Goal: Task Accomplishment & Management: Use online tool/utility

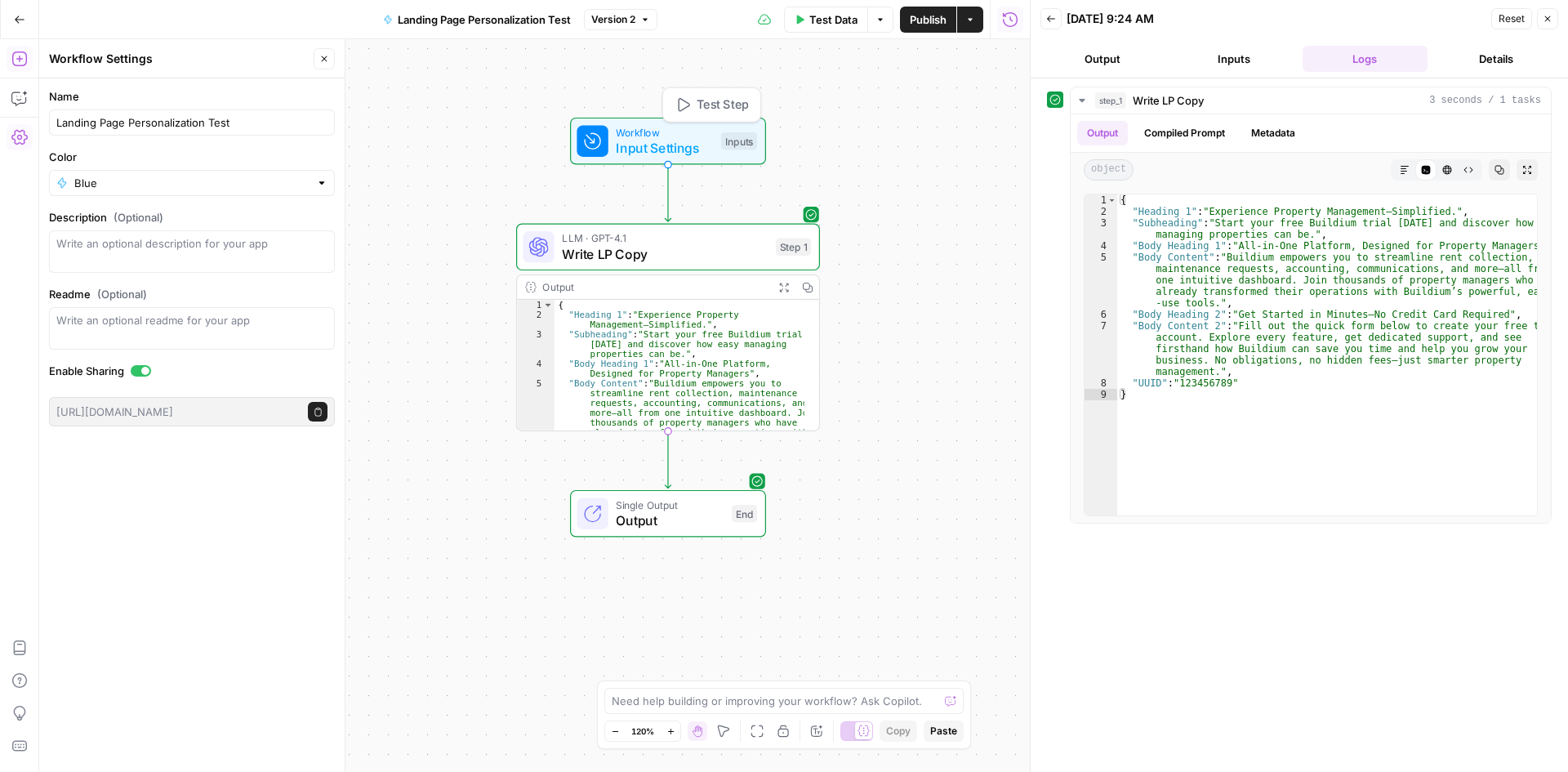
click at [649, 143] on span "Input Settings" at bounding box center [665, 148] width 97 height 19
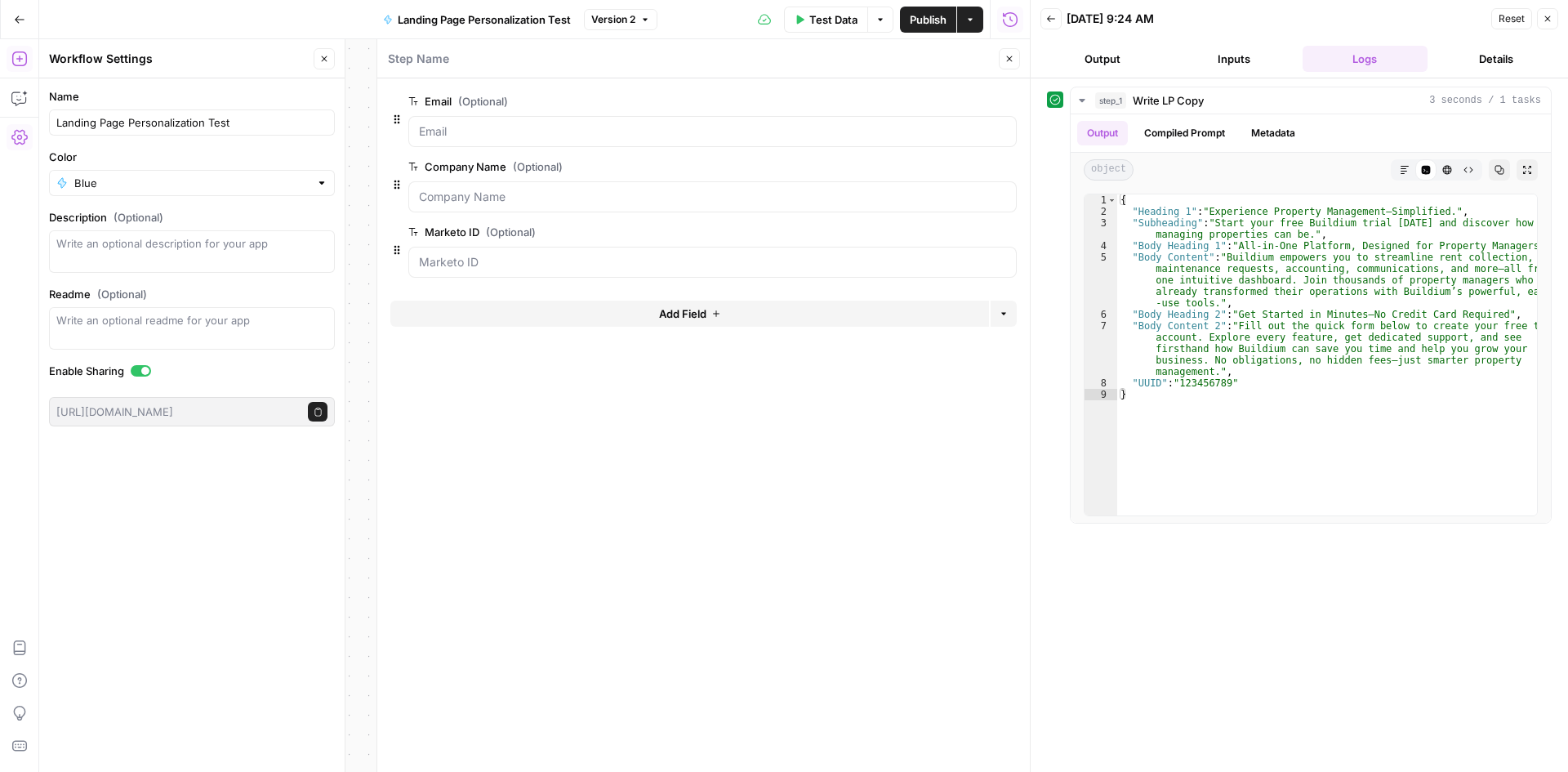
click at [963, 235] on span "edit field" at bounding box center [955, 232] width 36 height 14
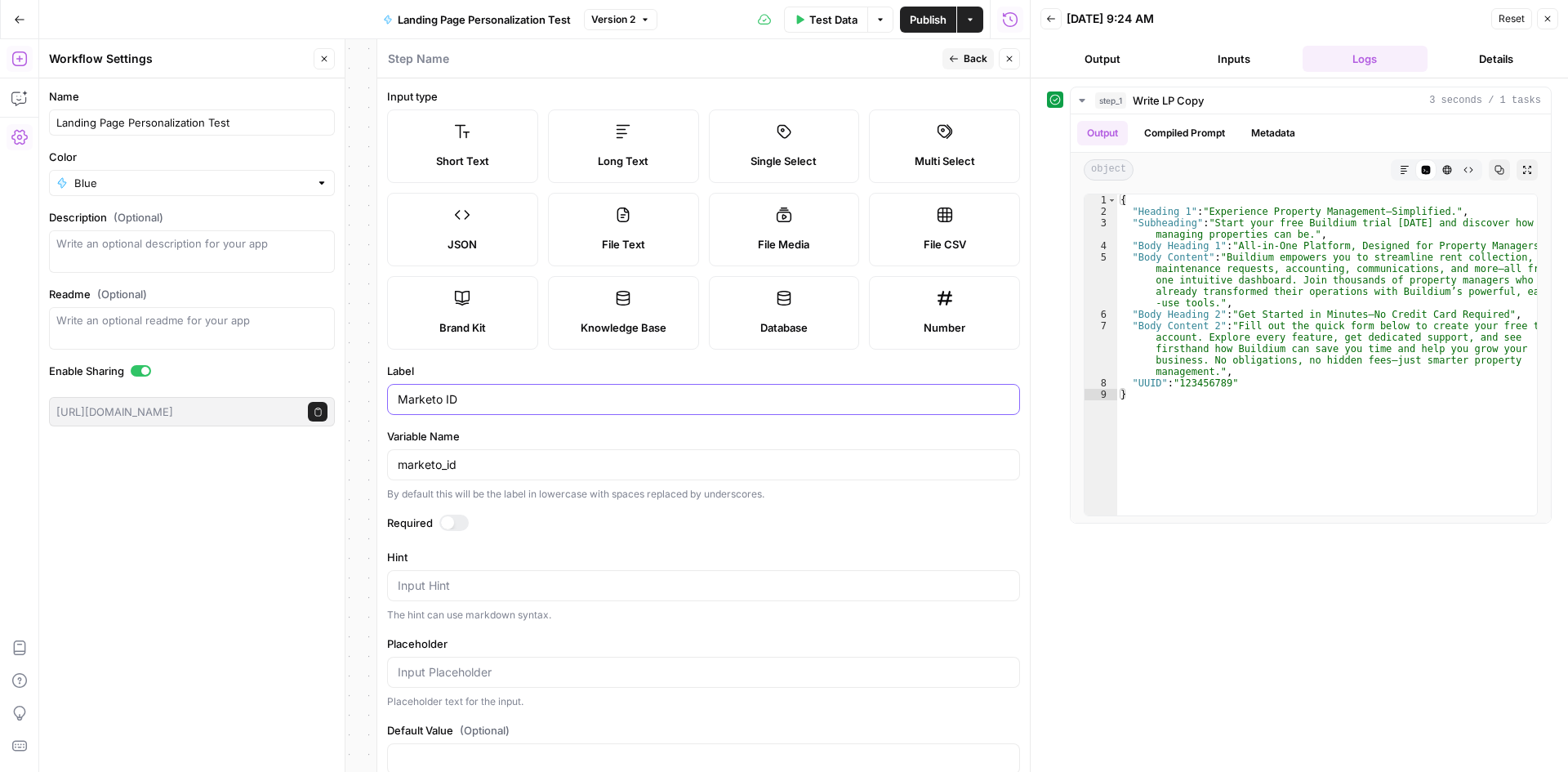
drag, startPoint x: 441, startPoint y: 400, endPoint x: 369, endPoint y: 386, distance: 73.3
click at [369, 386] on body "Buildium New Home Browse Insights Opportunities Your Data Recent Grids WordPres…" at bounding box center [784, 386] width 1568 height 772
click at [471, 401] on input "Marketo18 CHaracter LEad" at bounding box center [703, 400] width 612 height 16
click at [526, 399] on input "Marketo18 Character LEad" at bounding box center [703, 400] width 612 height 16
click at [559, 397] on input "Marketo18 Character Lead" at bounding box center [703, 400] width 612 height 16
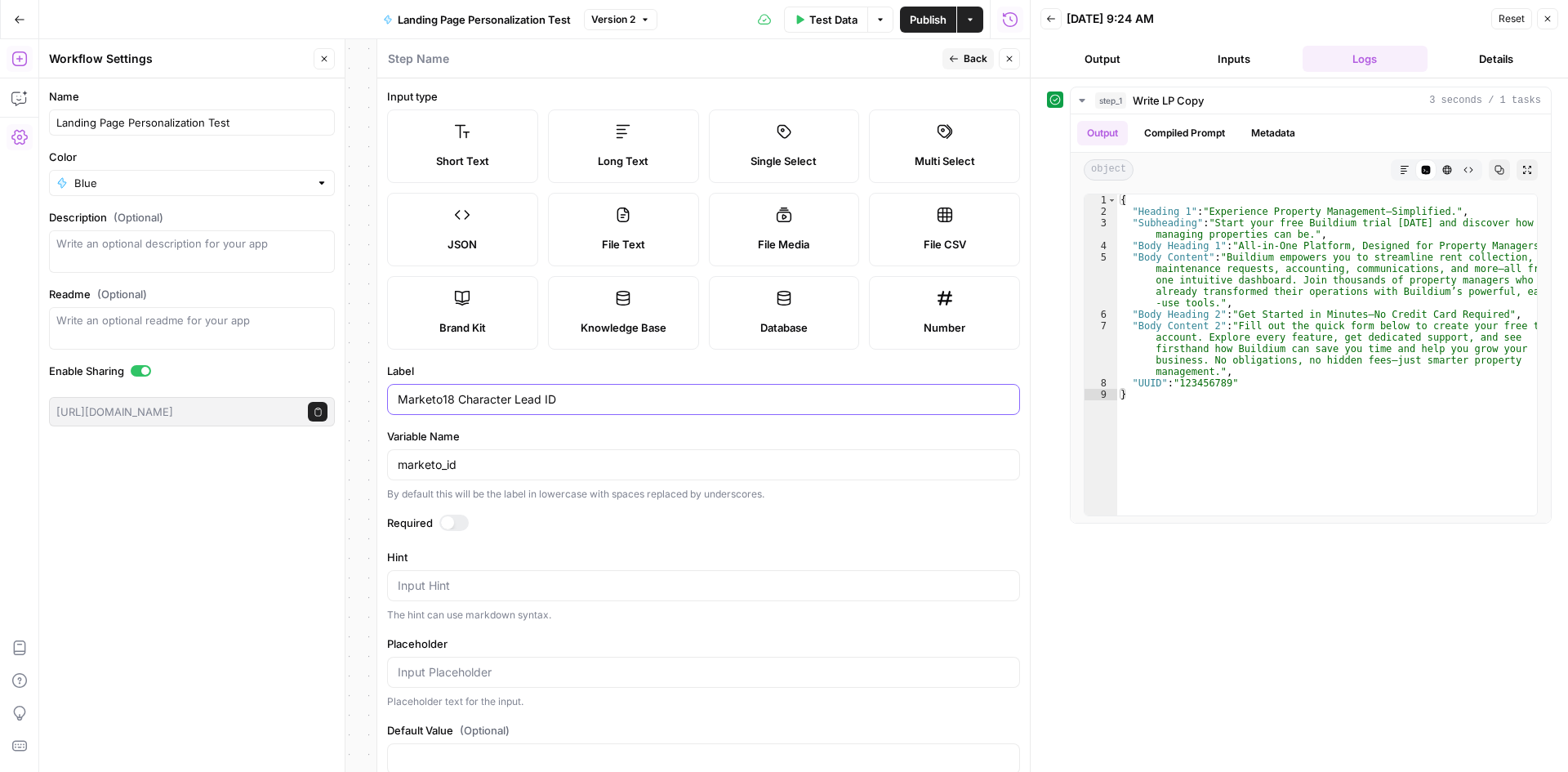
drag, startPoint x: 441, startPoint y: 402, endPoint x: 384, endPoint y: 403, distance: 57.0
click at [385, 403] on div "Step Name Back Close Input type Short Text Long Text Single Select Multi Select…" at bounding box center [703, 406] width 654 height 733
type input "18 Character Lead ID"
click at [532, 432] on label "Variable Name" at bounding box center [703, 436] width 633 height 16
click at [532, 457] on input "marketo_id" at bounding box center [703, 464] width 612 height 16
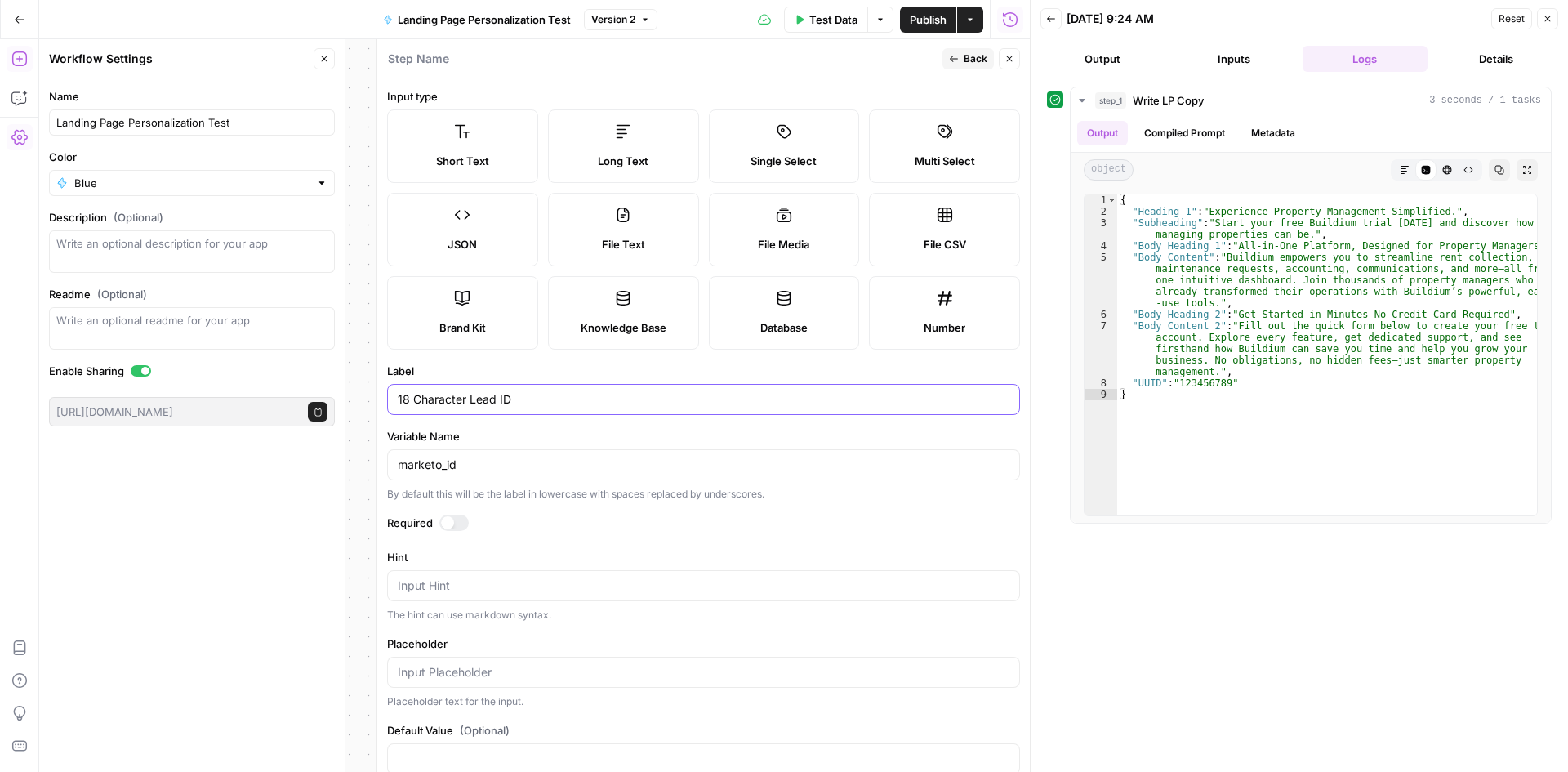
click at [587, 401] on input "18 Character Lead ID" at bounding box center [703, 400] width 612 height 16
click at [982, 71] on header "Step Name Back Close" at bounding box center [703, 59] width 653 height 40
click at [980, 66] on button "Back" at bounding box center [968, 59] width 51 height 21
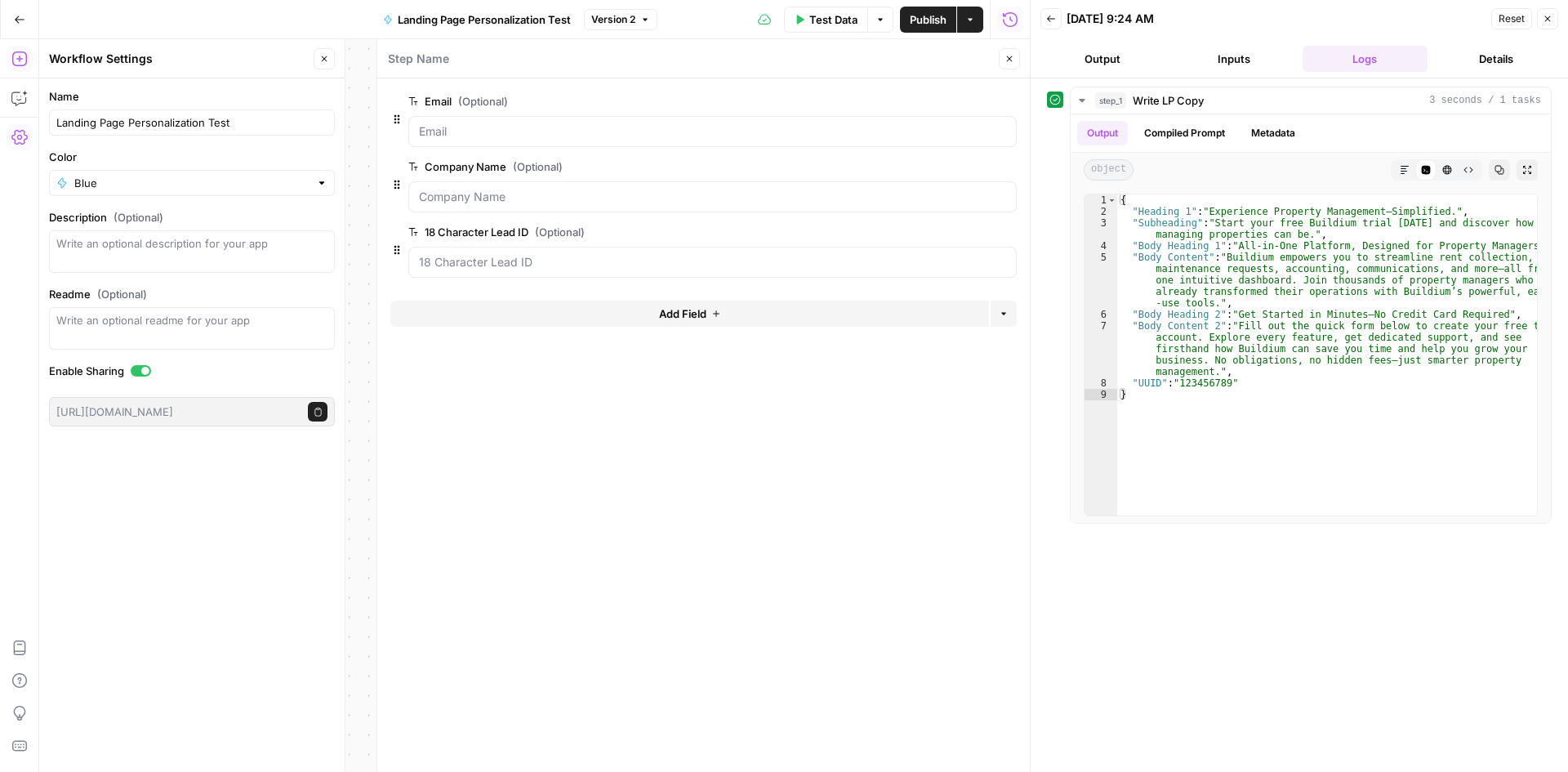
click at [1003, 235] on icon "button" at bounding box center [1007, 232] width 9 height 9
click at [653, 250] on button "Add Field" at bounding box center [690, 248] width 599 height 26
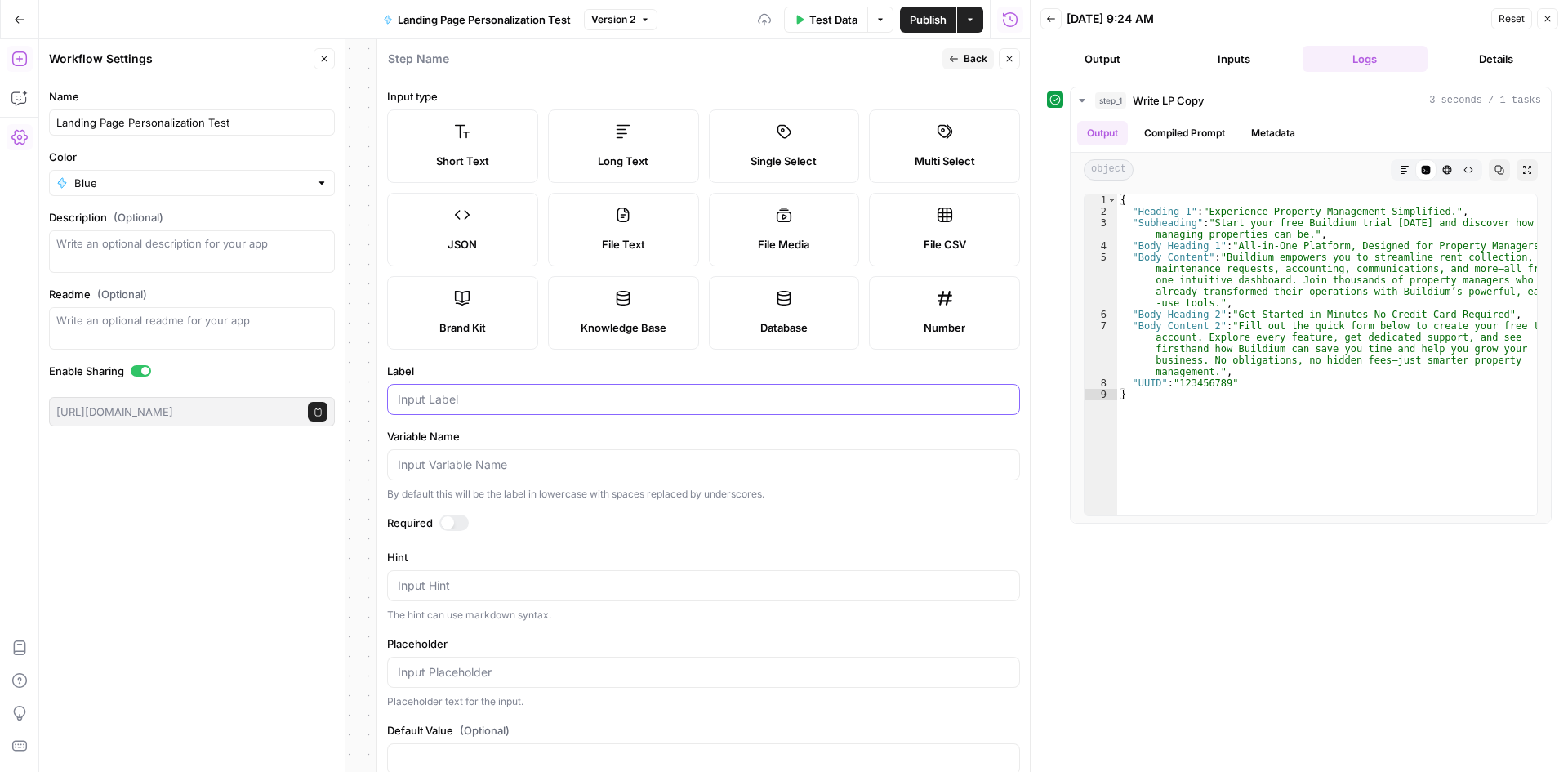
click at [449, 404] on input "Label" at bounding box center [703, 400] width 612 height 16
paste input "18 Character Lead ID"
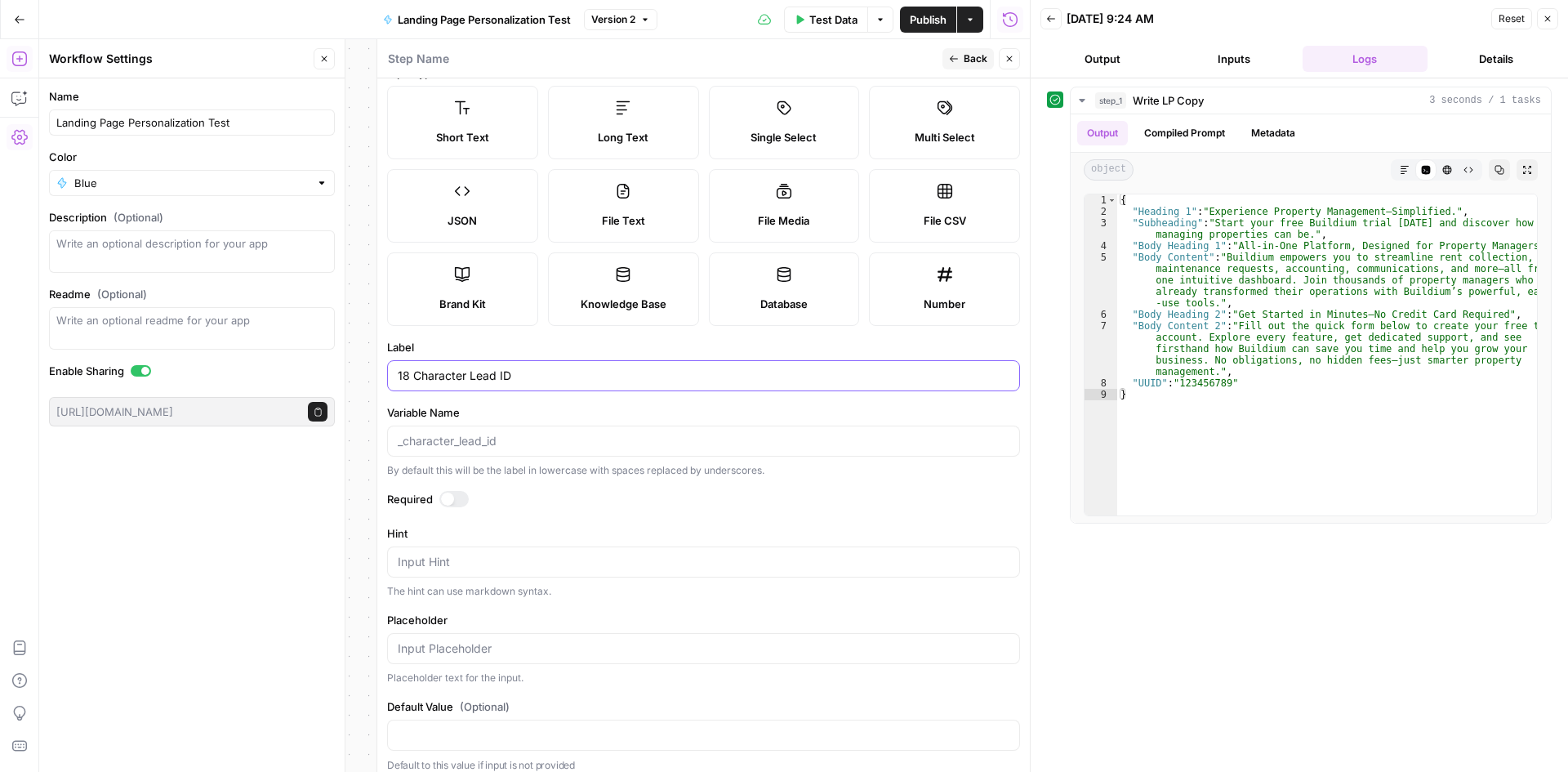
scroll to position [35, 0]
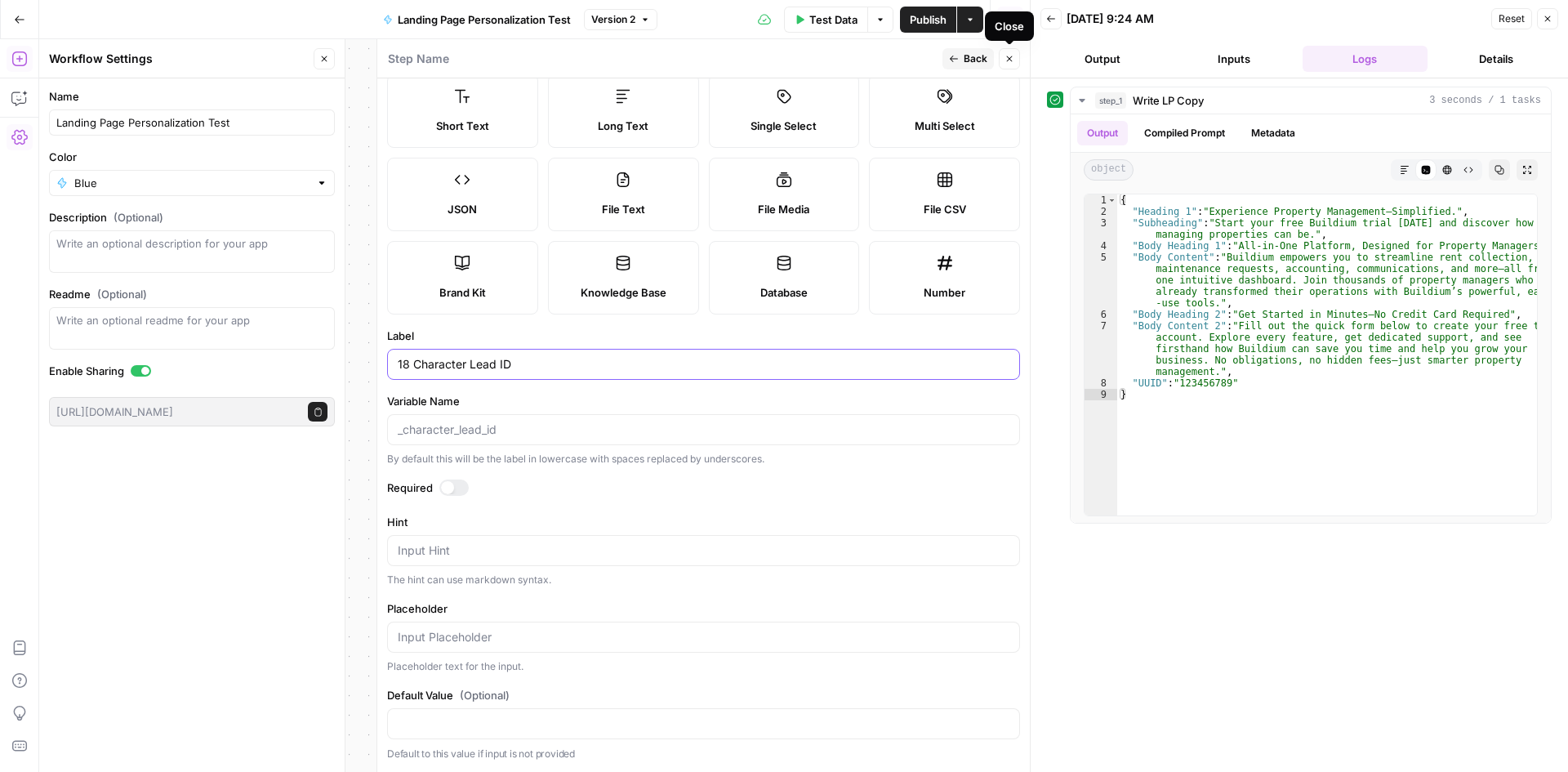
type input "18 Character Lead ID"
click at [975, 66] on button "Back" at bounding box center [968, 59] width 51 height 21
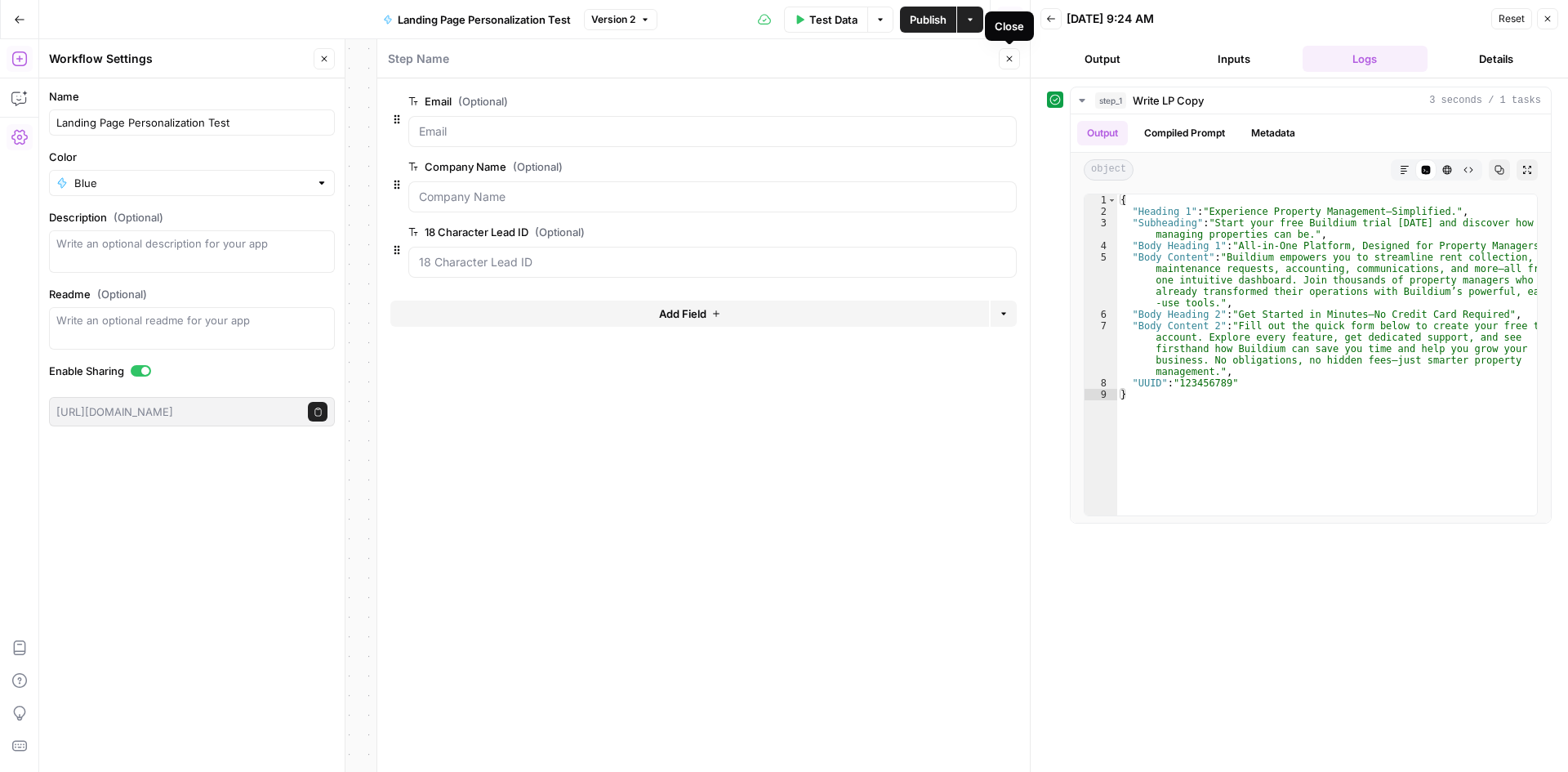
click at [1005, 65] on button "Close" at bounding box center [1010, 59] width 21 height 21
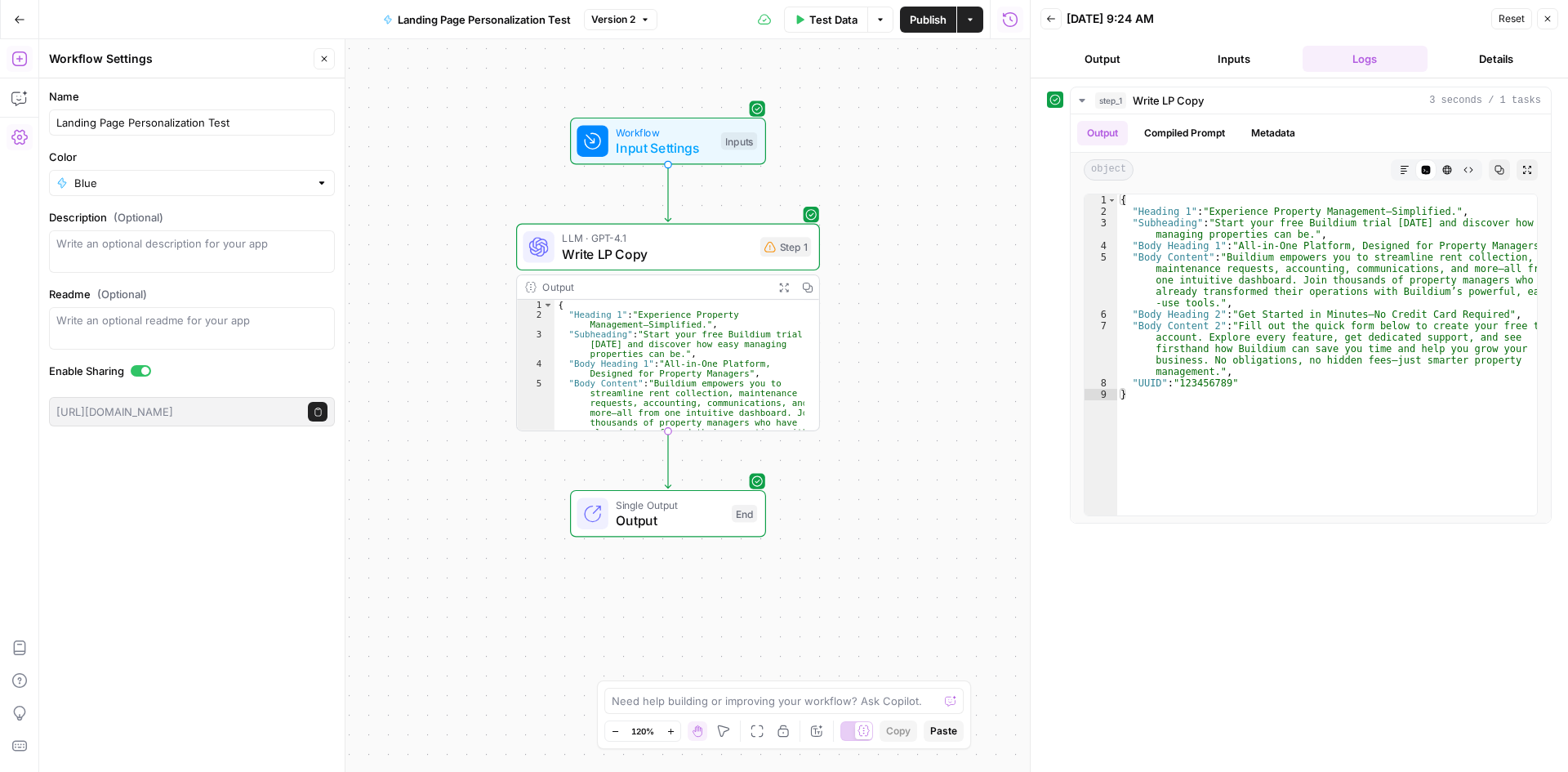
click at [327, 55] on icon "button" at bounding box center [324, 59] width 10 height 10
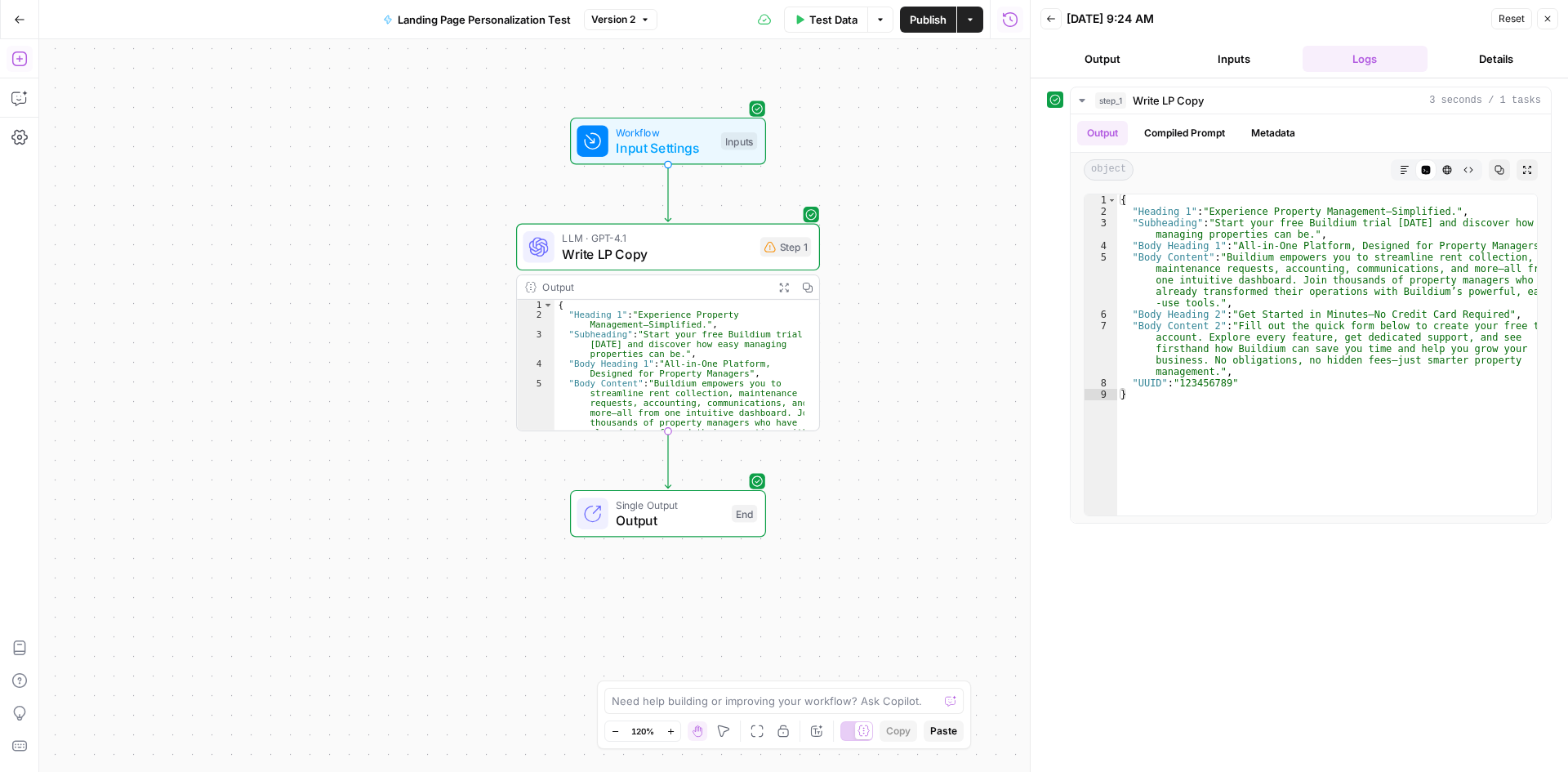
click at [16, 67] on button "Add Steps" at bounding box center [19, 58] width 26 height 26
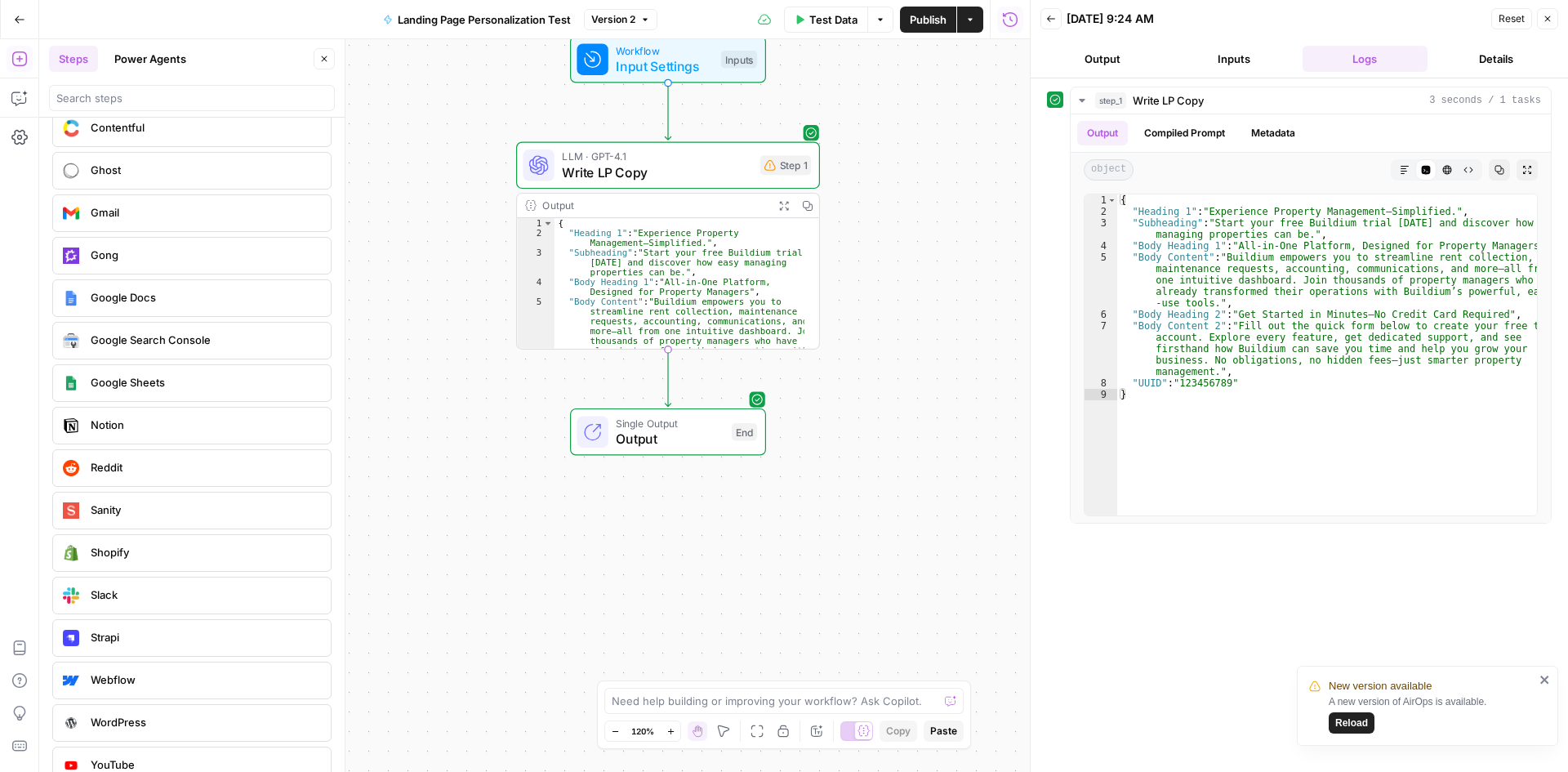
scroll to position [3251, 0]
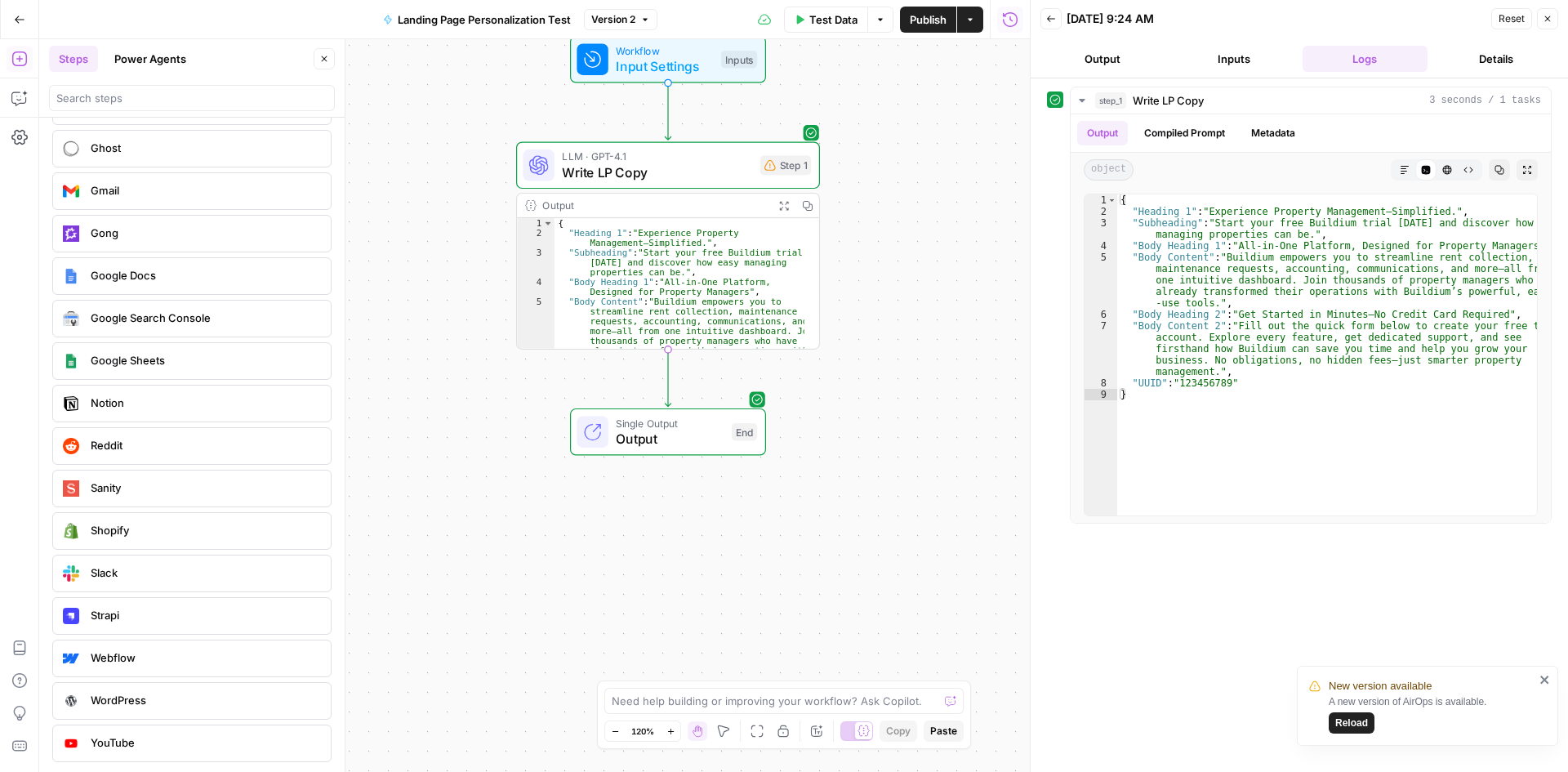
click at [183, 711] on div "WordPress" at bounding box center [191, 700] width 266 height 26
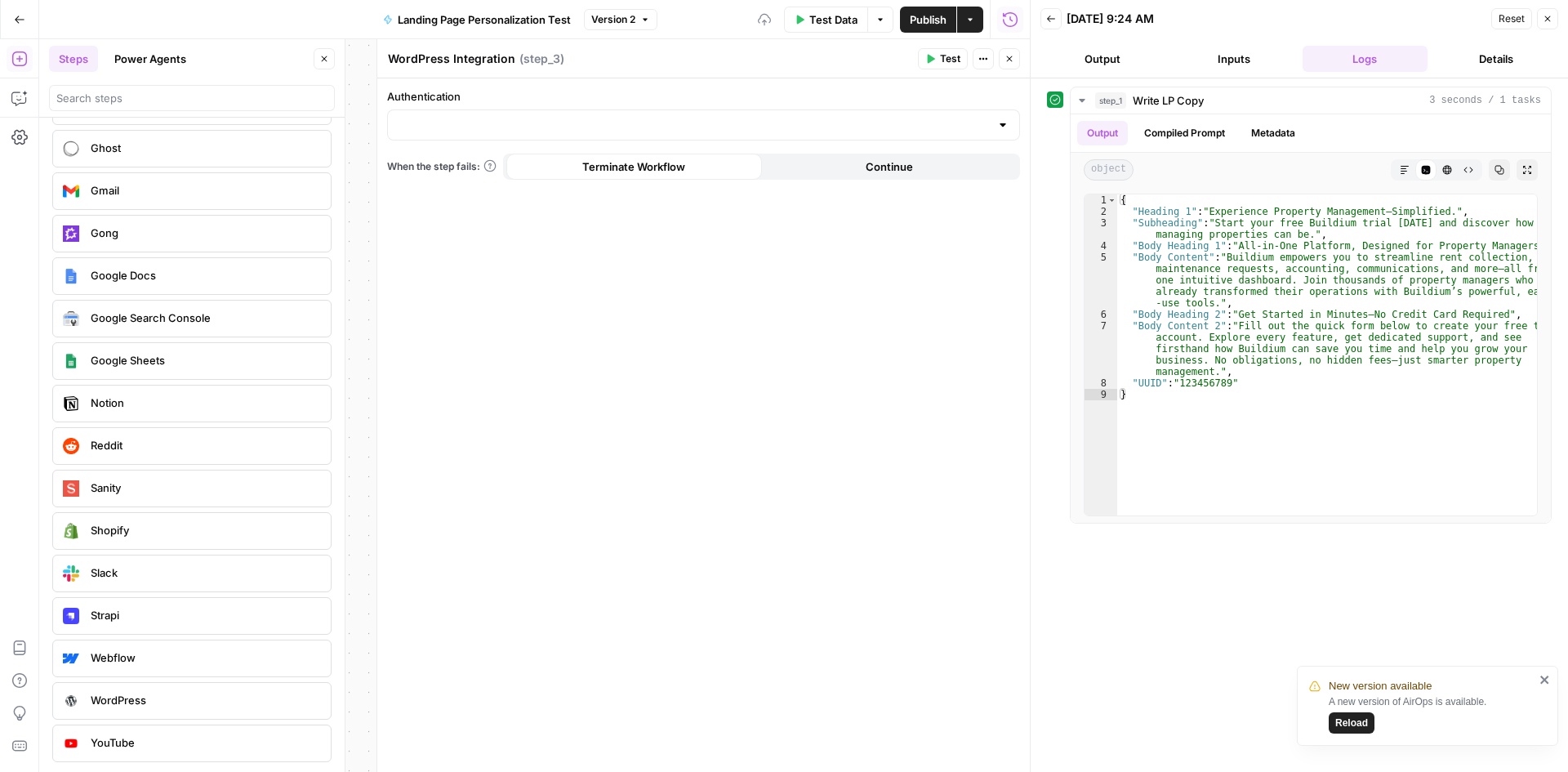
drag, startPoint x: 183, startPoint y: 711, endPoint x: 193, endPoint y: 706, distance: 11.2
click at [193, 706] on div "WordPress" at bounding box center [191, 700] width 266 height 26
click at [539, 131] on input "Authentication" at bounding box center [694, 125] width 592 height 16
click at [452, 171] on span "WordPress 1" at bounding box center [700, 165] width 599 height 16
type input "WordPress 1"
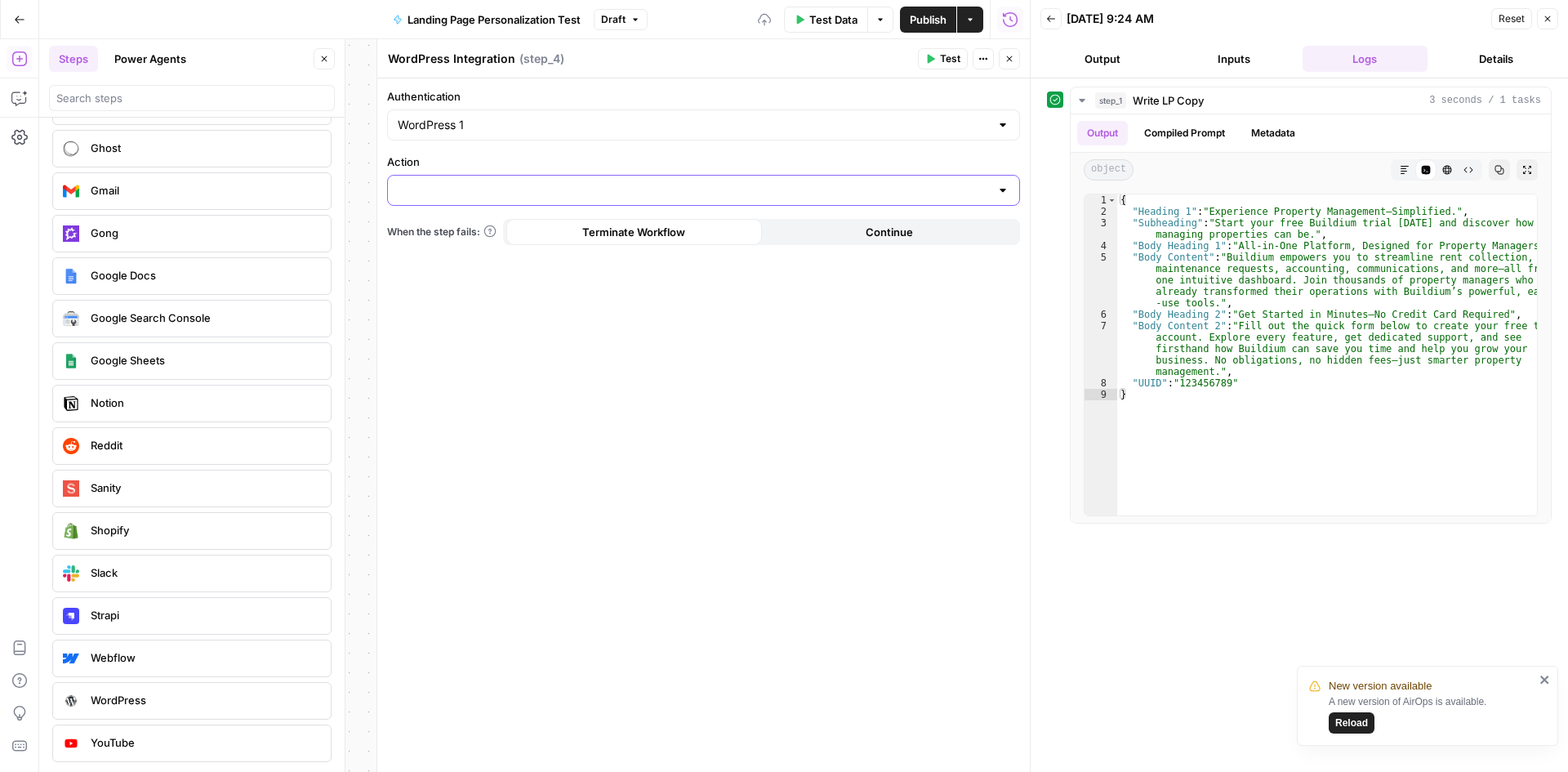
click at [455, 193] on input "Action" at bounding box center [694, 190] width 592 height 16
click at [474, 235] on span "Create Post" at bounding box center [700, 231] width 599 height 16
type input "Create Post"
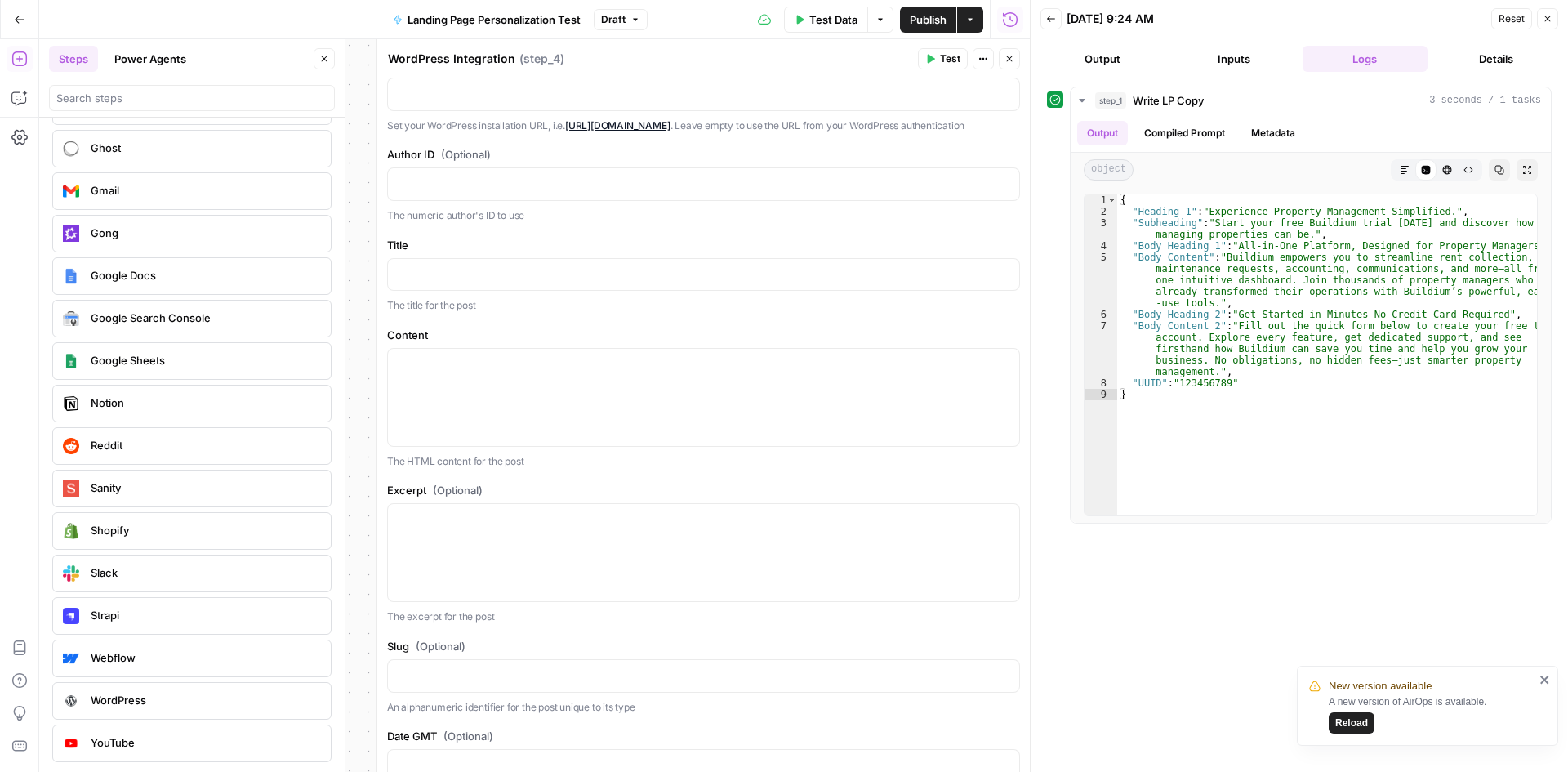
scroll to position [0, 0]
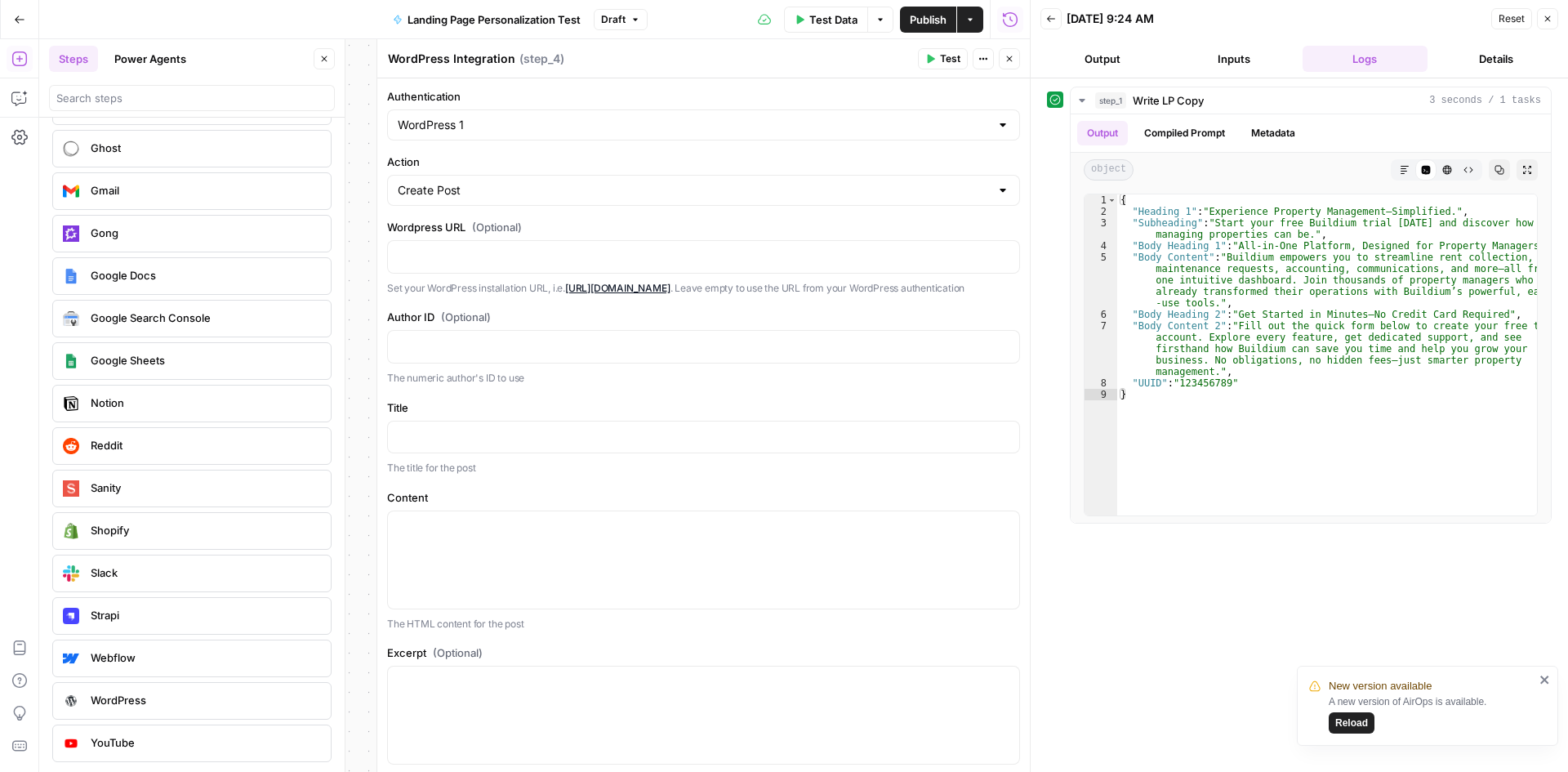
click at [1353, 720] on span "Reload" at bounding box center [1352, 723] width 33 height 15
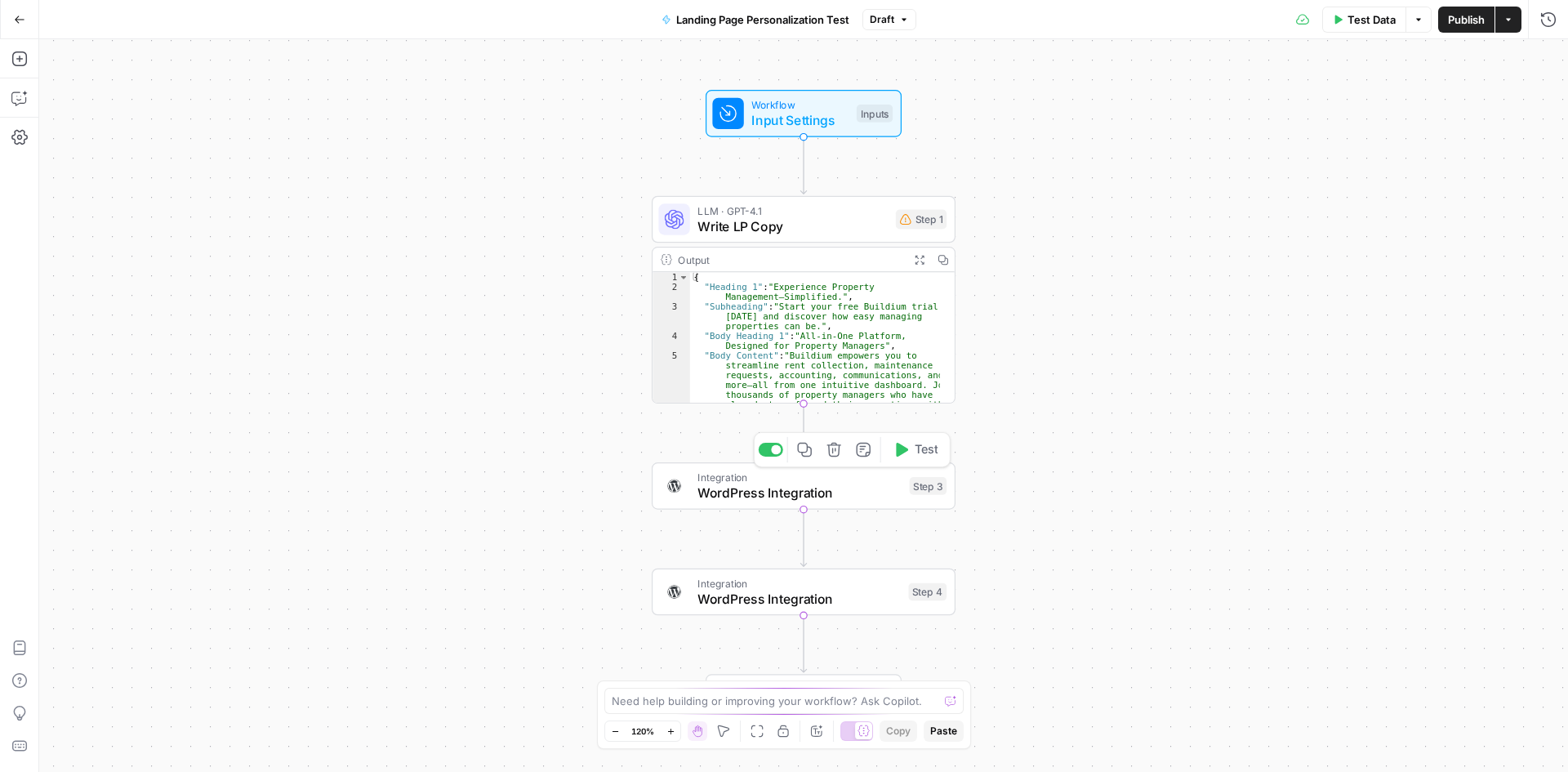
click at [712, 487] on span "WordPress Integration" at bounding box center [799, 492] width 204 height 19
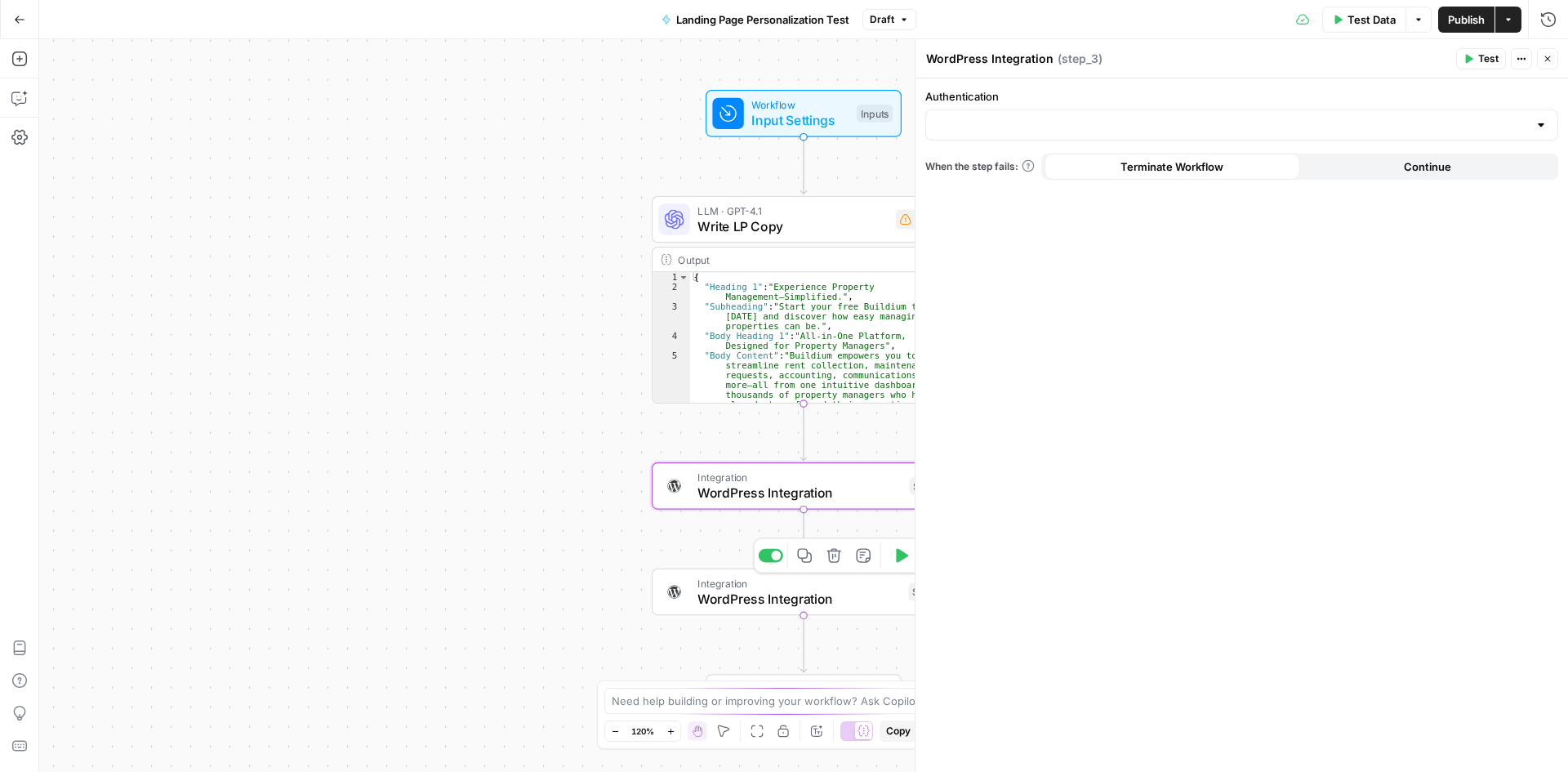
click at [738, 600] on span "WordPress Integration" at bounding box center [798, 599] width 202 height 19
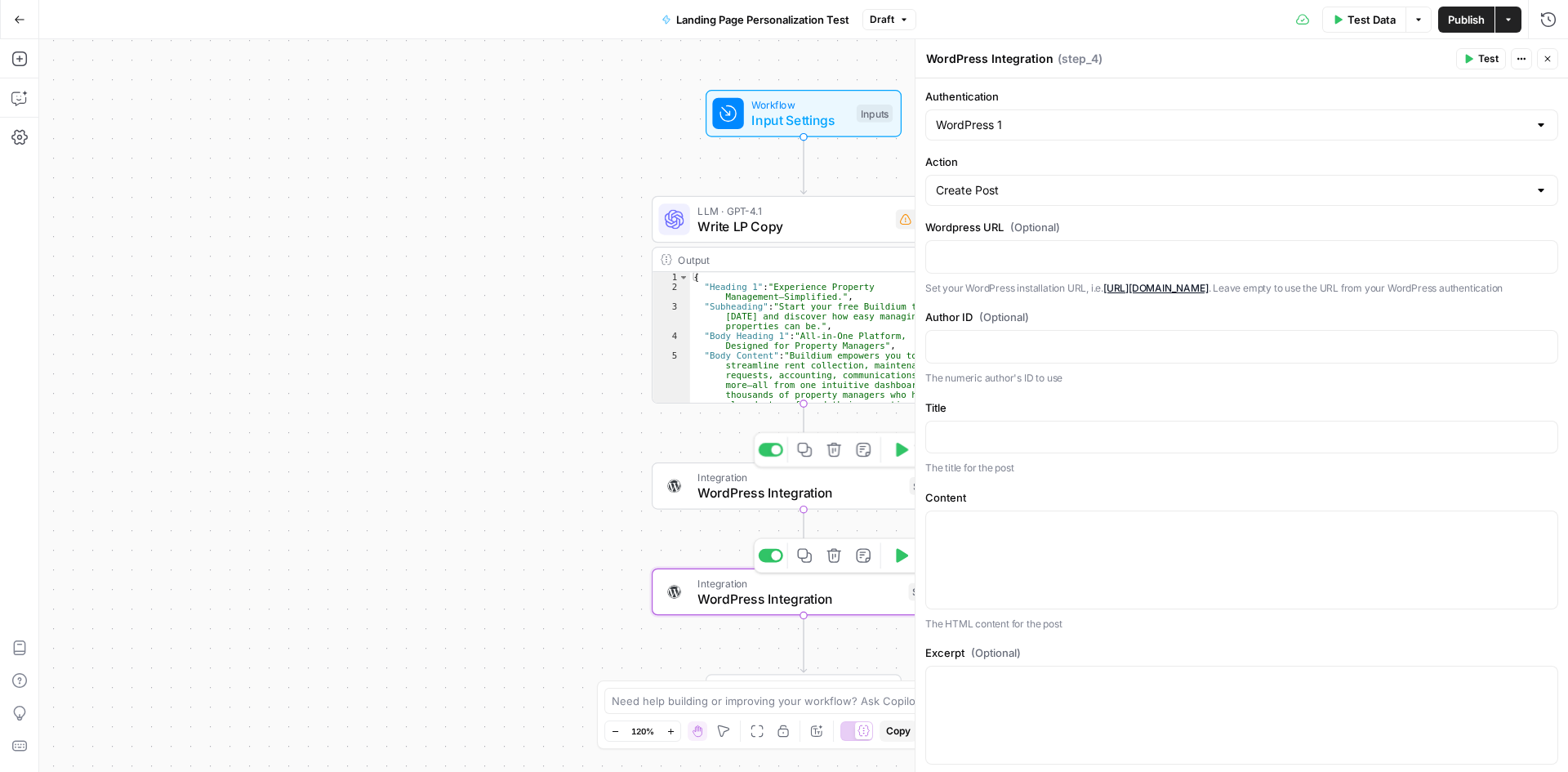
click at [750, 485] on span "WordPress Integration" at bounding box center [799, 492] width 204 height 19
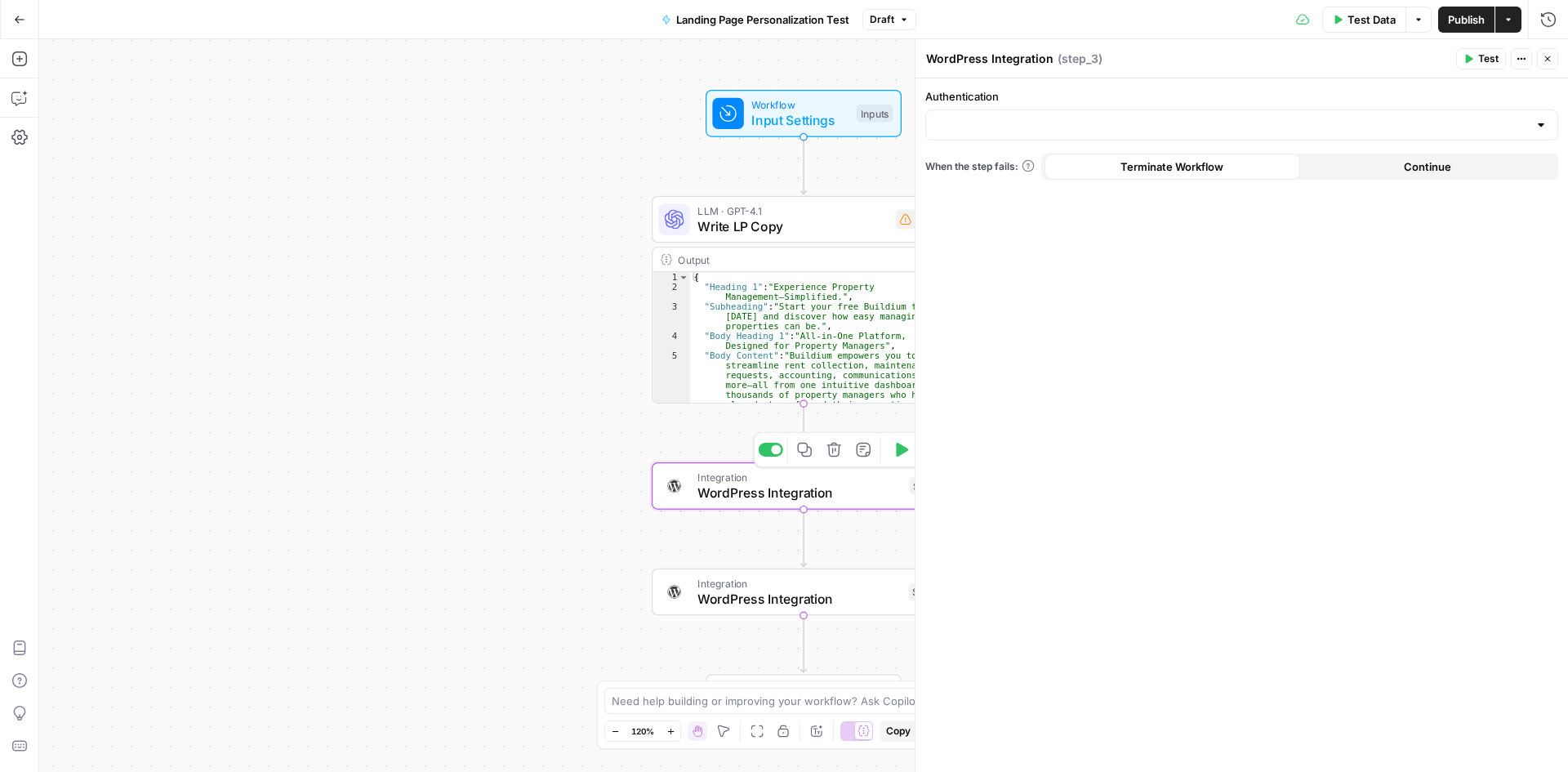
click at [839, 449] on icon "button" at bounding box center [834, 450] width 14 height 14
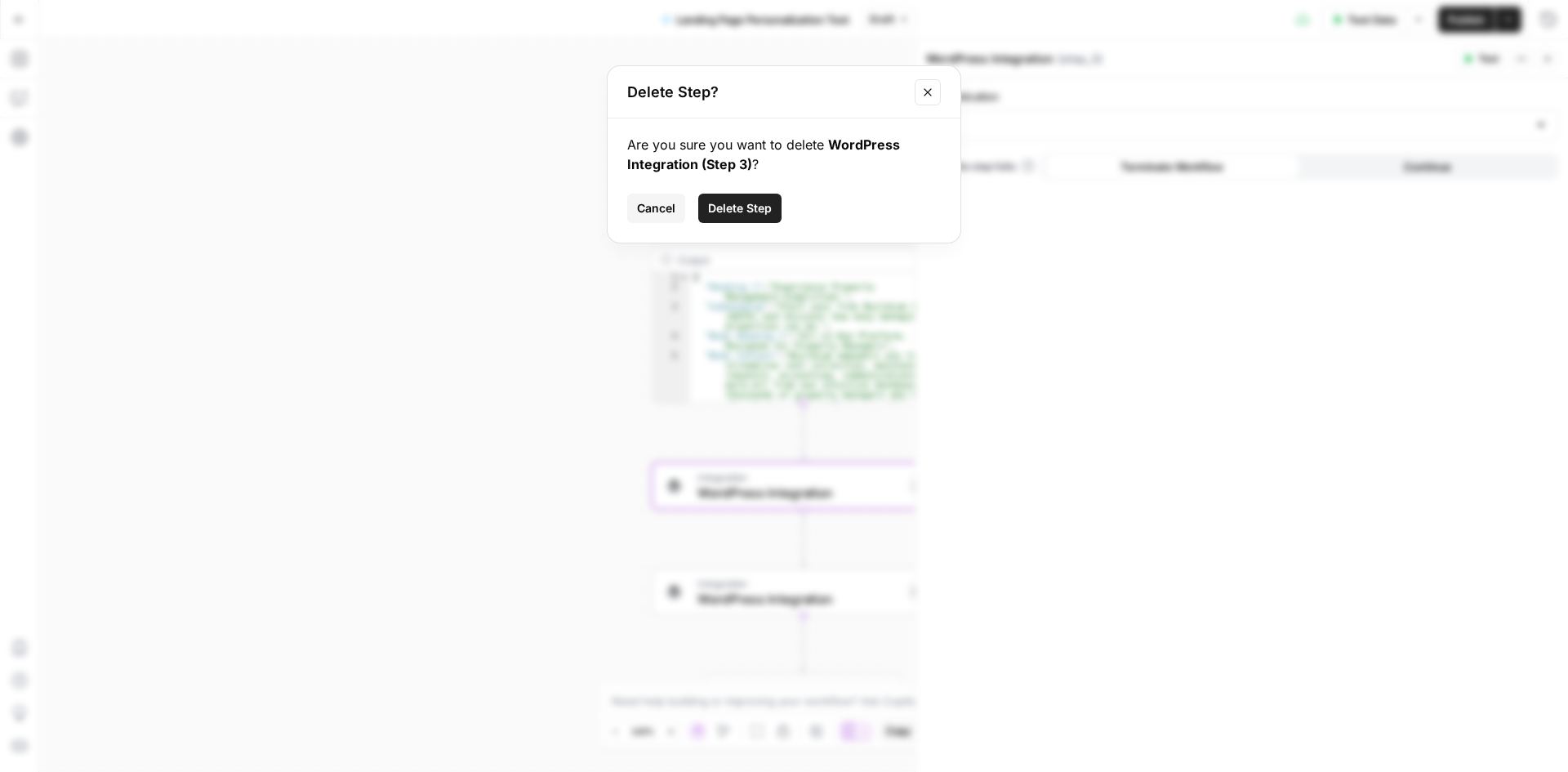
click at [722, 198] on button "Delete Step" at bounding box center [740, 208] width 83 height 29
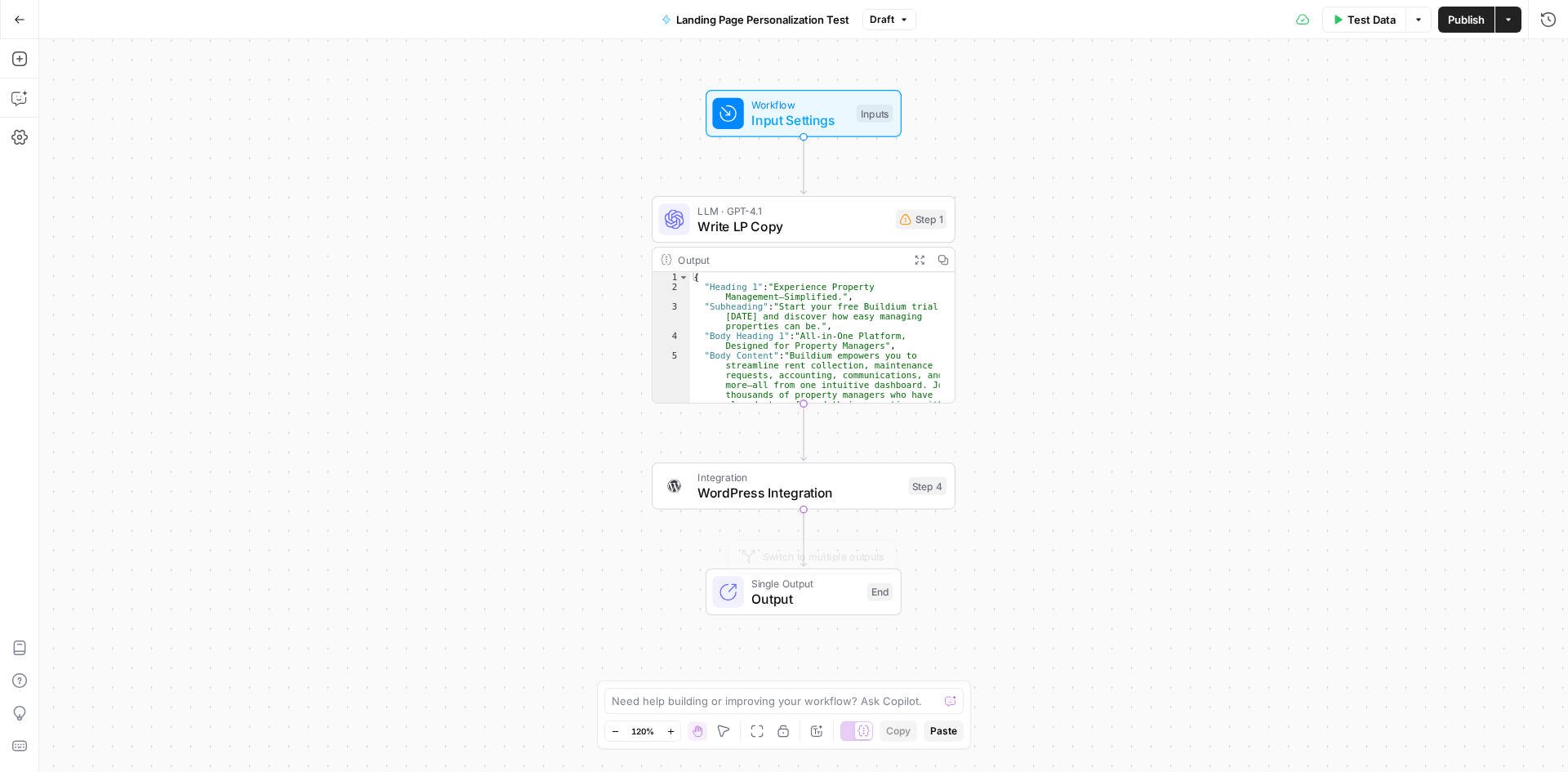
click at [782, 496] on span "WordPress Integration" at bounding box center [798, 492] width 202 height 19
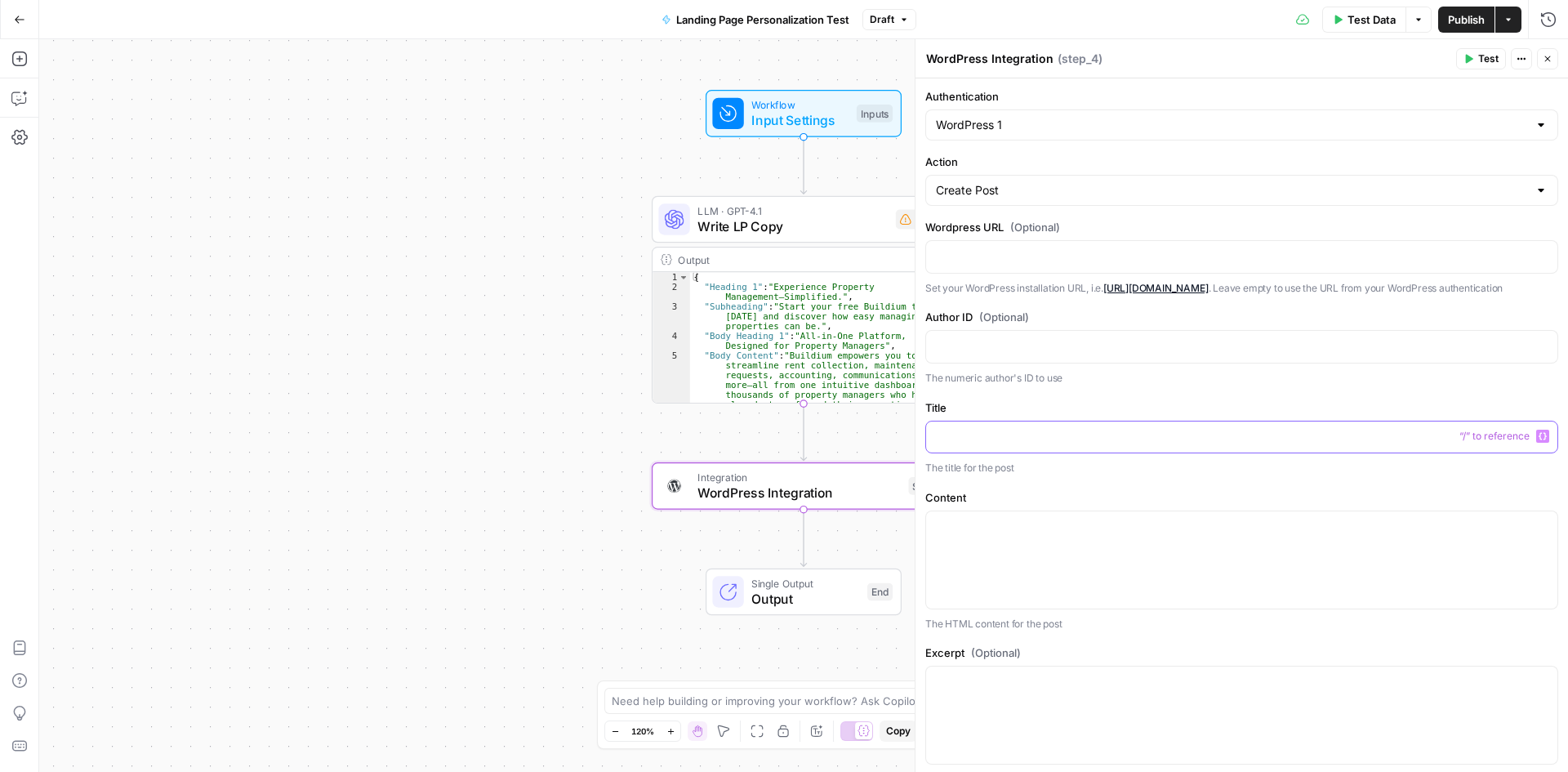
click at [1064, 444] on p at bounding box center [1242, 436] width 612 height 16
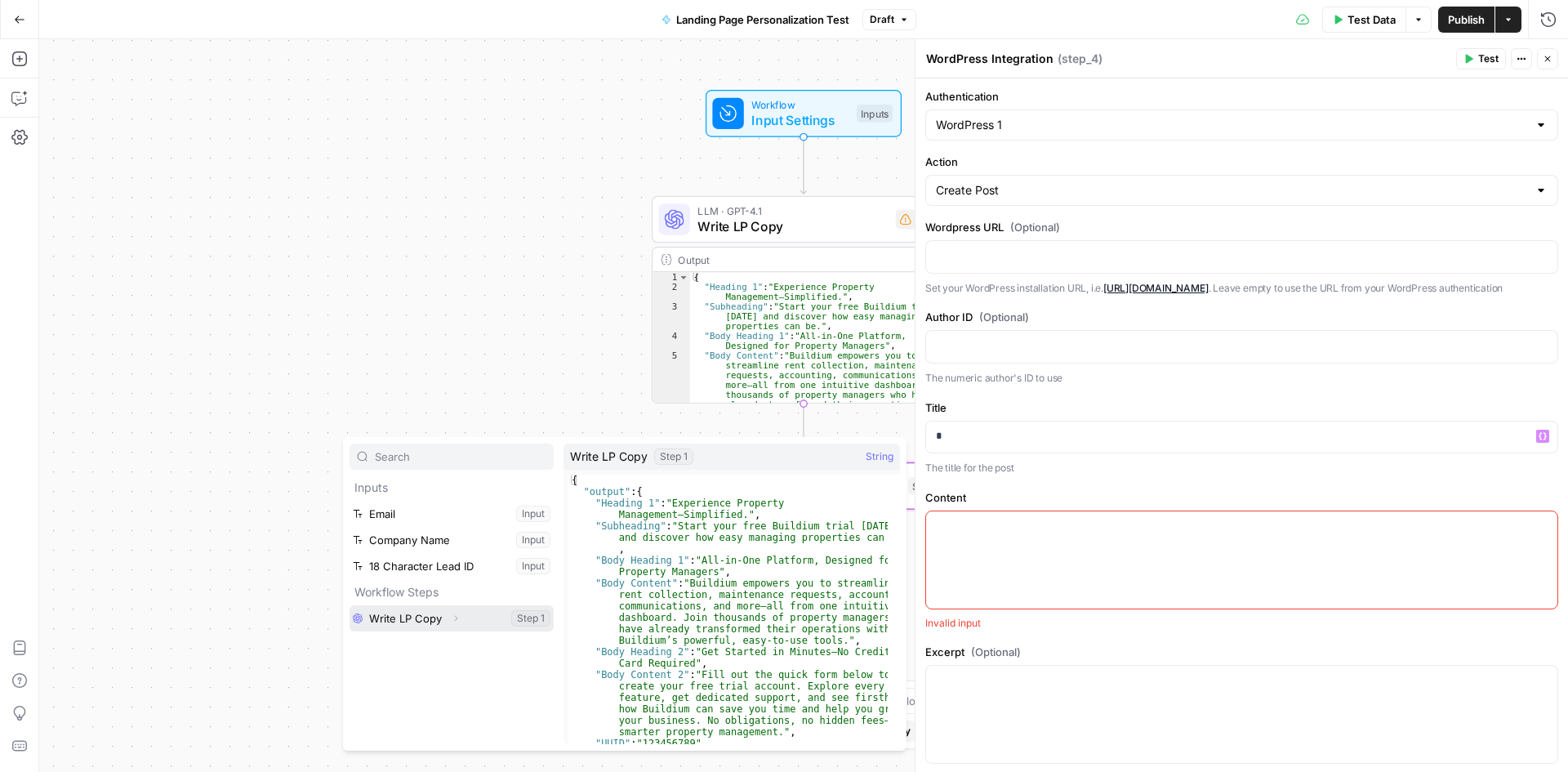
click at [458, 619] on icon "button" at bounding box center [456, 618] width 10 height 10
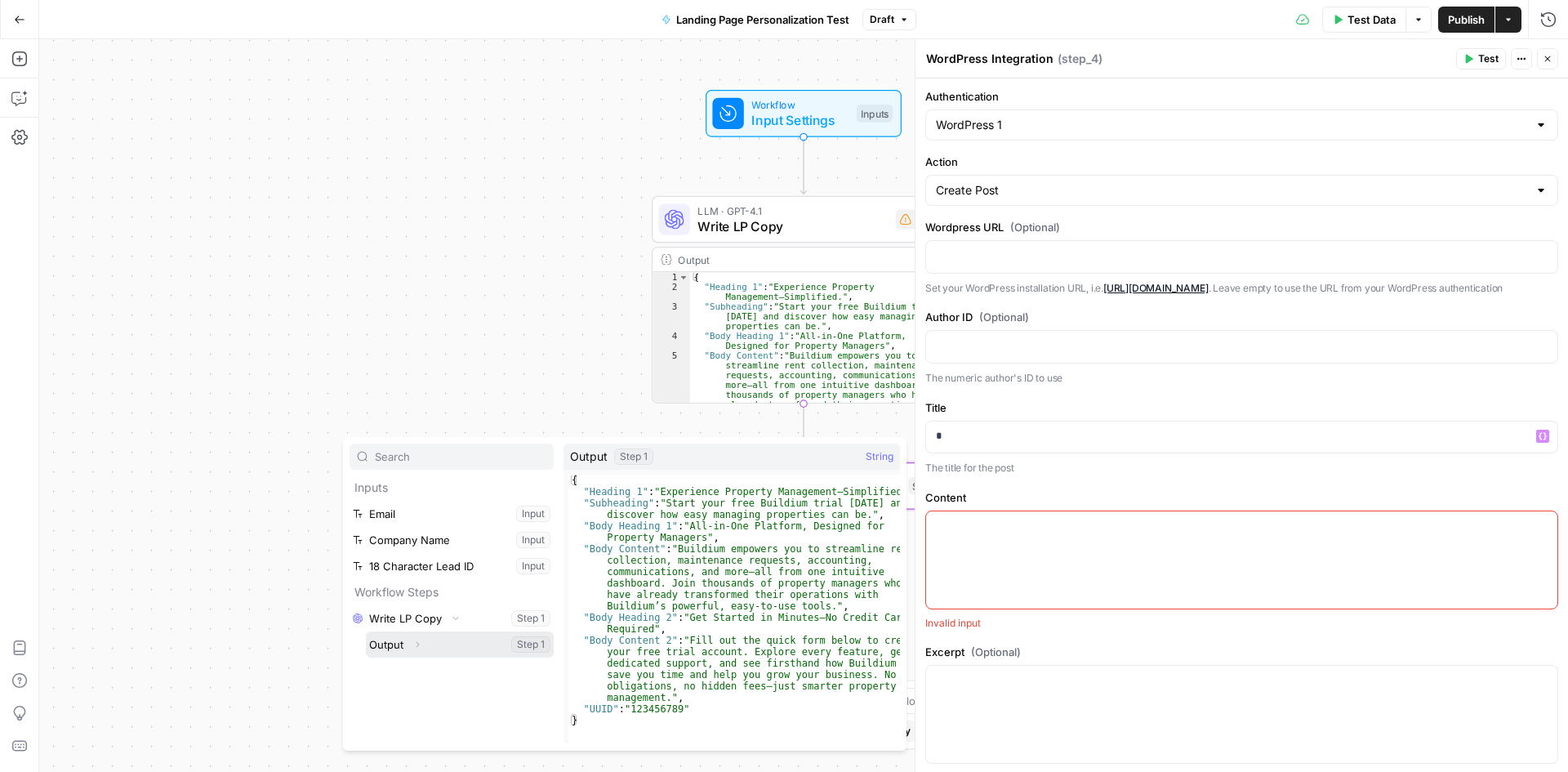
click at [419, 646] on icon "button" at bounding box center [417, 644] width 10 height 10
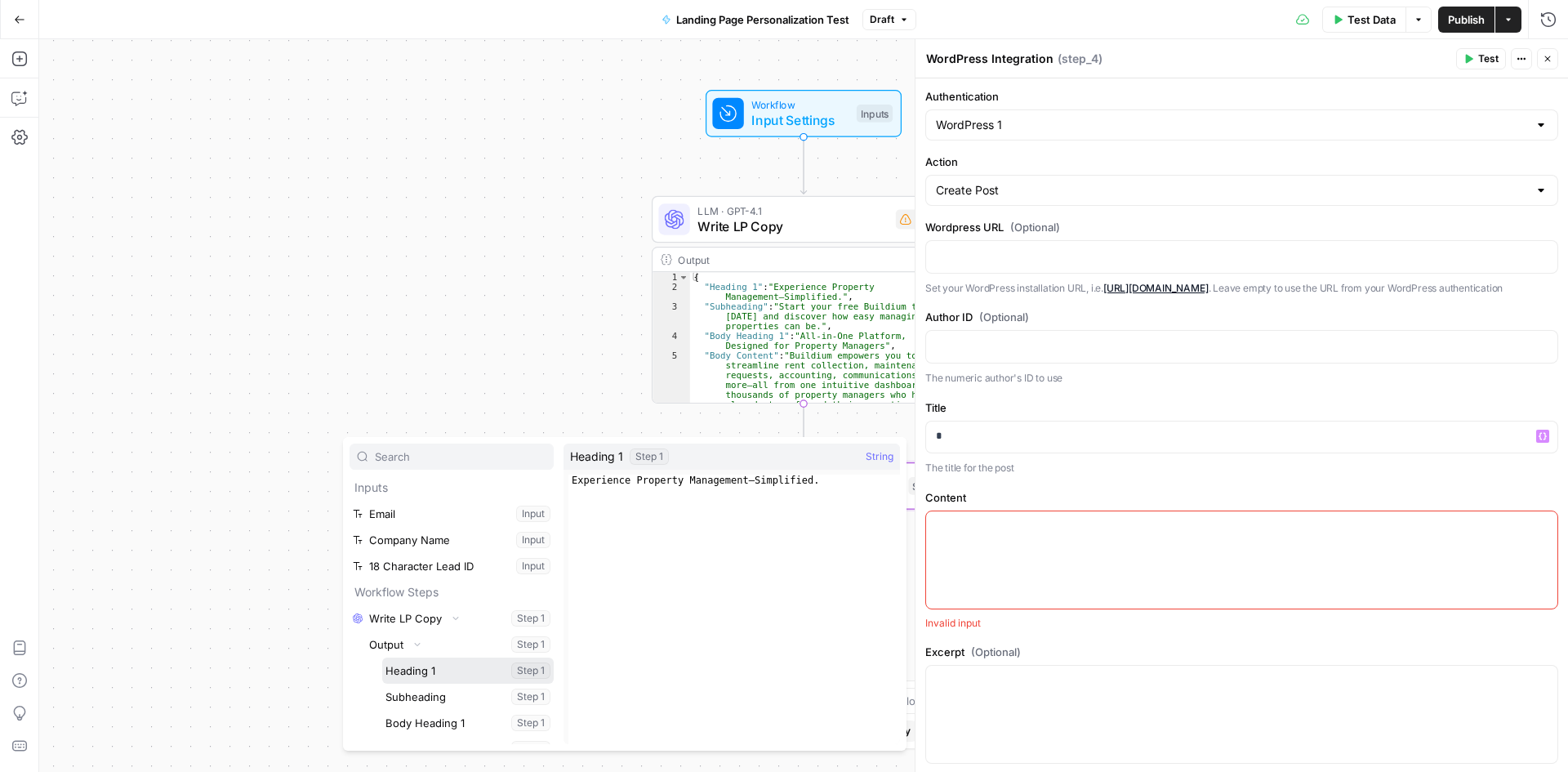
click at [447, 666] on button "Select variable Heading 1" at bounding box center [467, 670] width 171 height 26
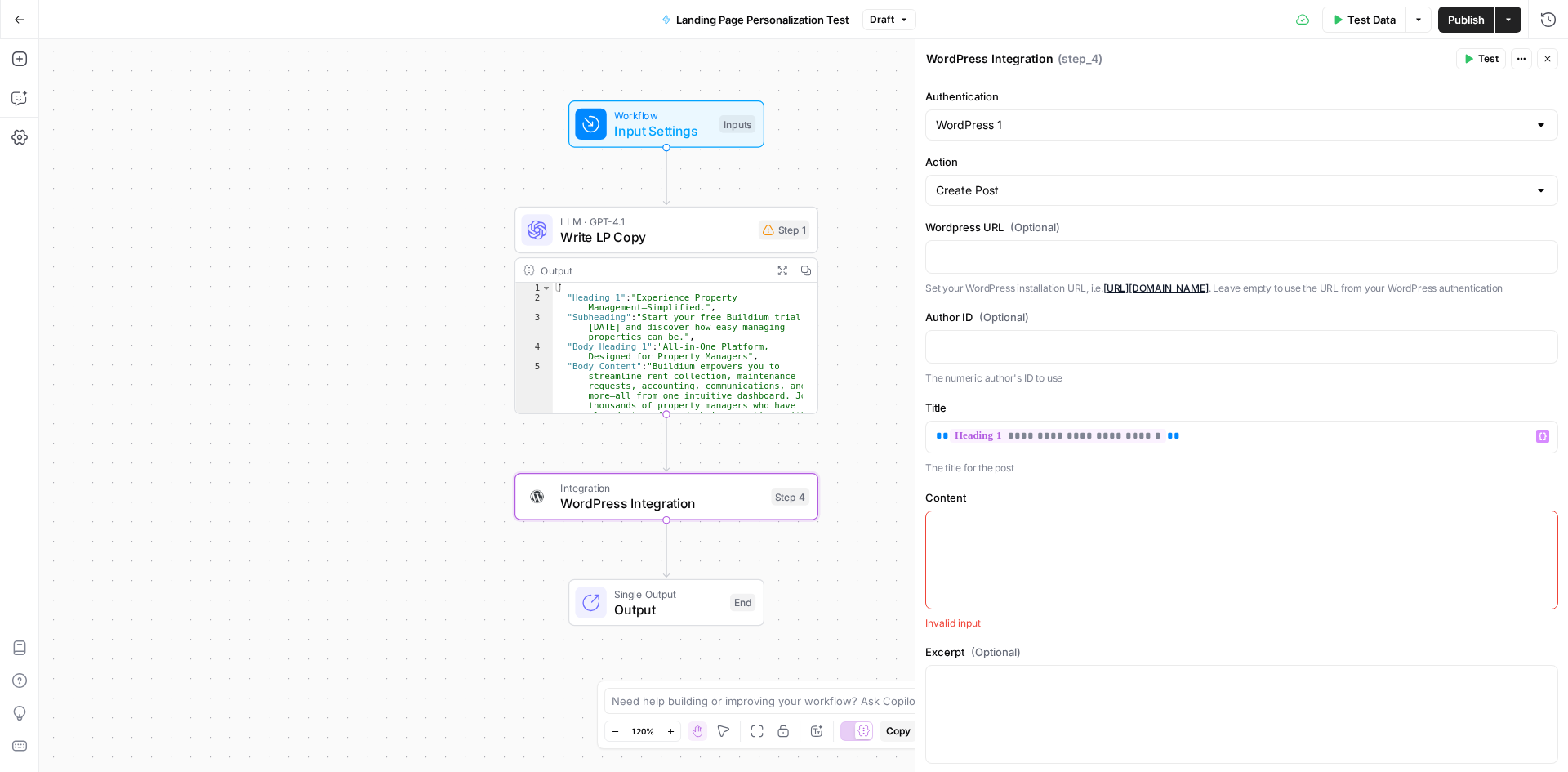
drag, startPoint x: 856, startPoint y: 539, endPoint x: 719, endPoint y: 549, distance: 137.4
click at [719, 549] on div "Workflow Input Settings Inputs LLM · GPT-4.1 Write LP Copy Step 1 Output Expand…" at bounding box center [804, 406] width 1529 height 733
click at [1032, 534] on p at bounding box center [1242, 525] width 612 height 16
click at [1005, 506] on label "Content" at bounding box center [1242, 497] width 633 height 16
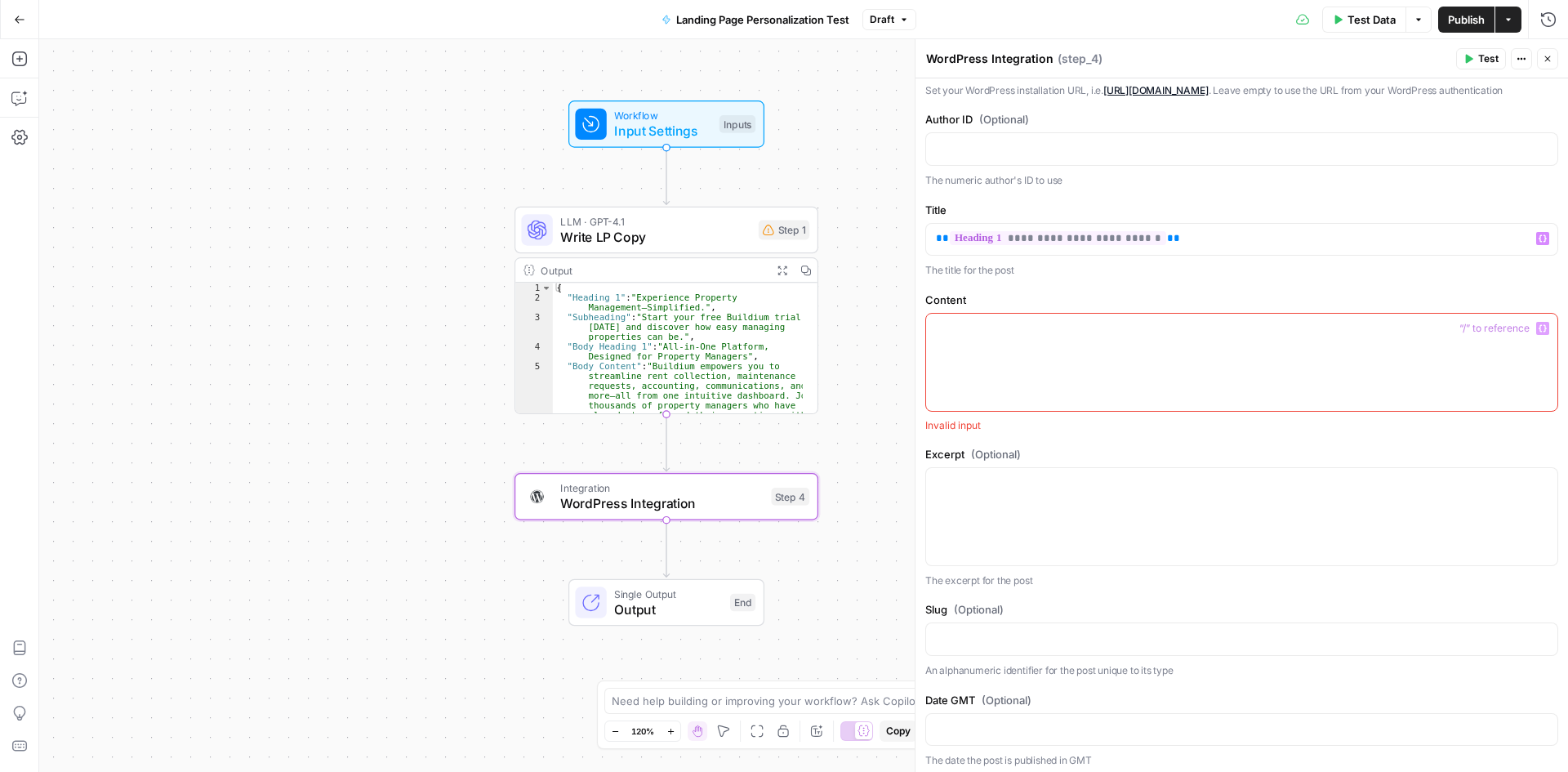
scroll to position [327, 0]
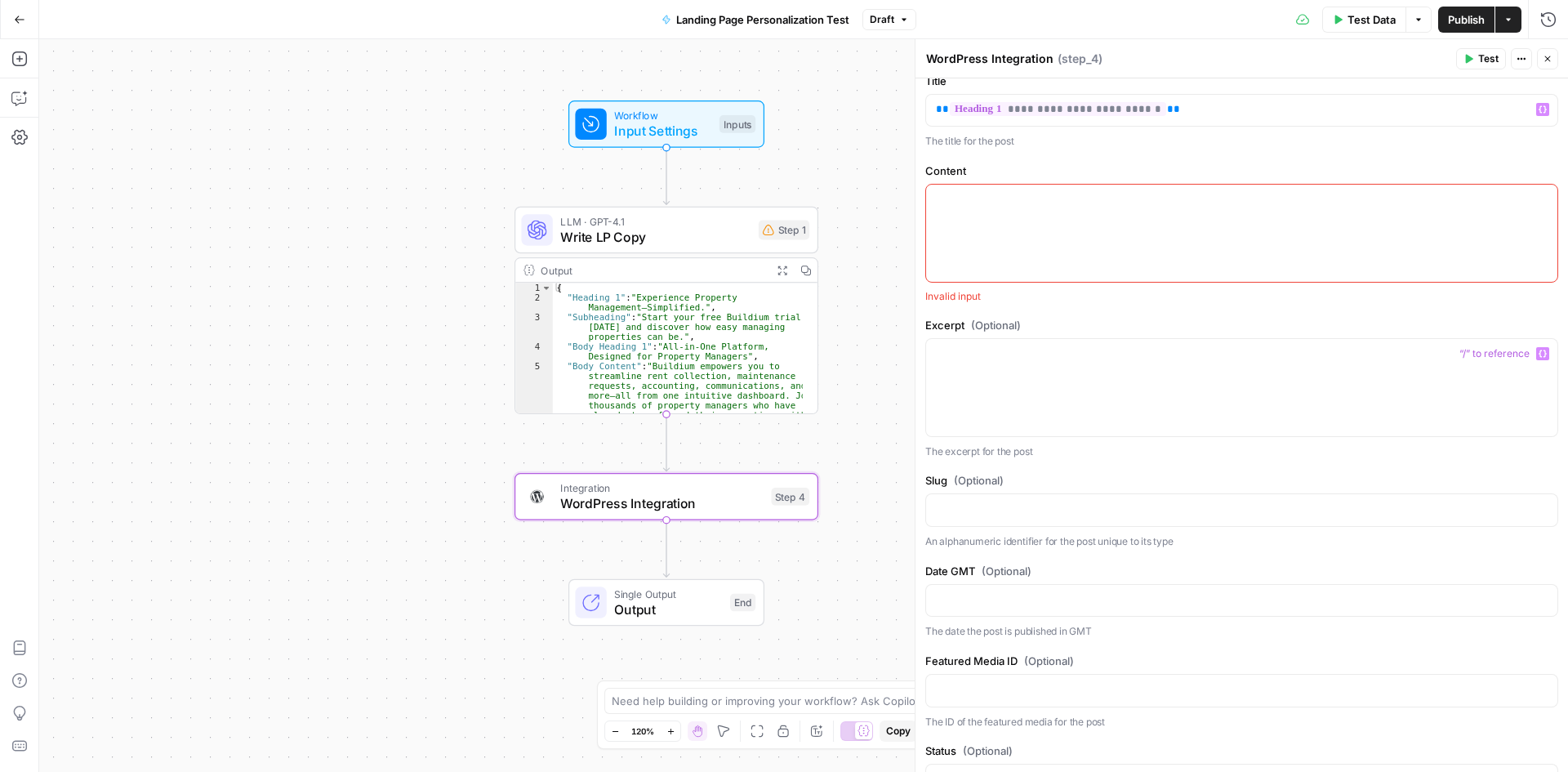
click at [1029, 334] on label "Excerpt (Optional)" at bounding box center [1242, 325] width 633 height 16
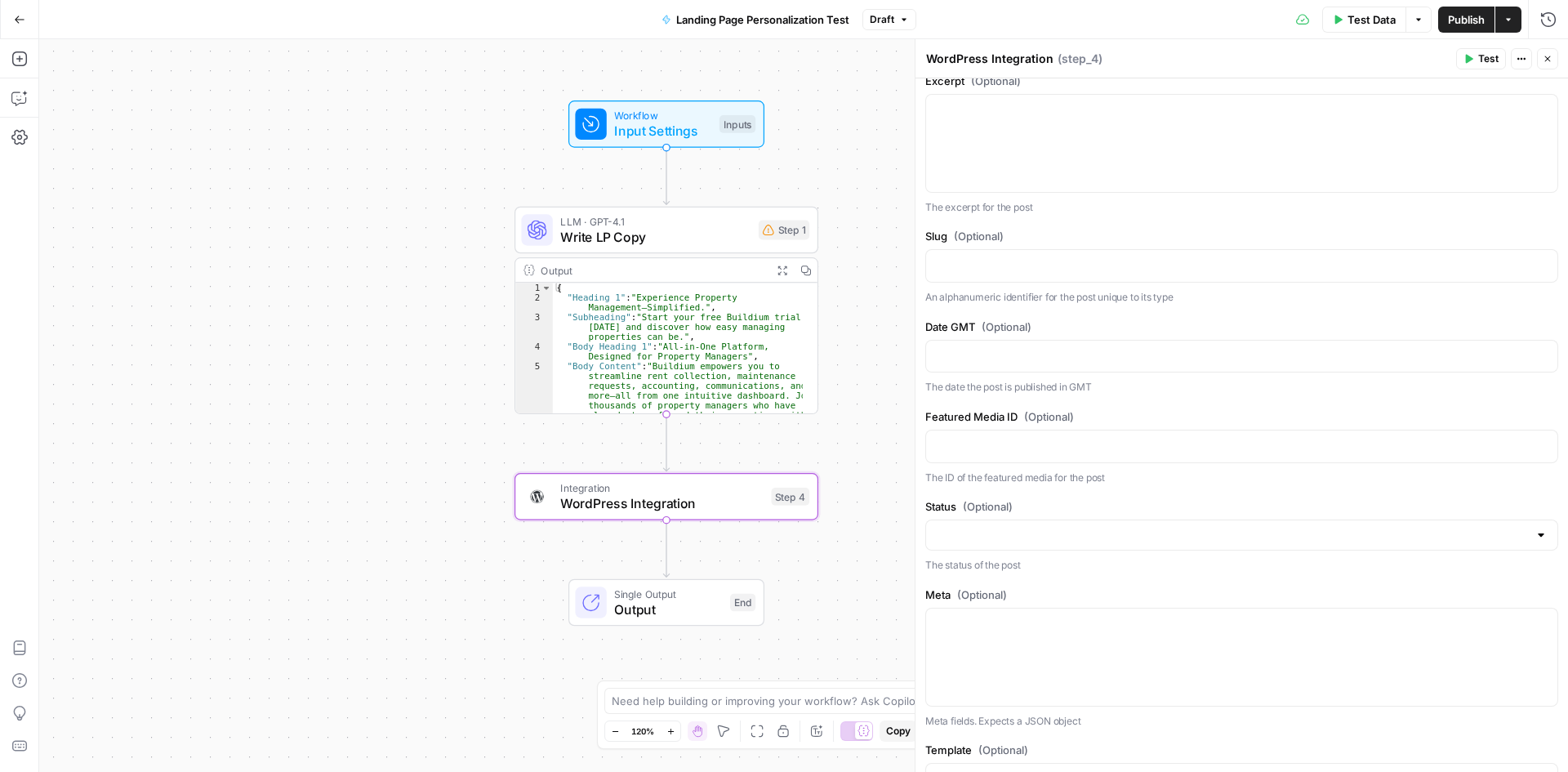
scroll to position [572, 0]
click at [954, 272] on p at bounding box center [1242, 263] width 612 height 16
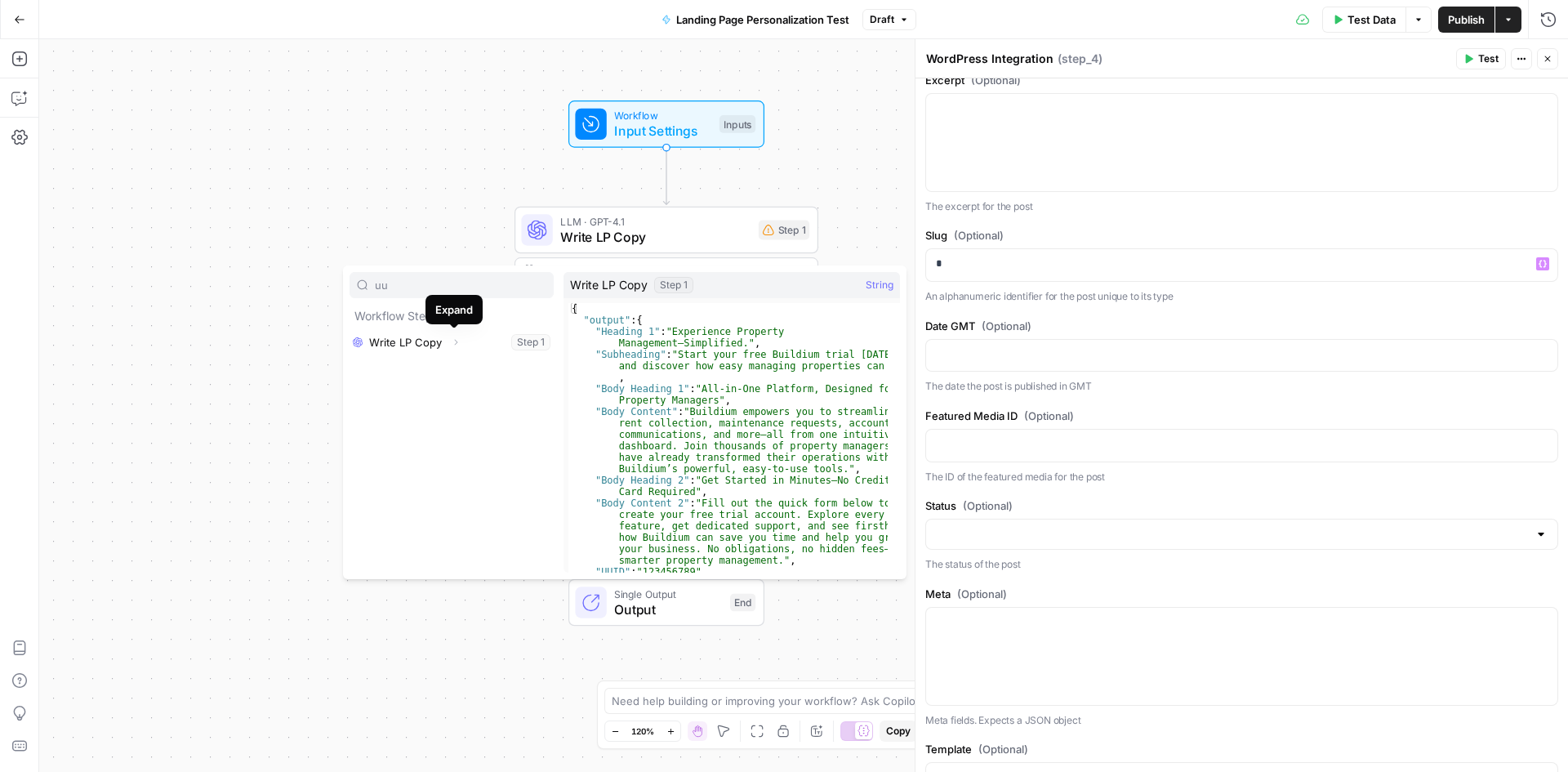
type input "uu"
click at [446, 347] on button "Expand" at bounding box center [456, 342] width 21 height 21
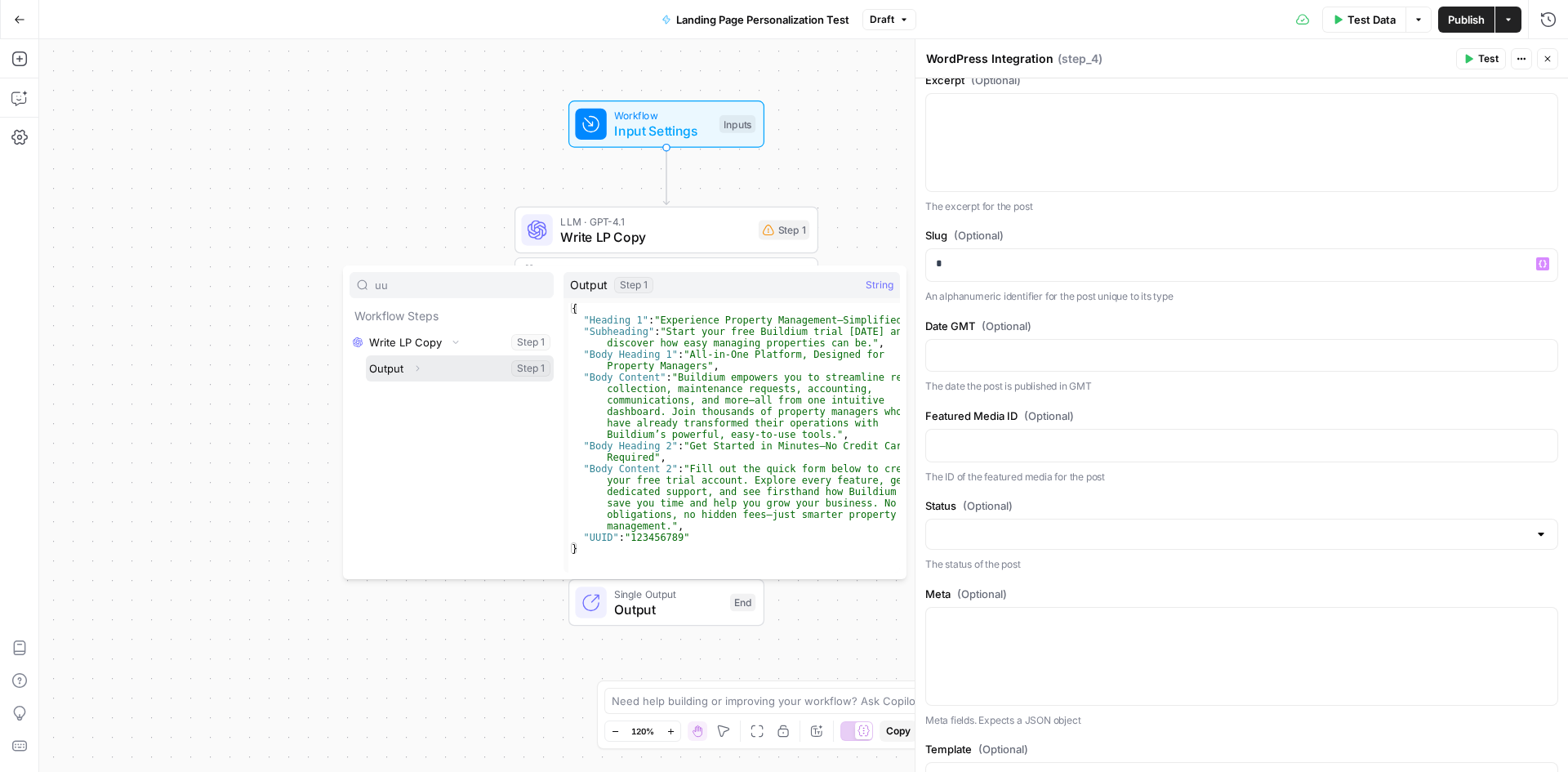
click at [418, 369] on icon "button" at bounding box center [417, 369] width 10 height 10
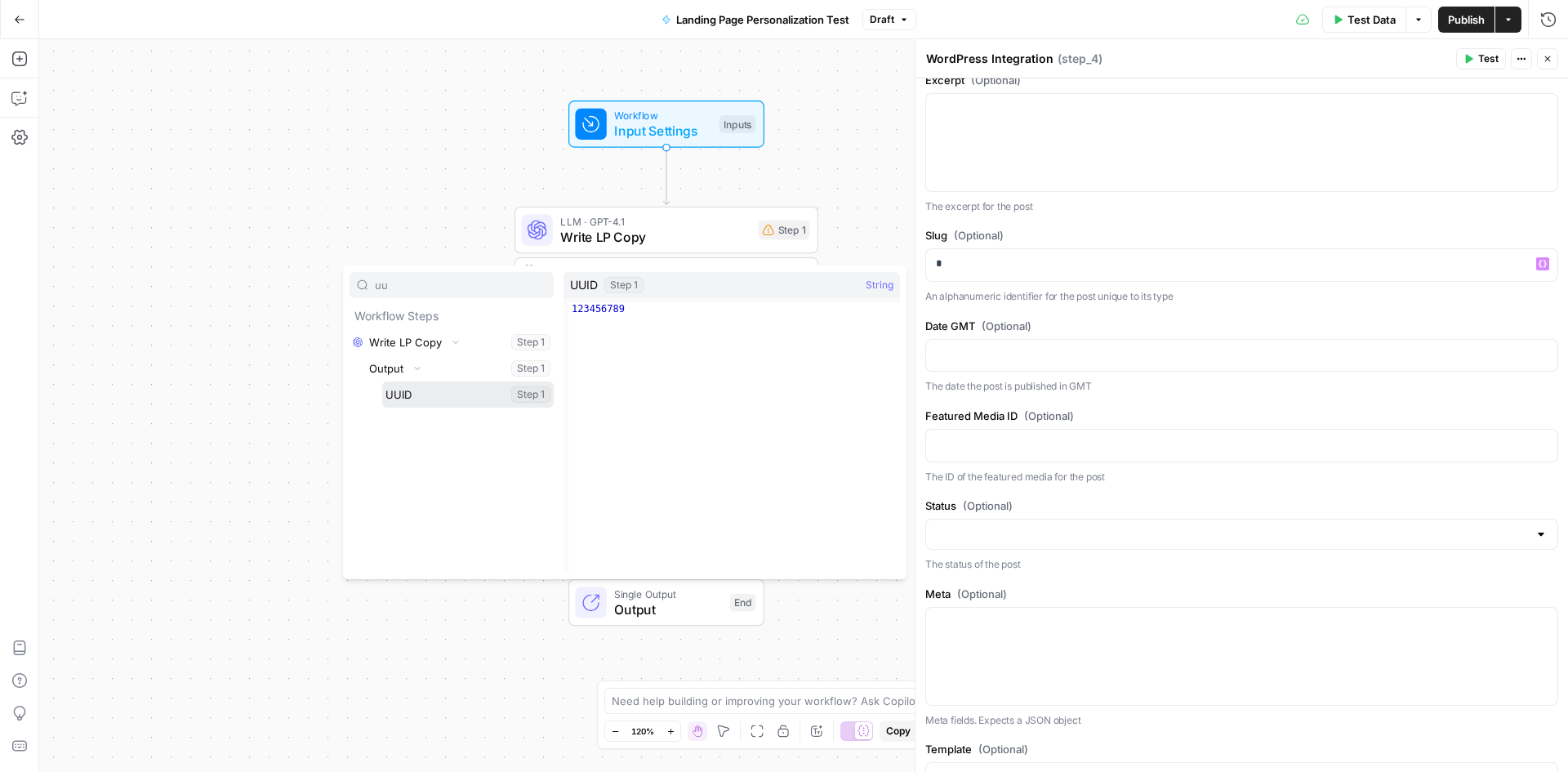
click at [419, 391] on button "Select variable UUID" at bounding box center [467, 394] width 171 height 26
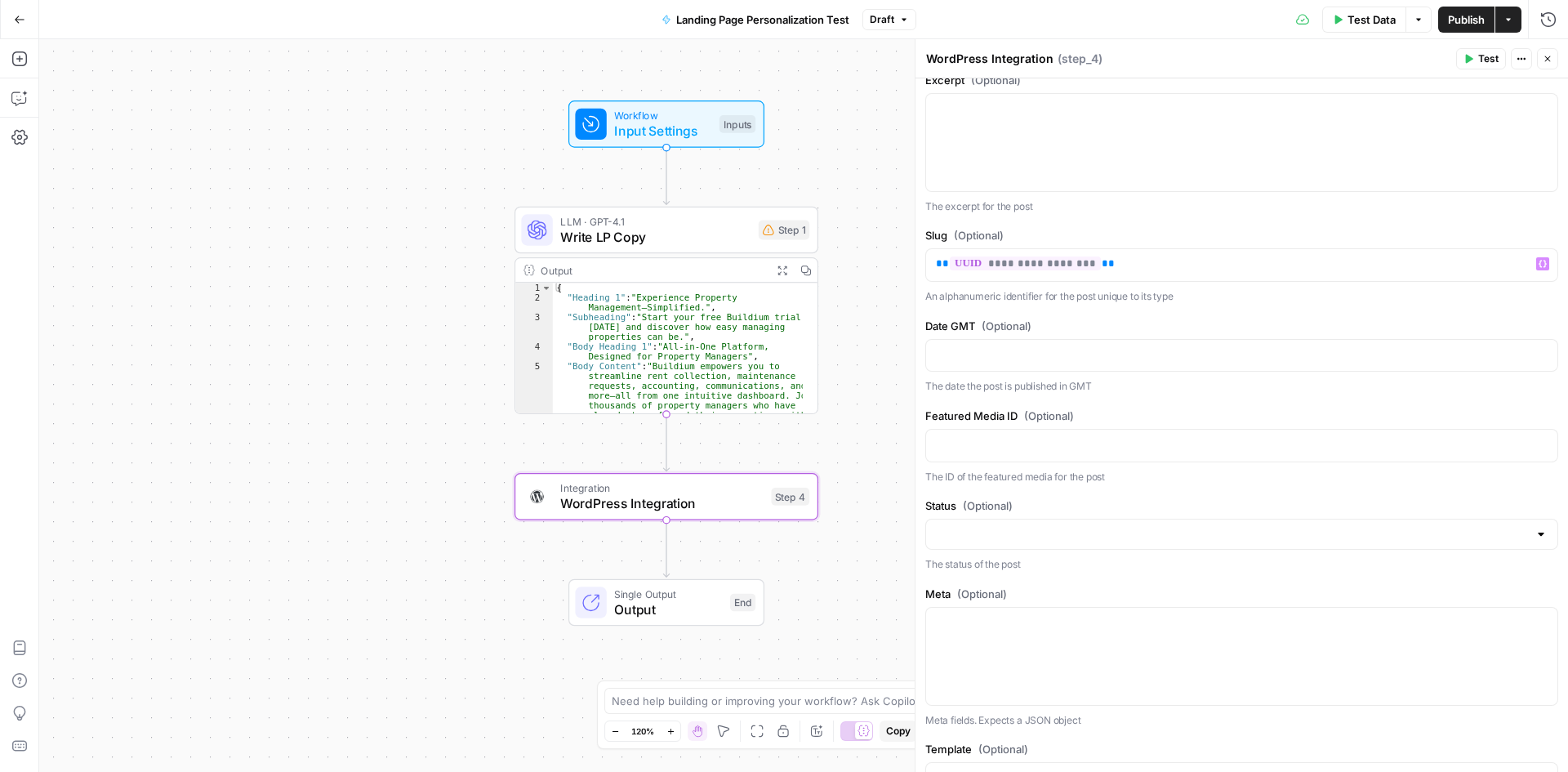
click at [1075, 334] on label "Date GMT (Optional)" at bounding box center [1242, 326] width 633 height 16
click at [930, 282] on div "**********" at bounding box center [1242, 265] width 632 height 32
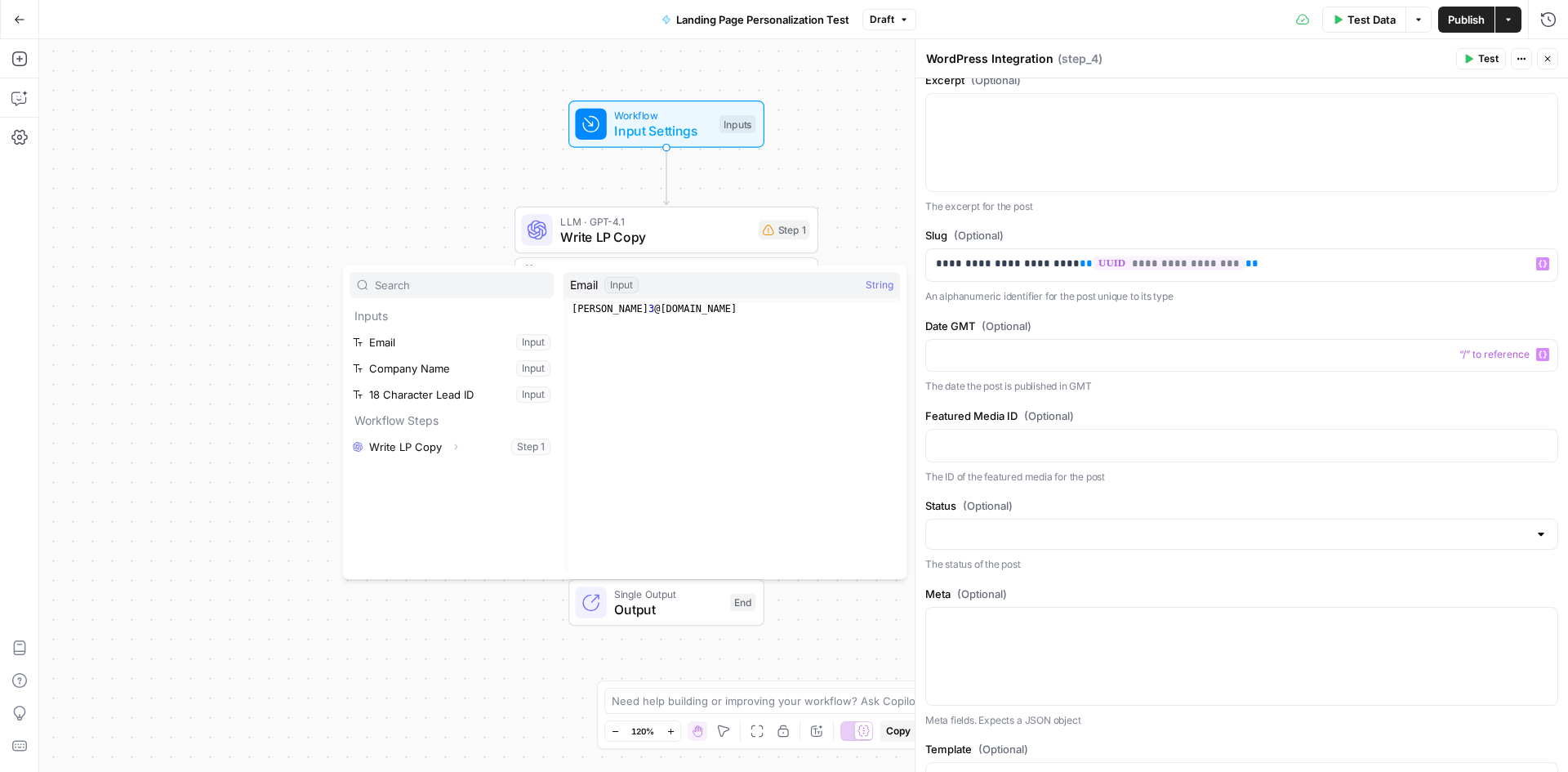
click at [1285, 334] on label "Date GMT (Optional)" at bounding box center [1242, 326] width 633 height 16
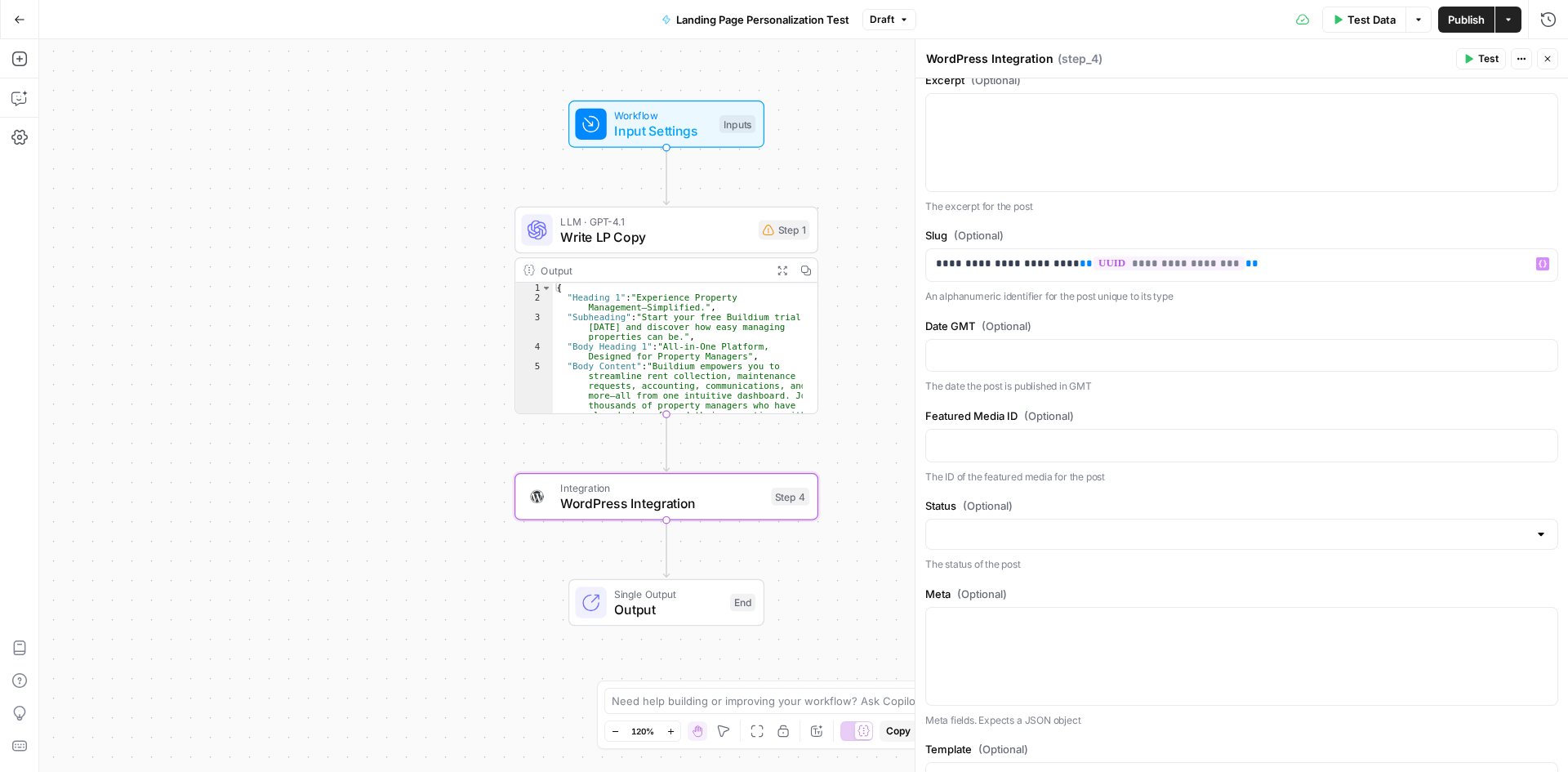
click at [1006, 305] on p "An alphanumeric identifier for the post unique to its type" at bounding box center [1242, 296] width 633 height 16
click at [1058, 543] on input "Status (Optional)" at bounding box center [1232, 534] width 592 height 16
click at [975, 661] on span "Publish" at bounding box center [1232, 660] width 586 height 16
type input "Publish"
click at [1017, 588] on div "**********" at bounding box center [1242, 371] width 653 height 1728
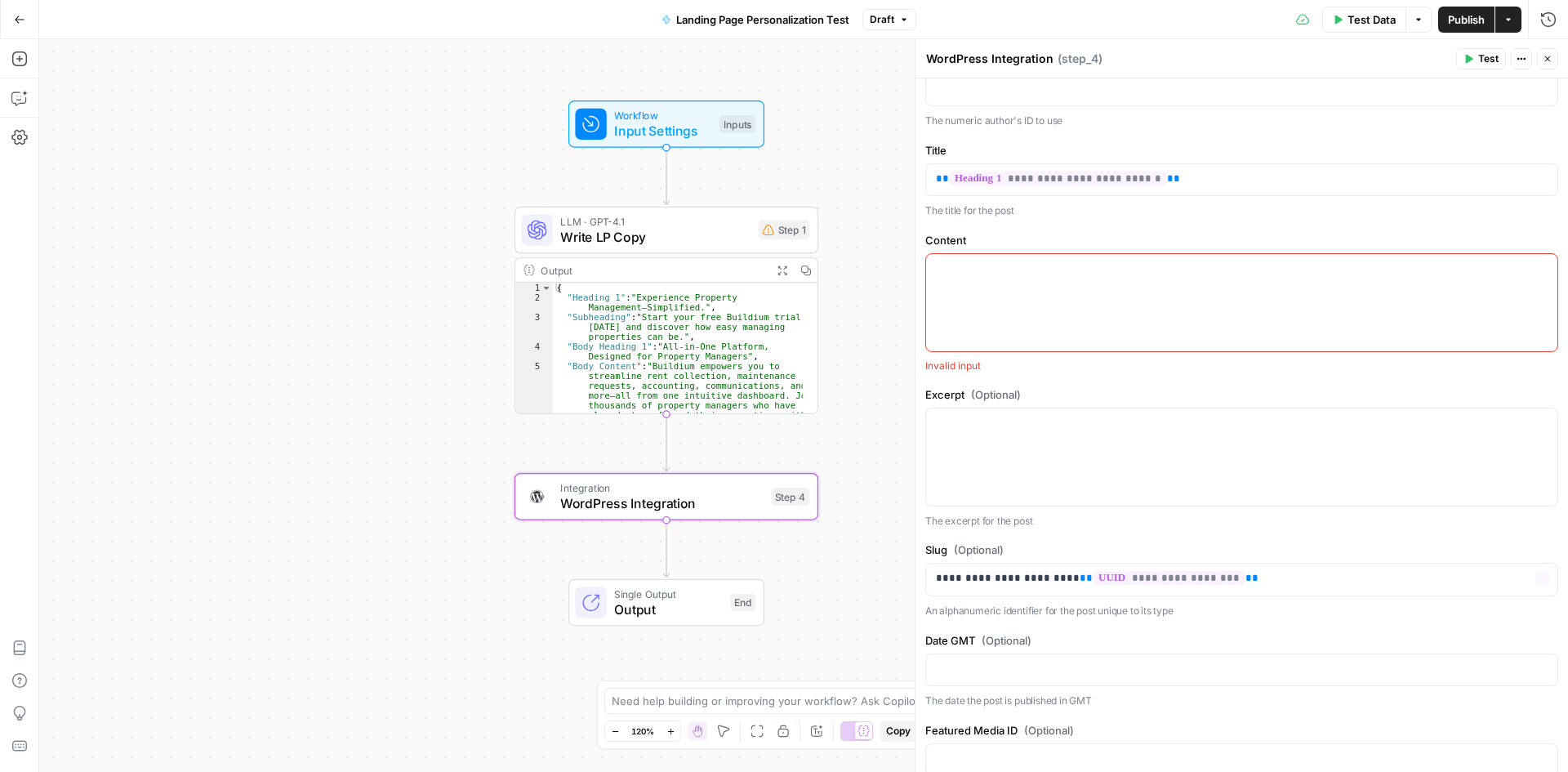
scroll to position [152, 0]
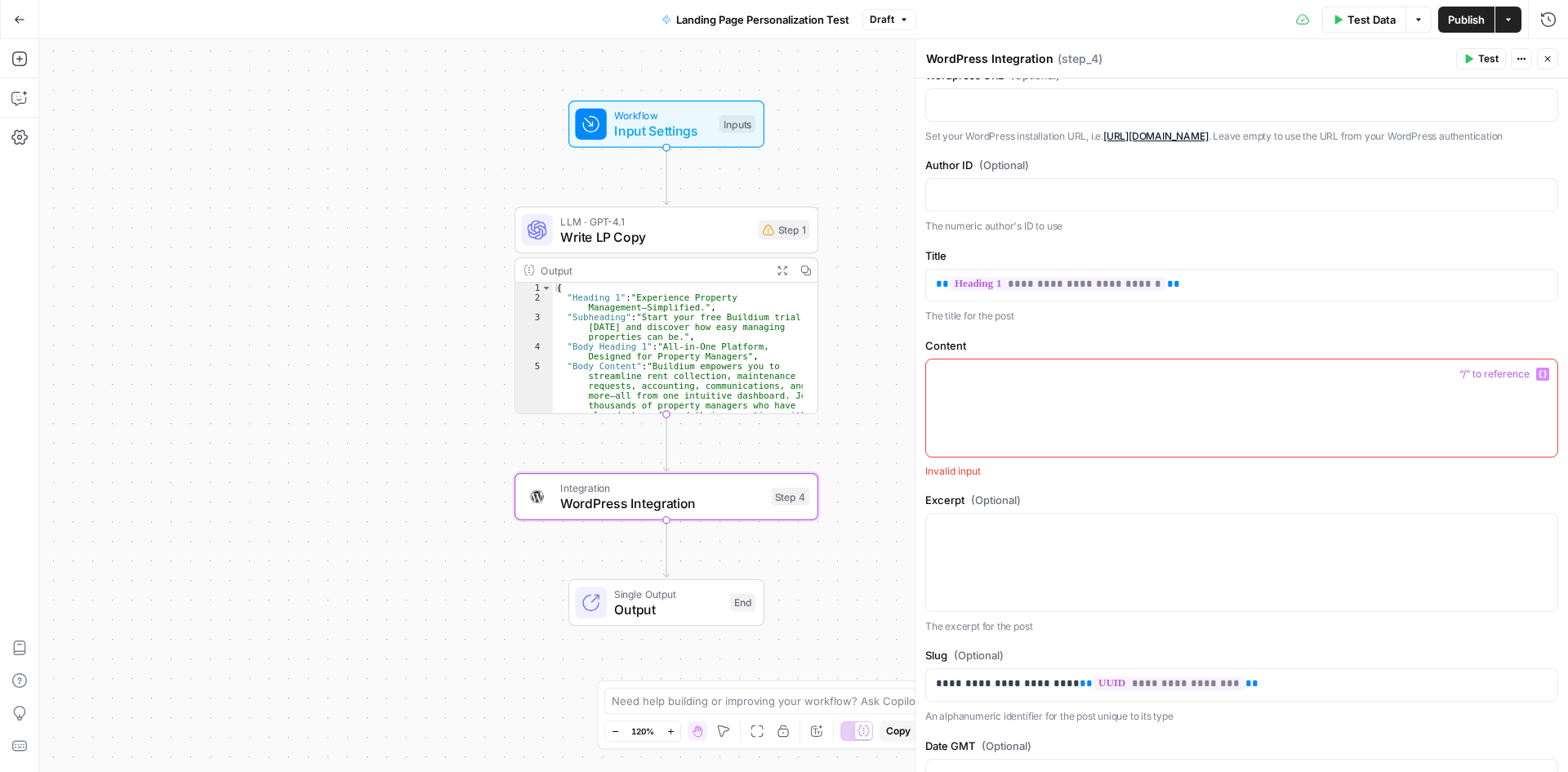
click at [1011, 410] on div at bounding box center [1242, 408] width 632 height 97
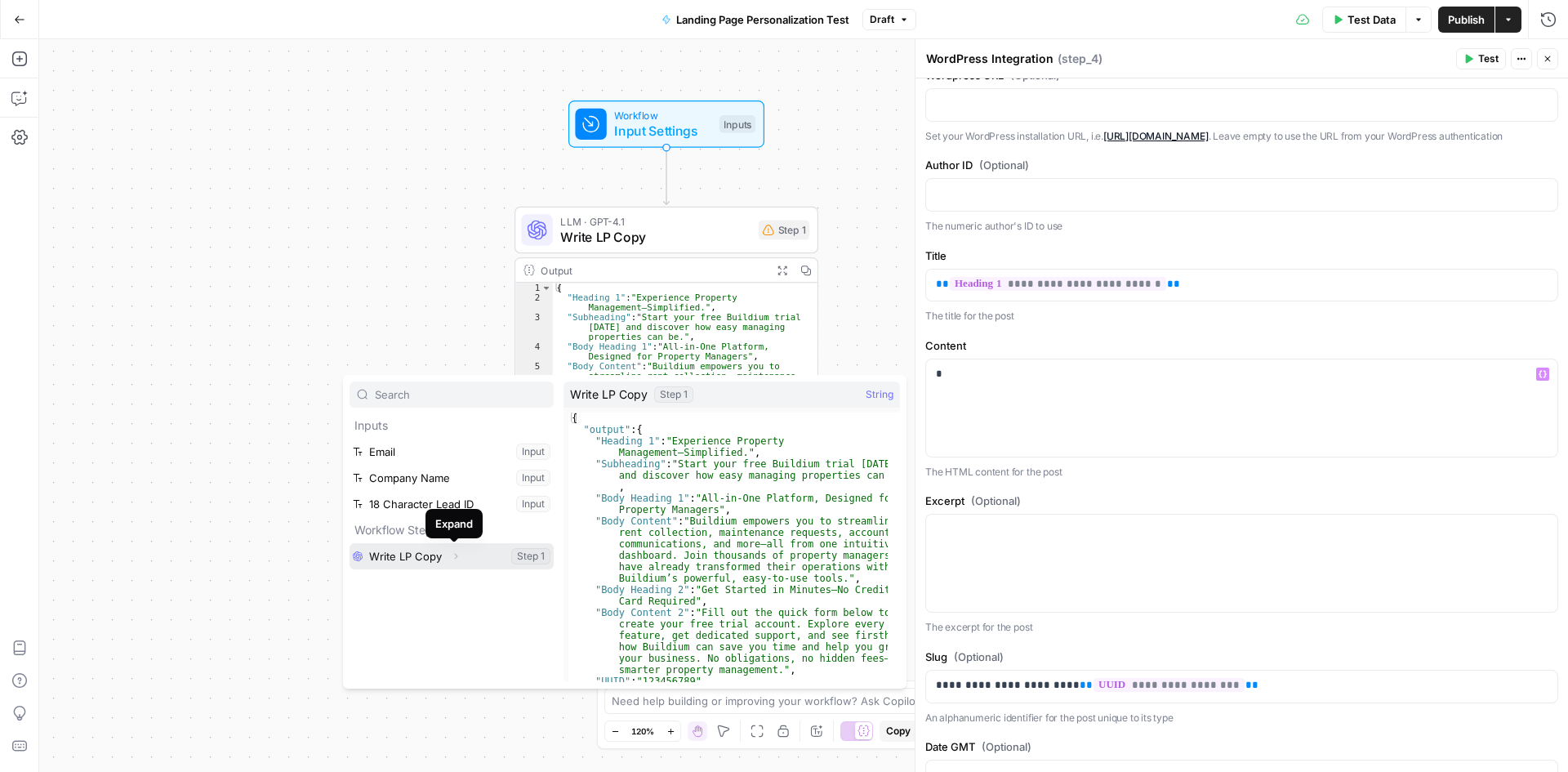
click at [454, 559] on icon "button" at bounding box center [456, 556] width 10 height 10
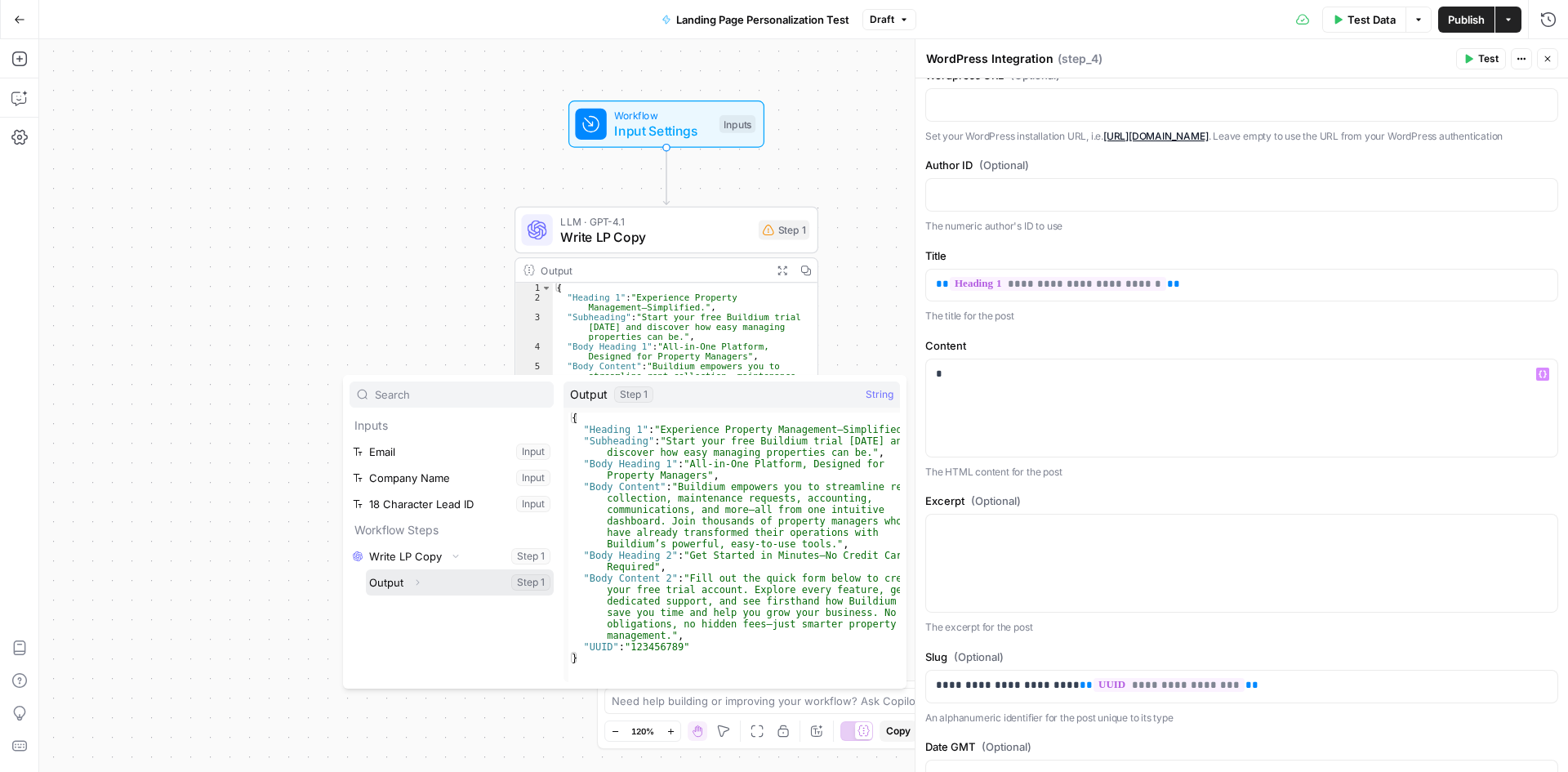
click at [420, 580] on icon "button" at bounding box center [417, 582] width 10 height 10
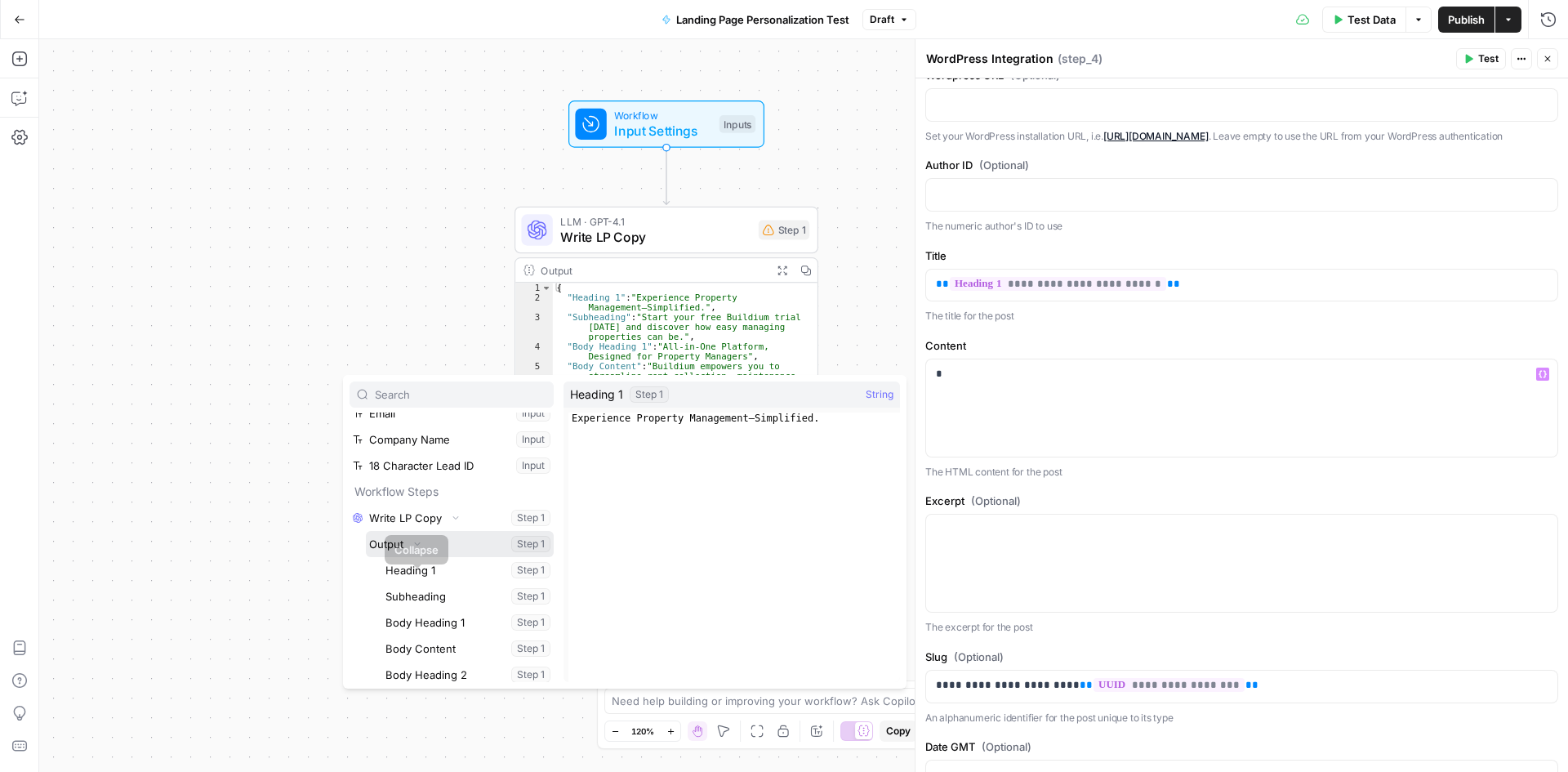
scroll to position [97, 0]
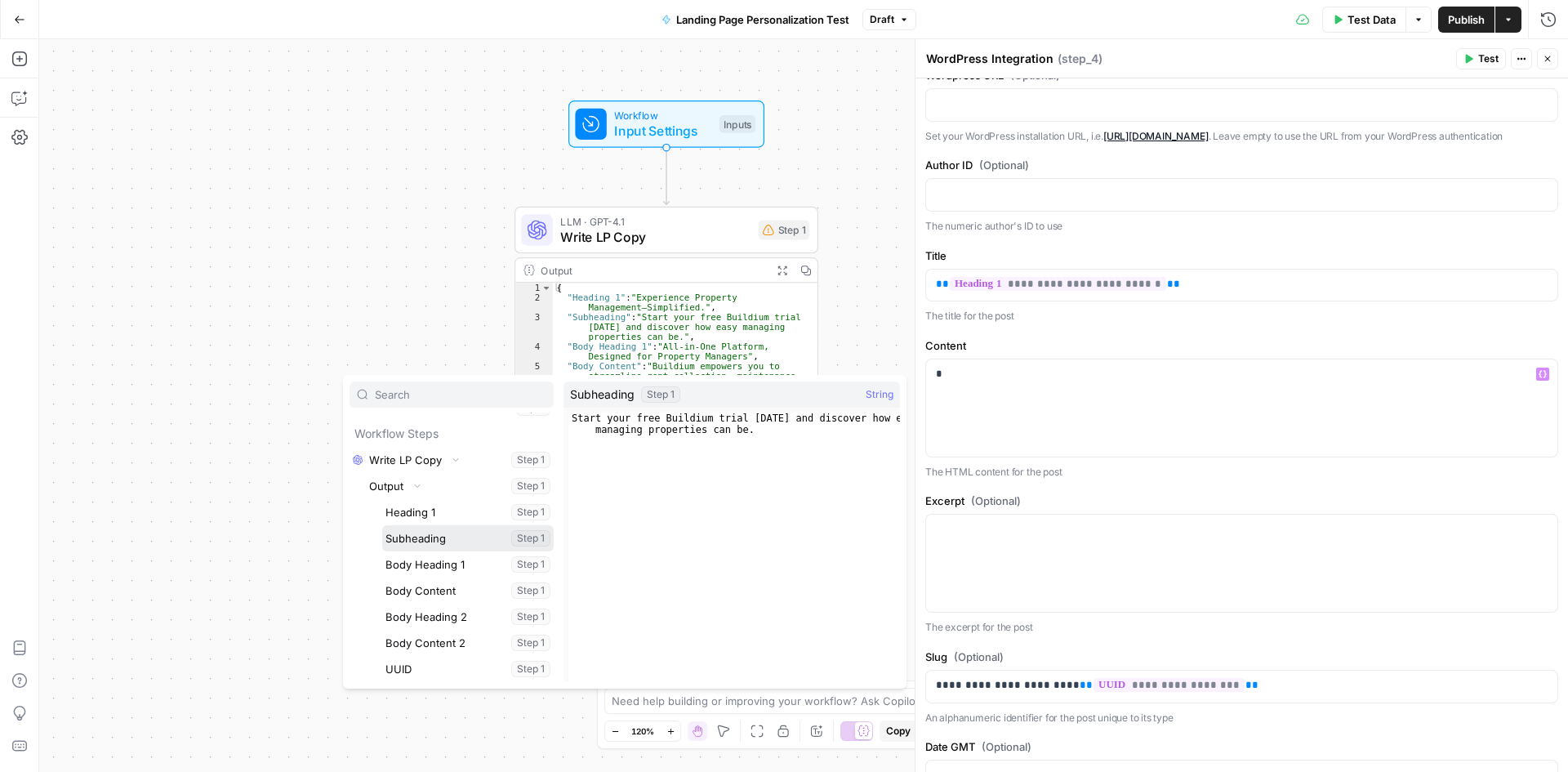
click at [455, 533] on button "Select variable Subheading" at bounding box center [467, 538] width 171 height 26
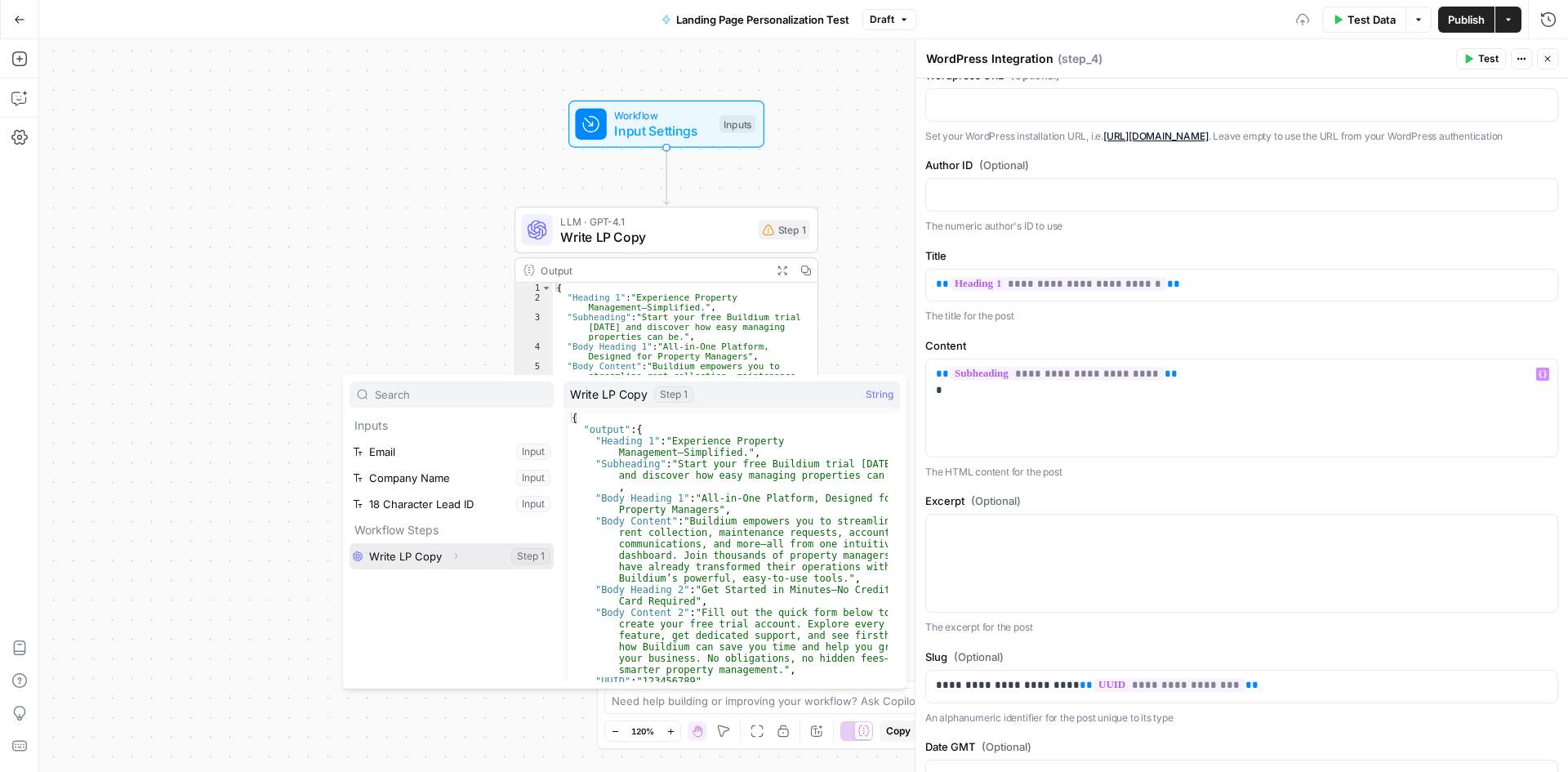
click at [428, 554] on button "Select variable Write LP Copy" at bounding box center [451, 556] width 204 height 26
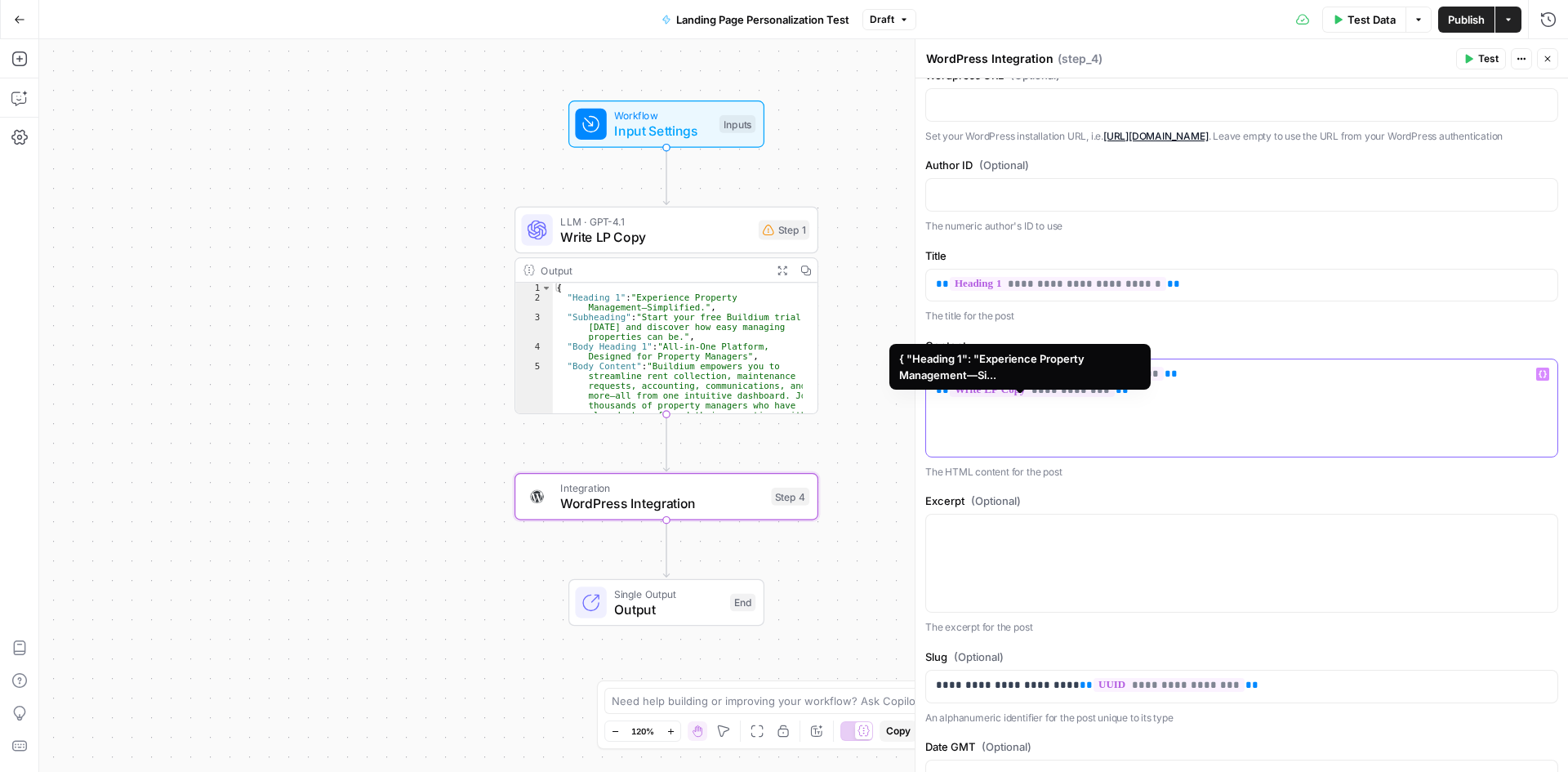
drag, startPoint x: 1139, startPoint y: 412, endPoint x: 930, endPoint y: 413, distance: 209.0
click at [930, 413] on div "**********" at bounding box center [1242, 408] width 632 height 97
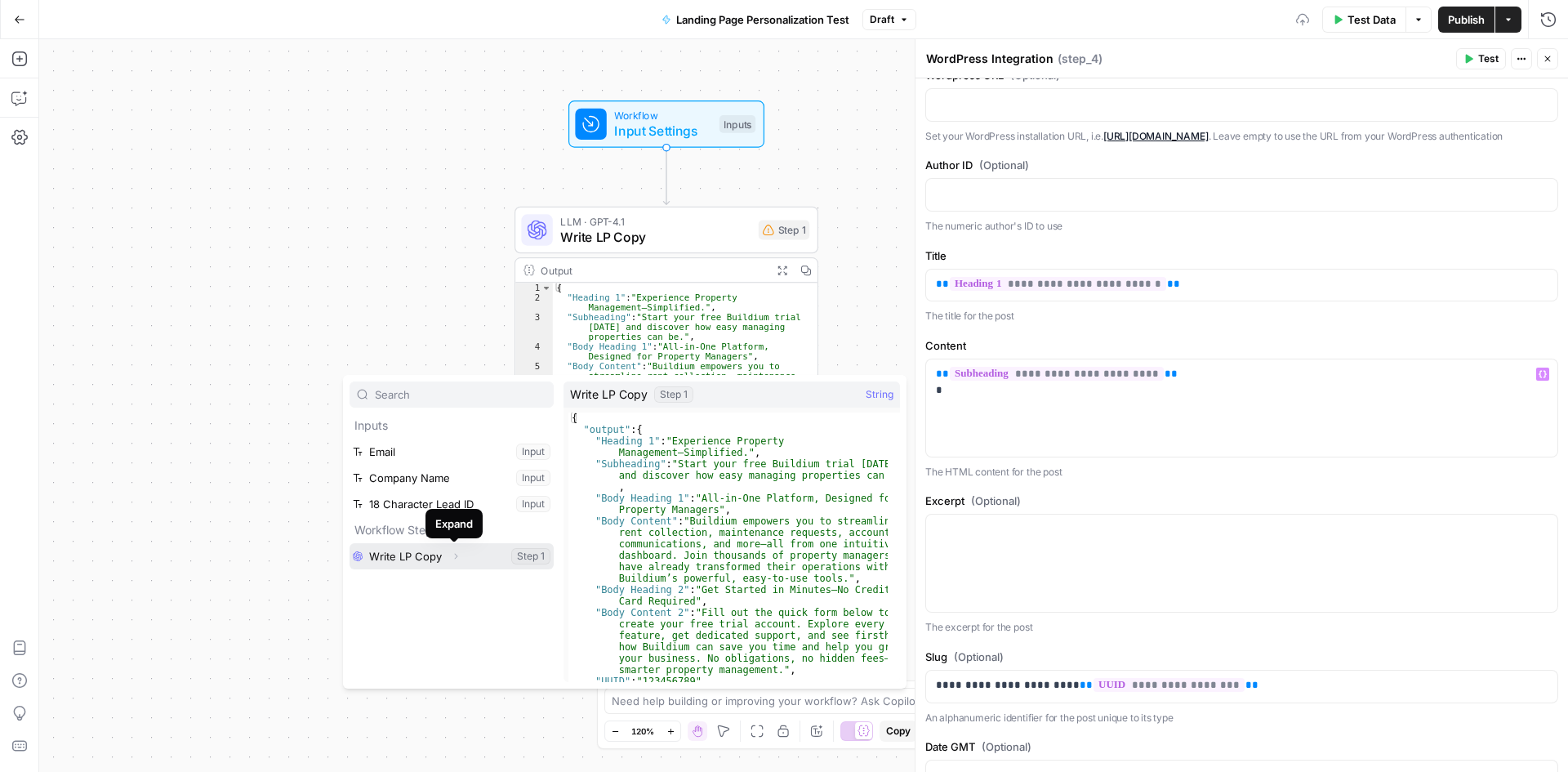
click at [457, 558] on icon "button" at bounding box center [456, 556] width 10 height 10
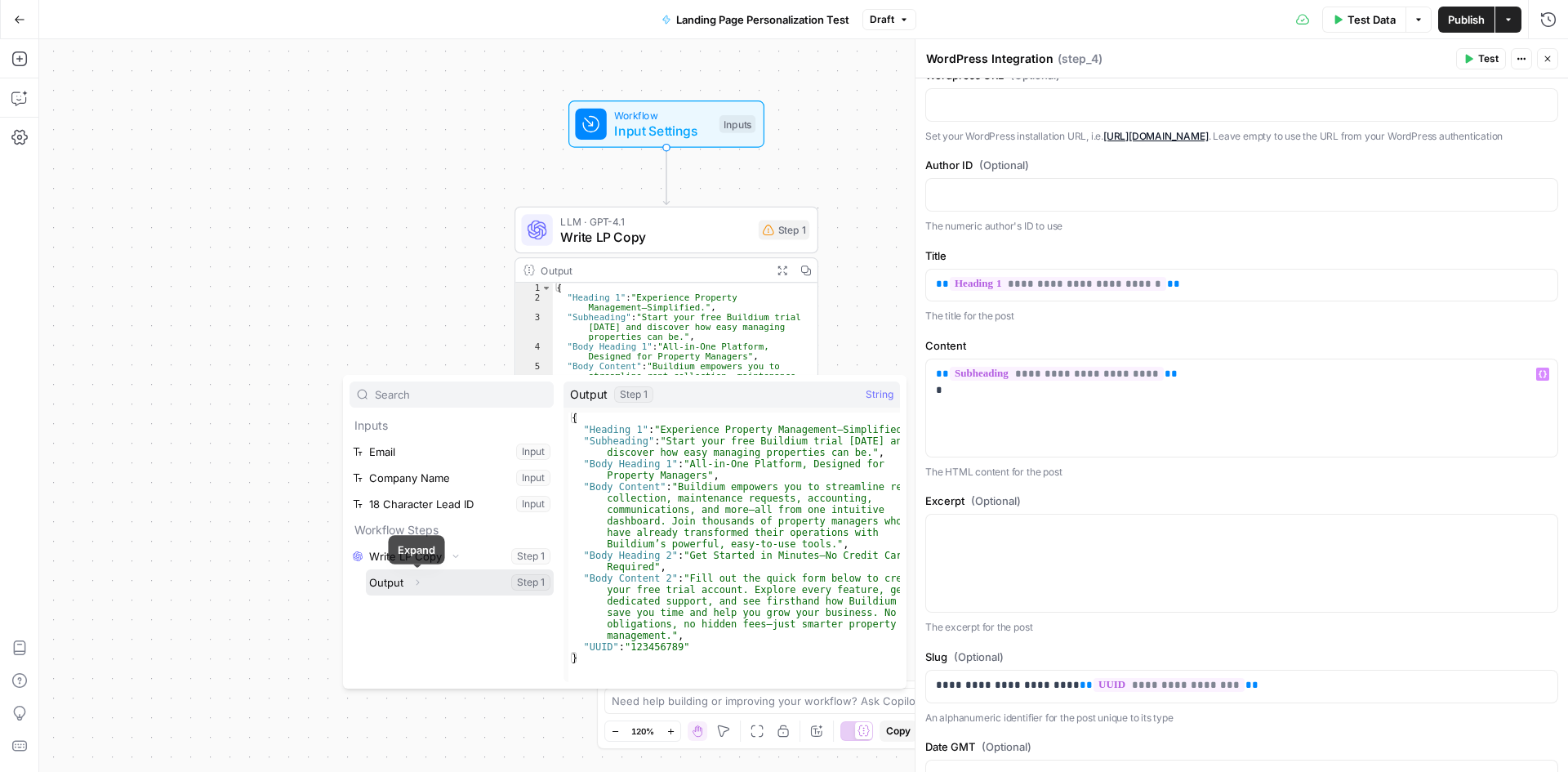
click at [416, 582] on icon "button" at bounding box center [417, 582] width 10 height 10
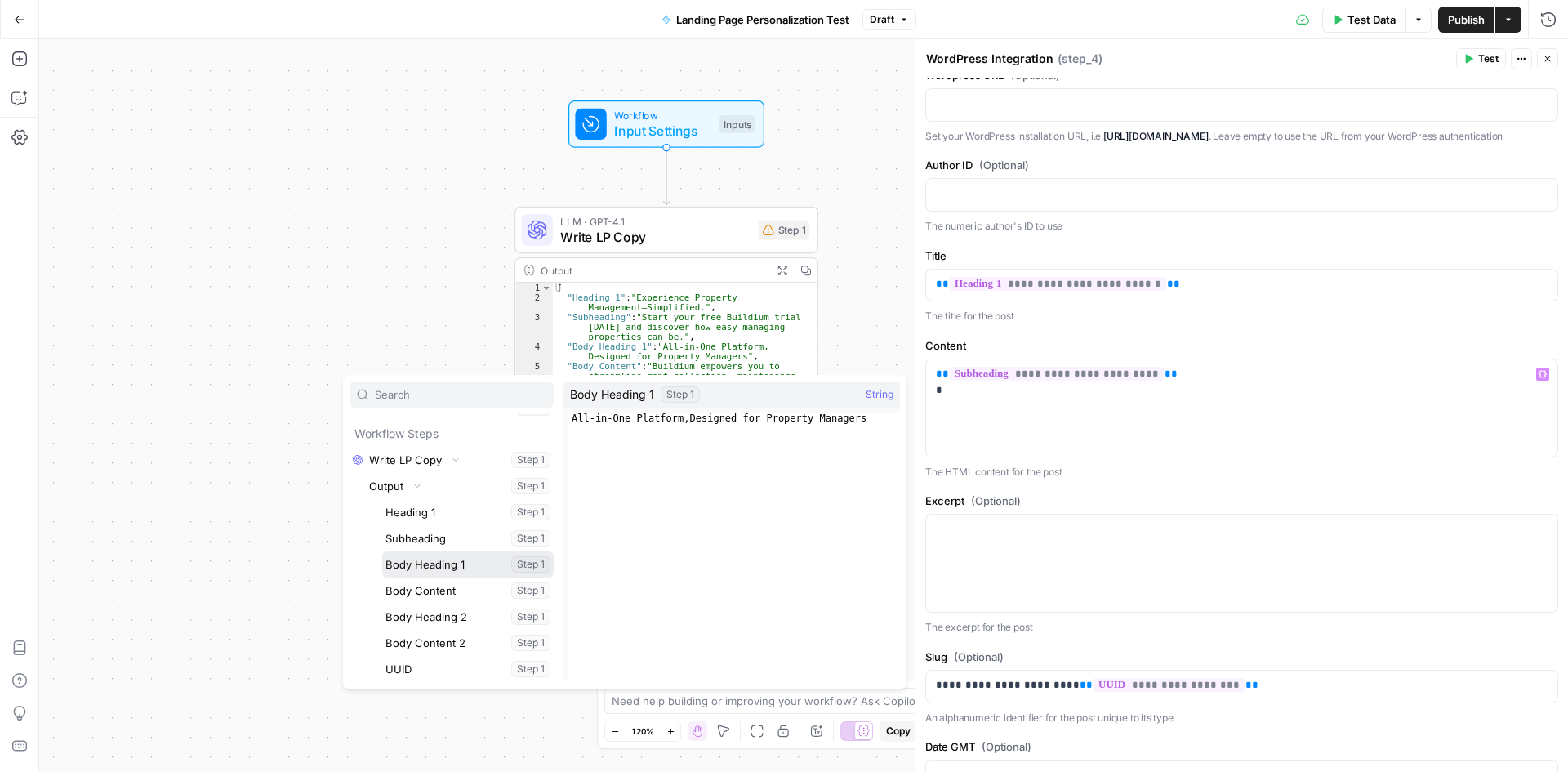
click at [464, 559] on button "Select variable Body Heading 1" at bounding box center [467, 564] width 171 height 26
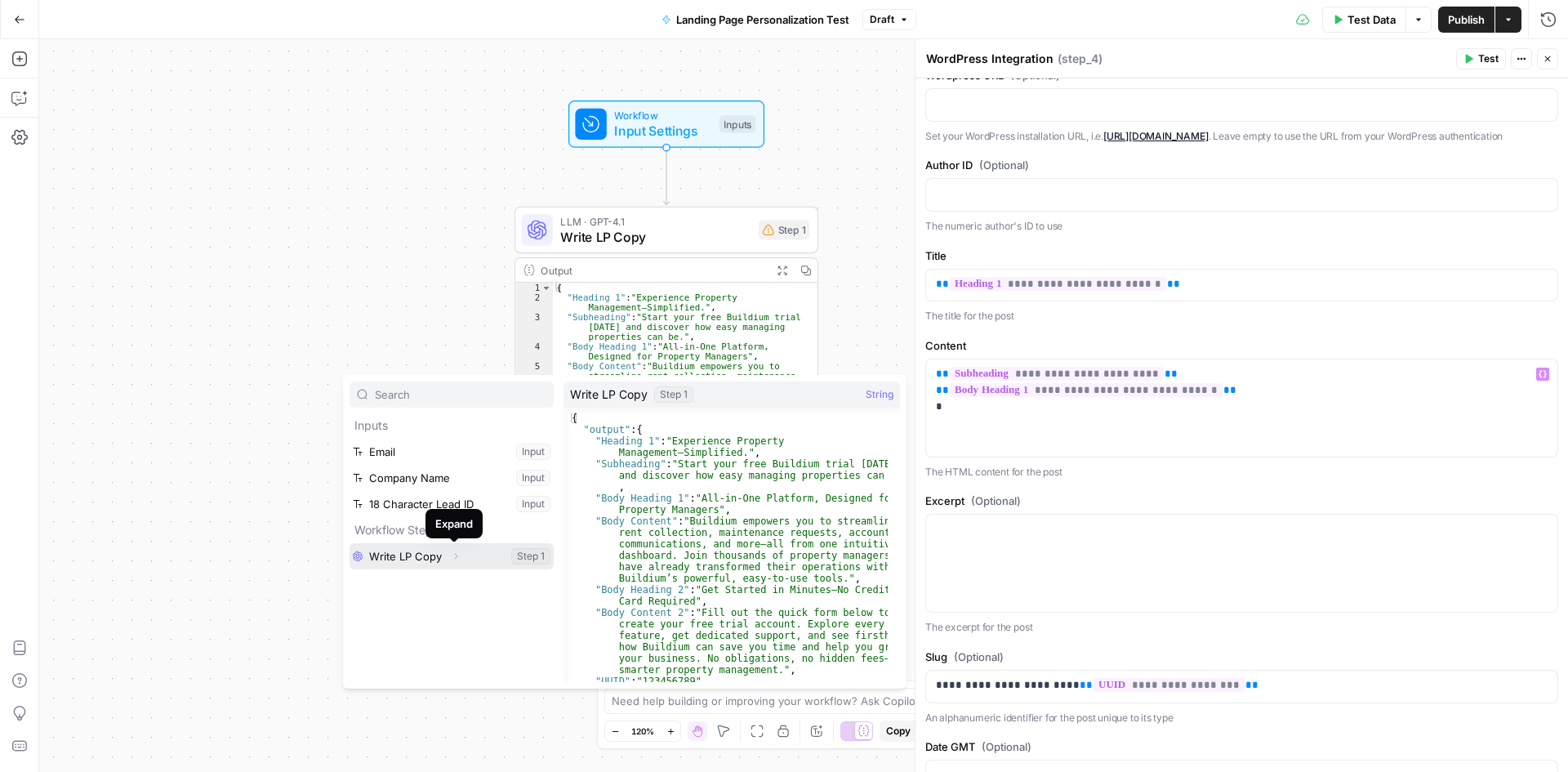
click at [454, 556] on icon "button" at bounding box center [456, 556] width 10 height 10
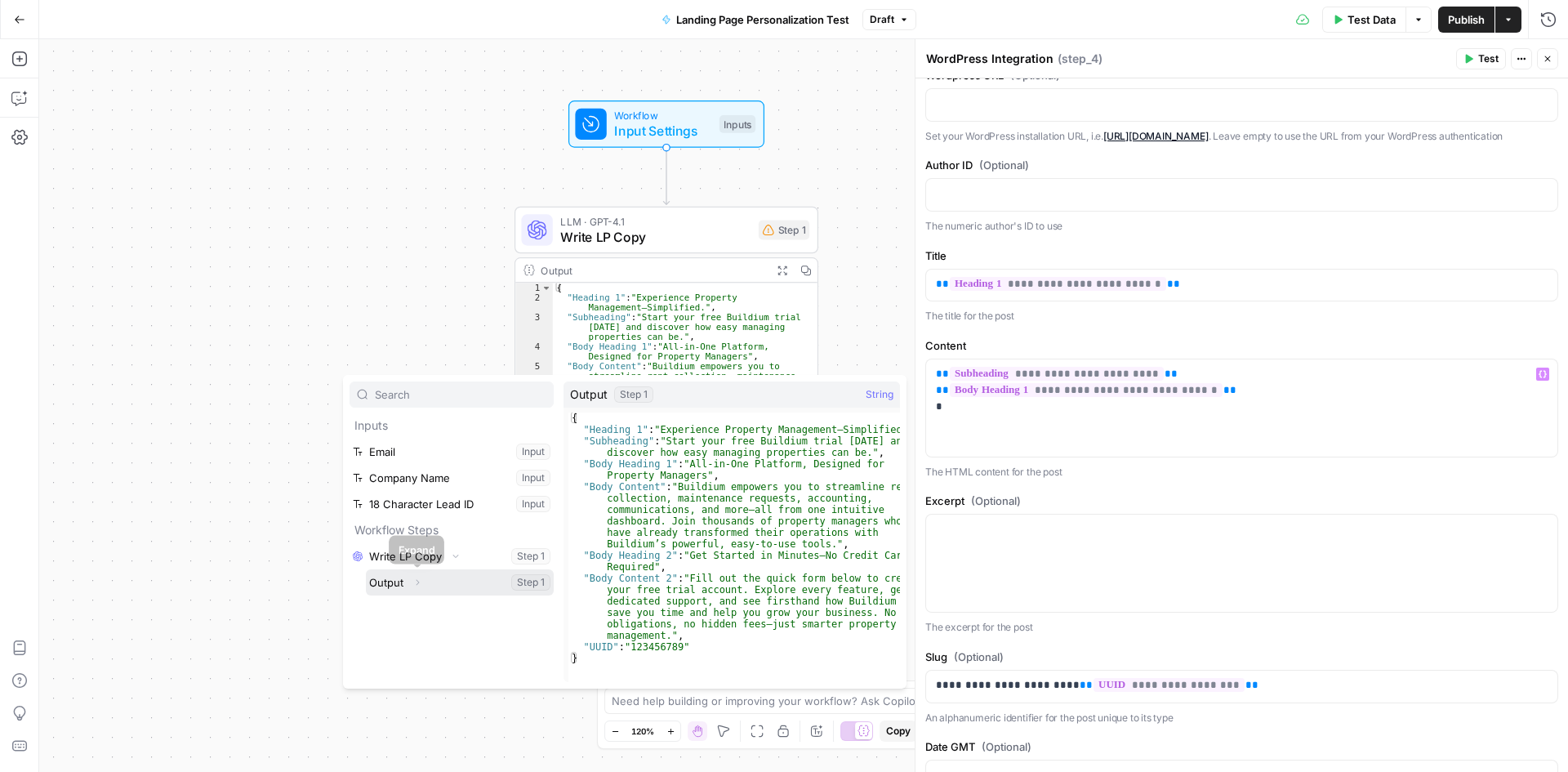
click at [416, 586] on icon "button" at bounding box center [417, 582] width 10 height 10
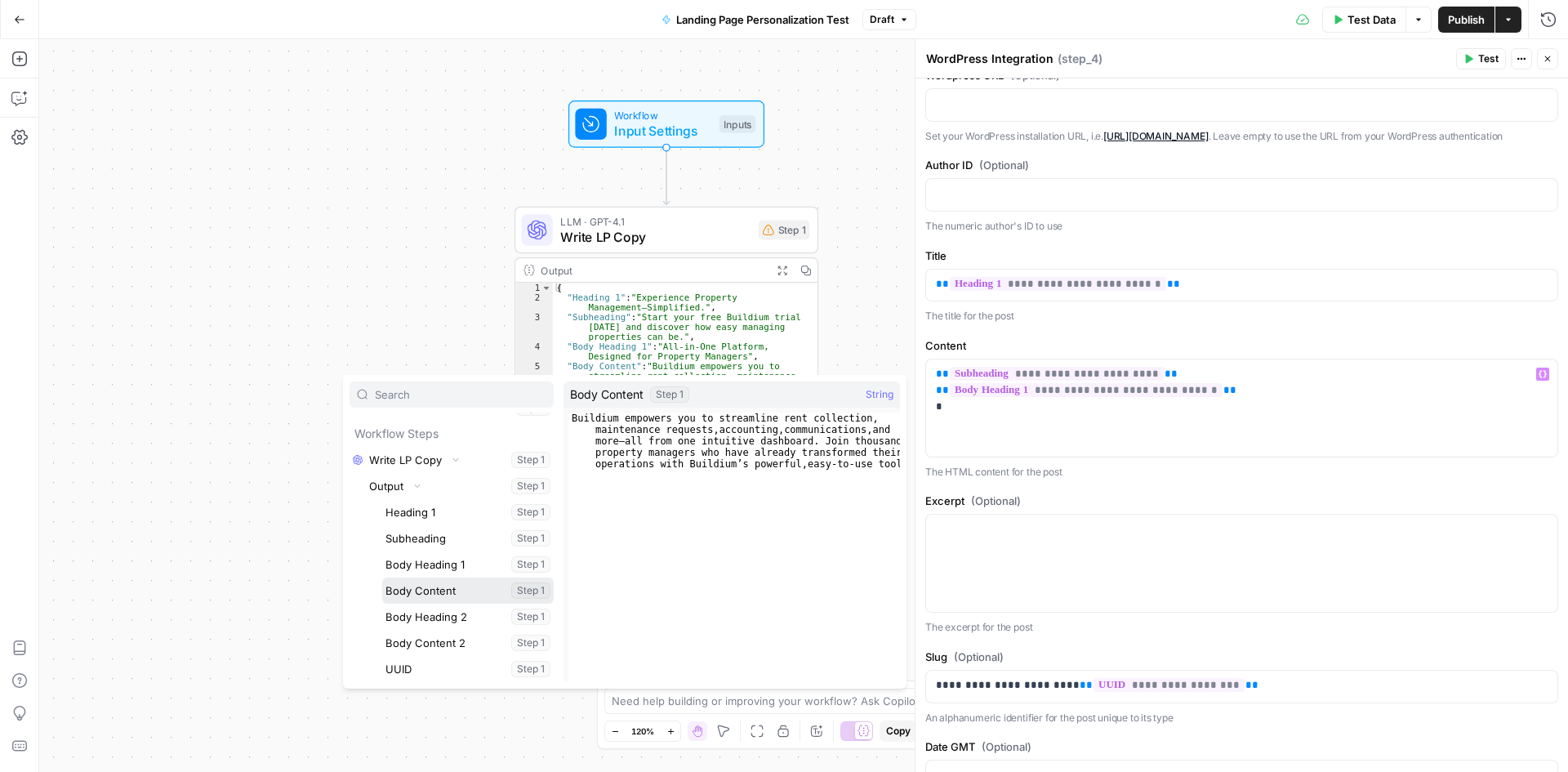
click at [432, 591] on button "Select variable Body Content" at bounding box center [467, 590] width 171 height 26
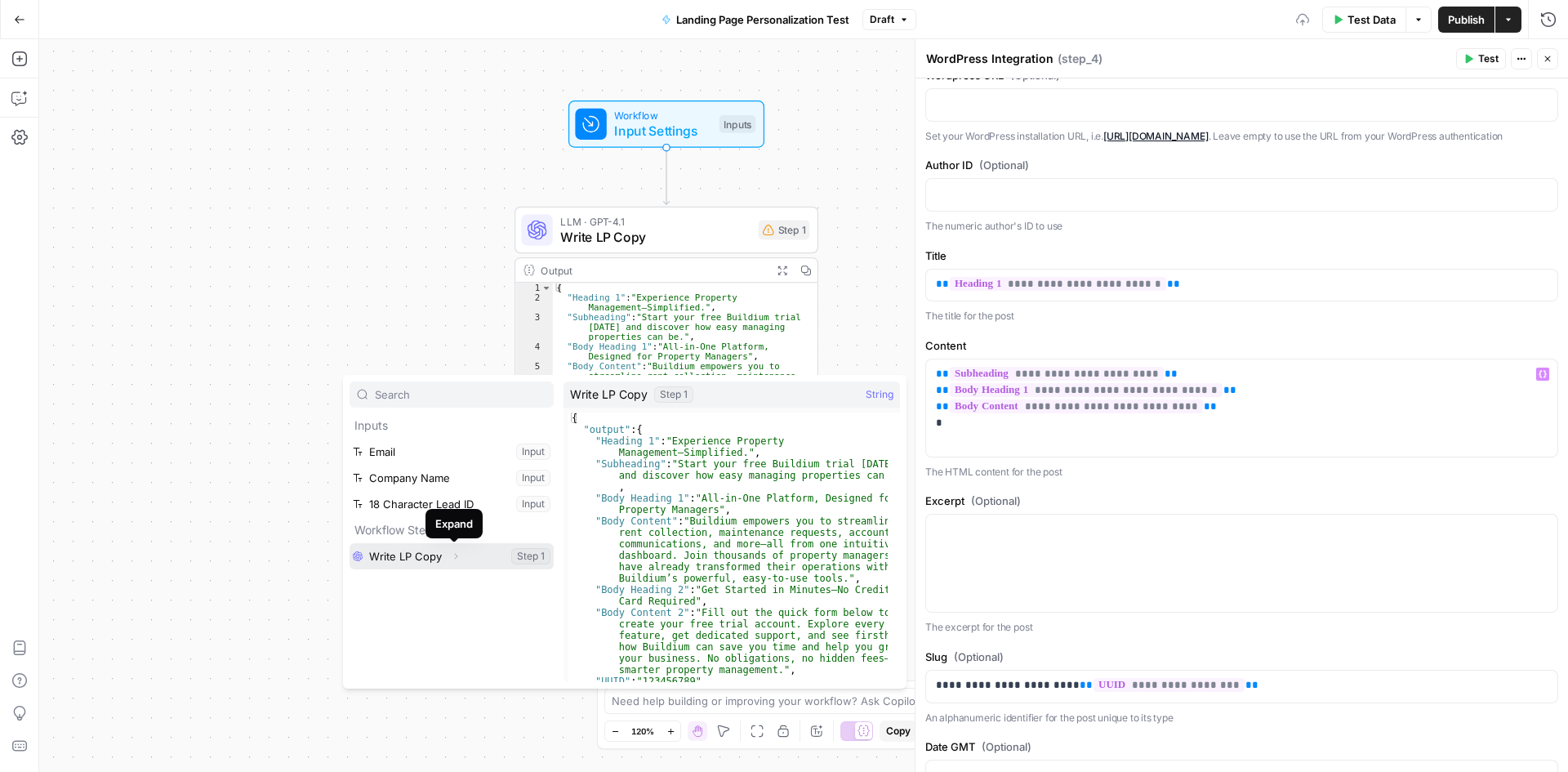
click at [453, 554] on icon "button" at bounding box center [456, 556] width 10 height 10
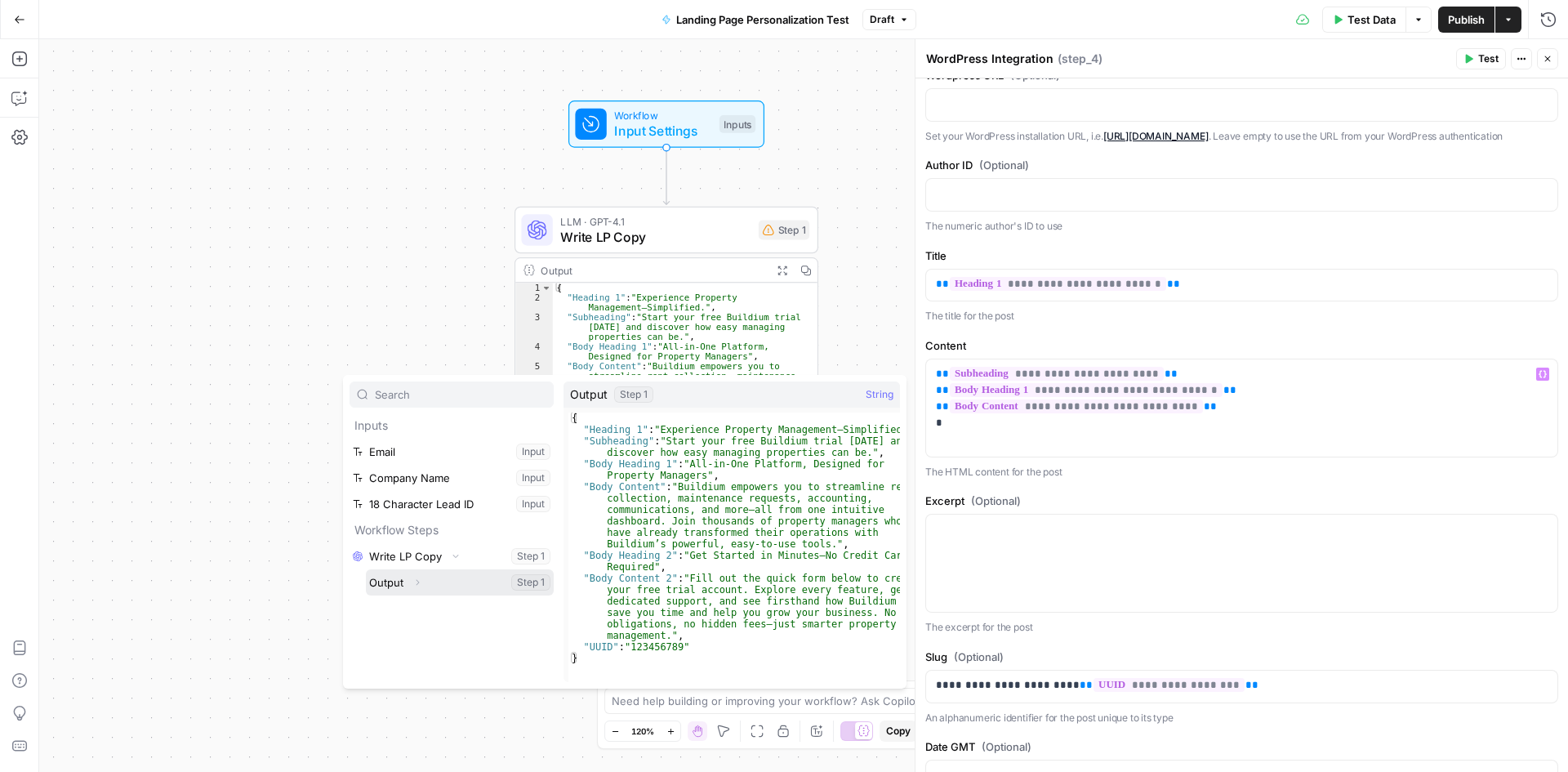
click at [413, 586] on icon "button" at bounding box center [417, 582] width 10 height 10
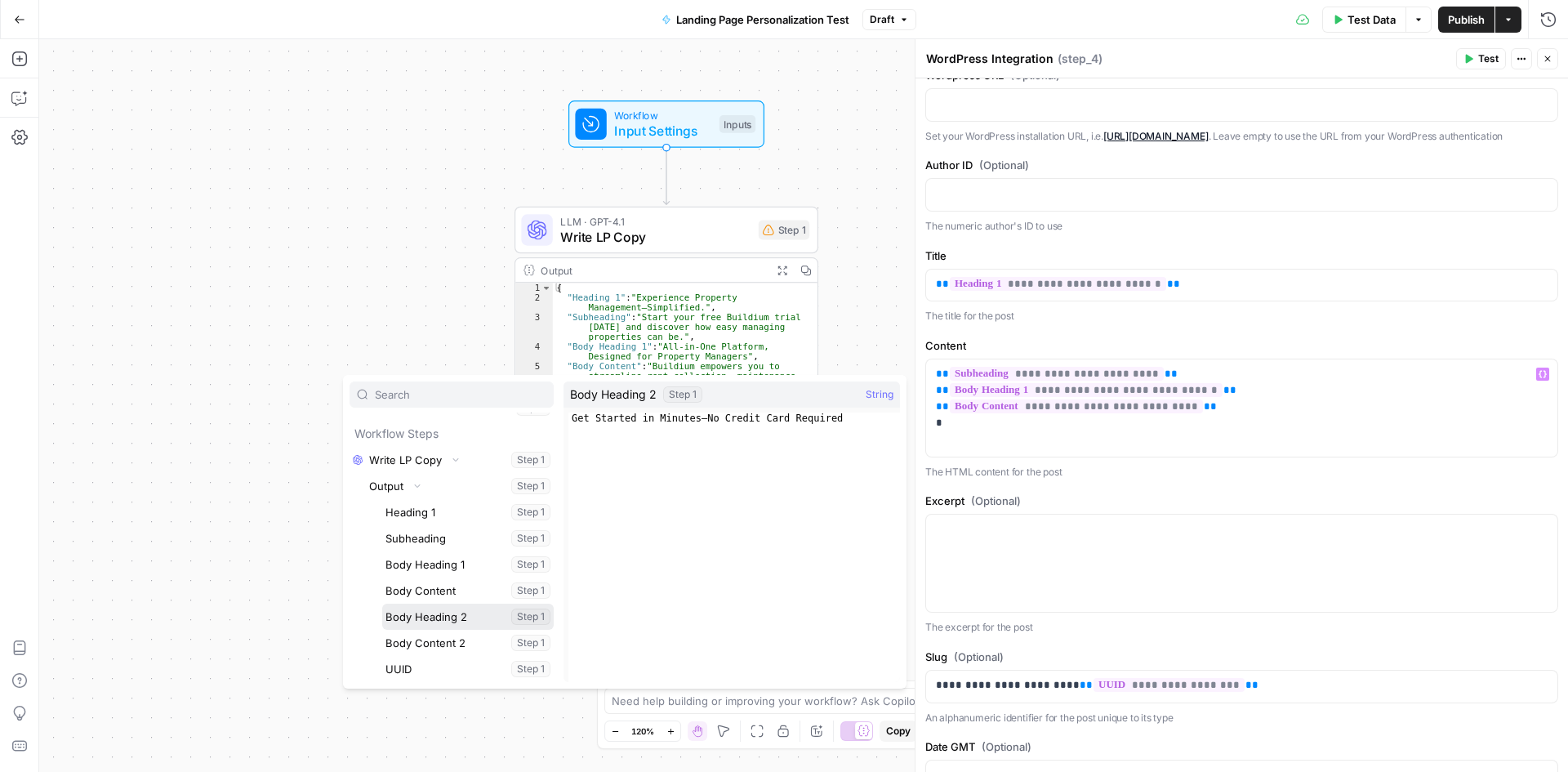
click at [429, 621] on button "Select variable Body Heading 2" at bounding box center [467, 616] width 171 height 26
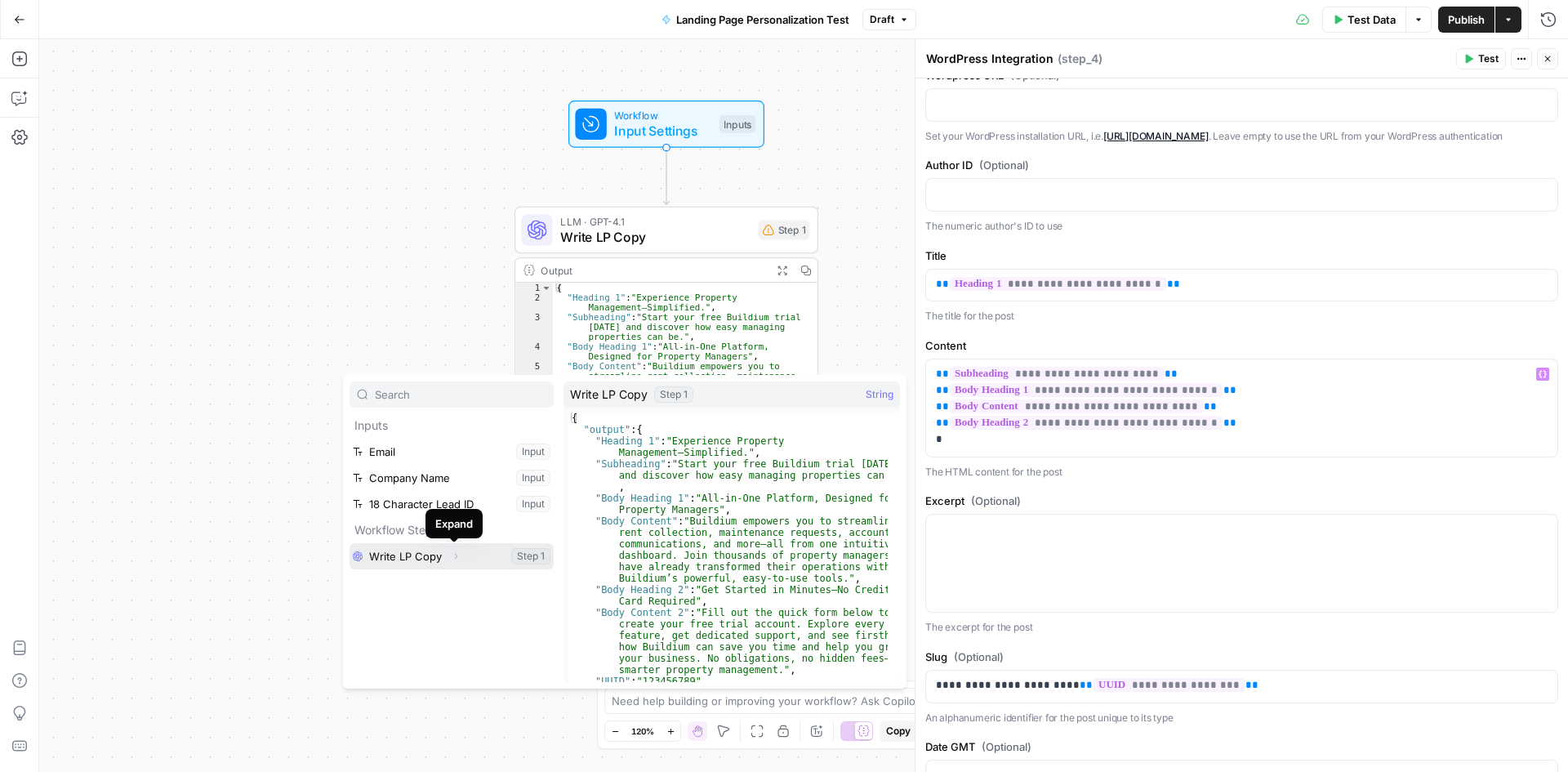
click at [459, 558] on icon "button" at bounding box center [456, 556] width 10 height 10
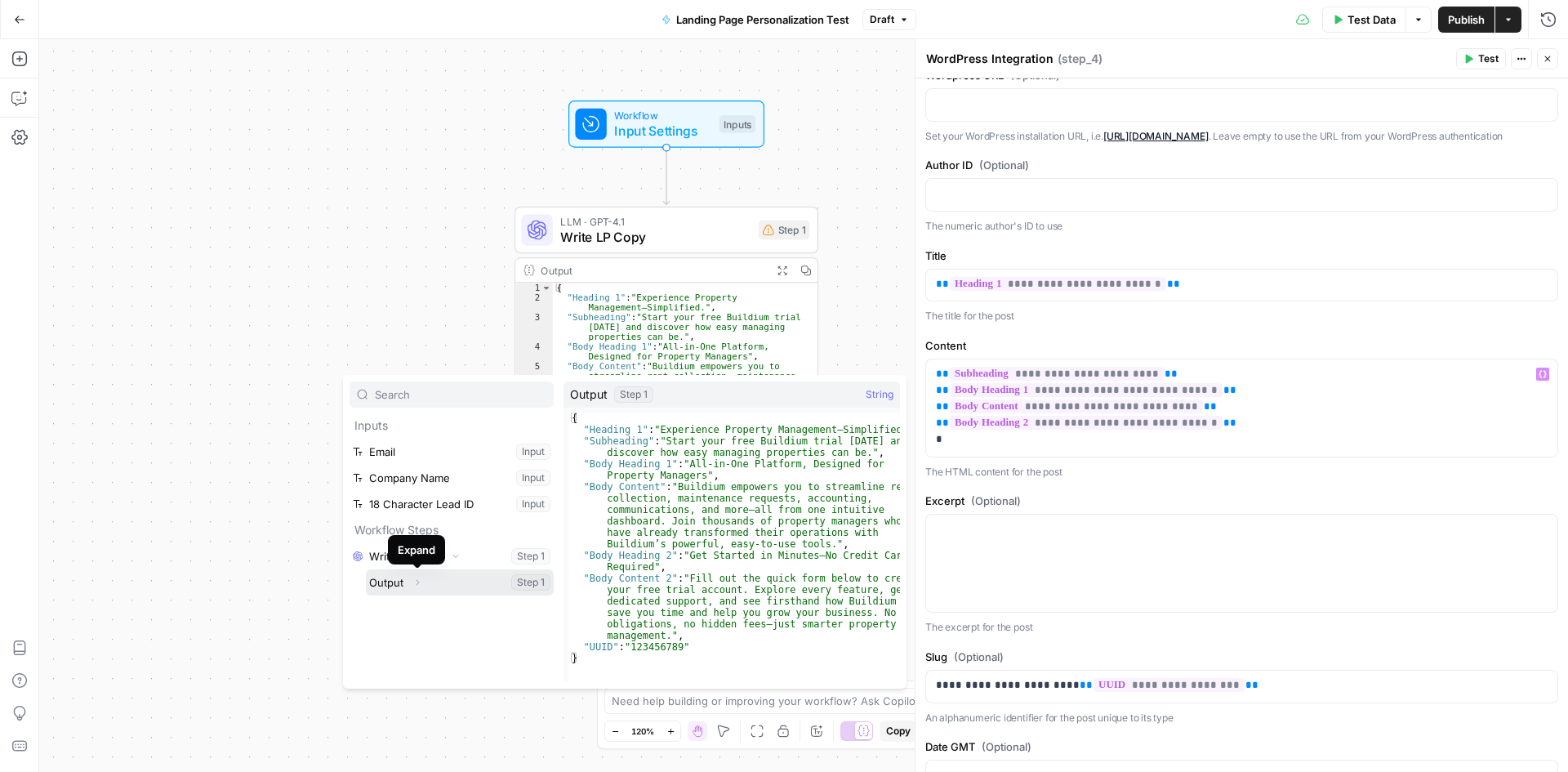
click at [419, 584] on icon "button" at bounding box center [417, 582] width 10 height 10
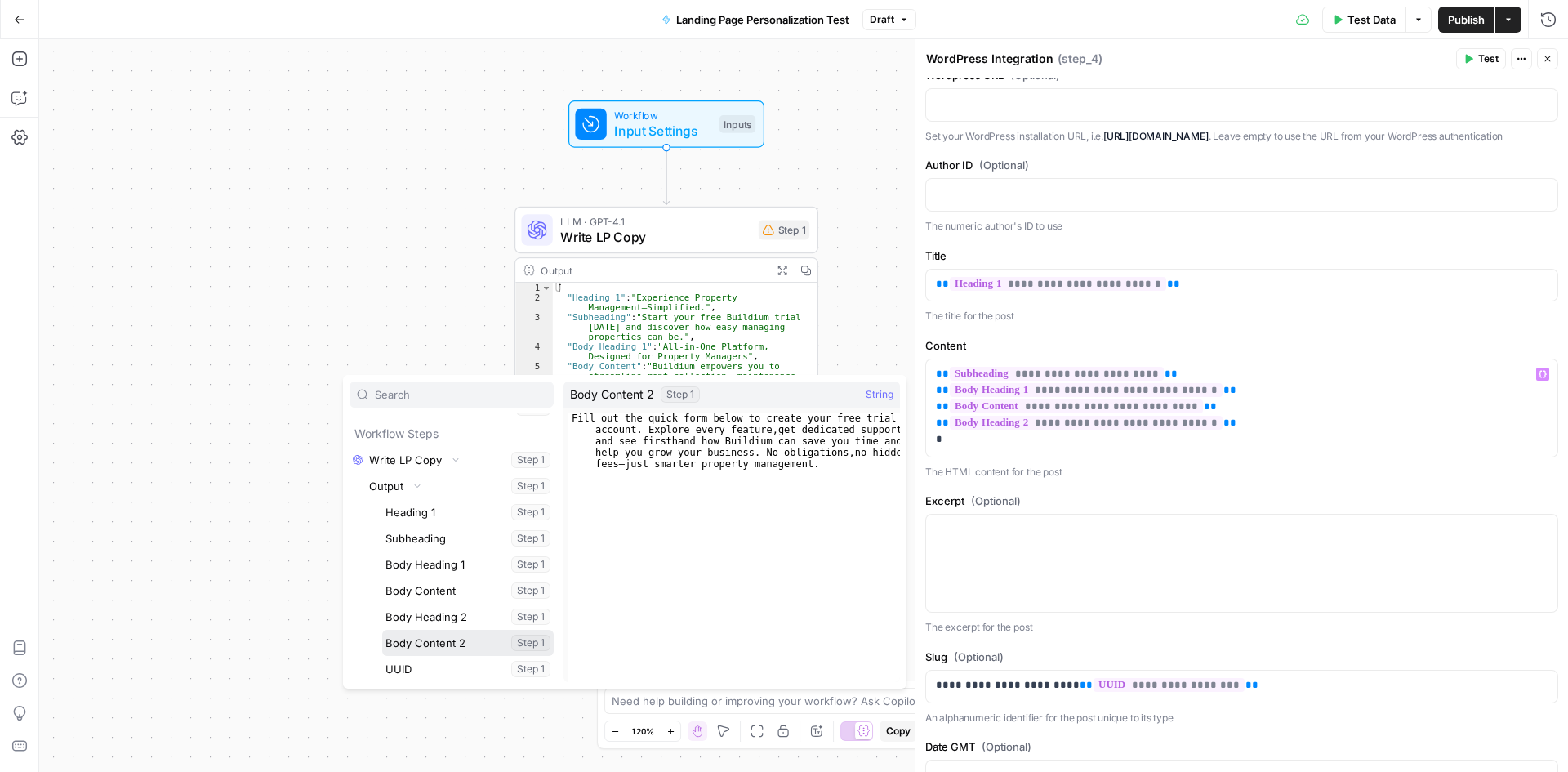
click at [457, 645] on button "Select variable Body Content 2" at bounding box center [467, 642] width 171 height 26
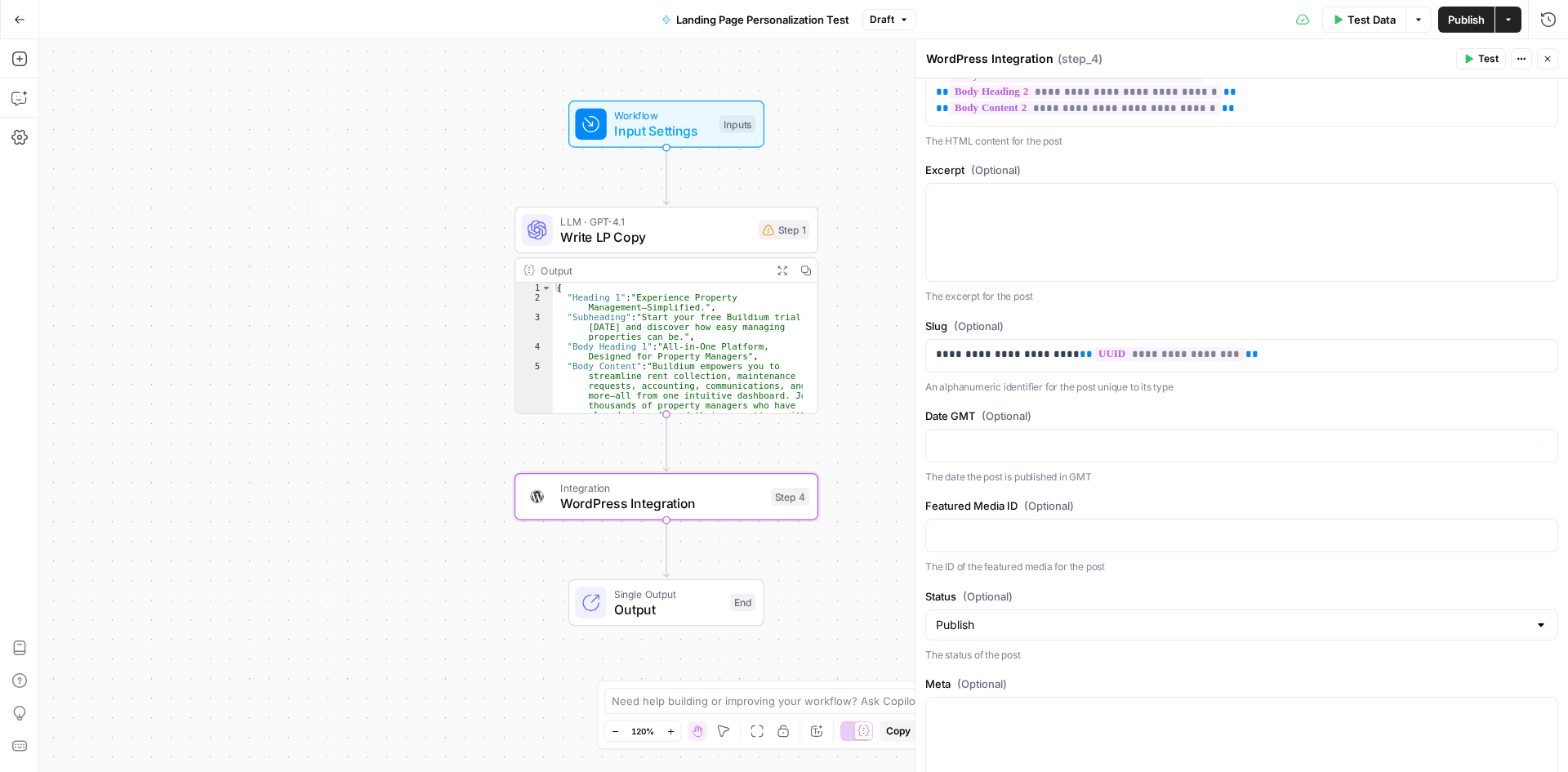
scroll to position [490, 0]
drag, startPoint x: 1056, startPoint y: 361, endPoint x: 937, endPoint y: 363, distance: 119.0
click at [937, 355] on p "**********" at bounding box center [1236, 346] width 600 height 16
click at [936, 355] on p "**********" at bounding box center [1236, 346] width 600 height 16
drag, startPoint x: 936, startPoint y: 365, endPoint x: 1050, endPoint y: 365, distance: 114.0
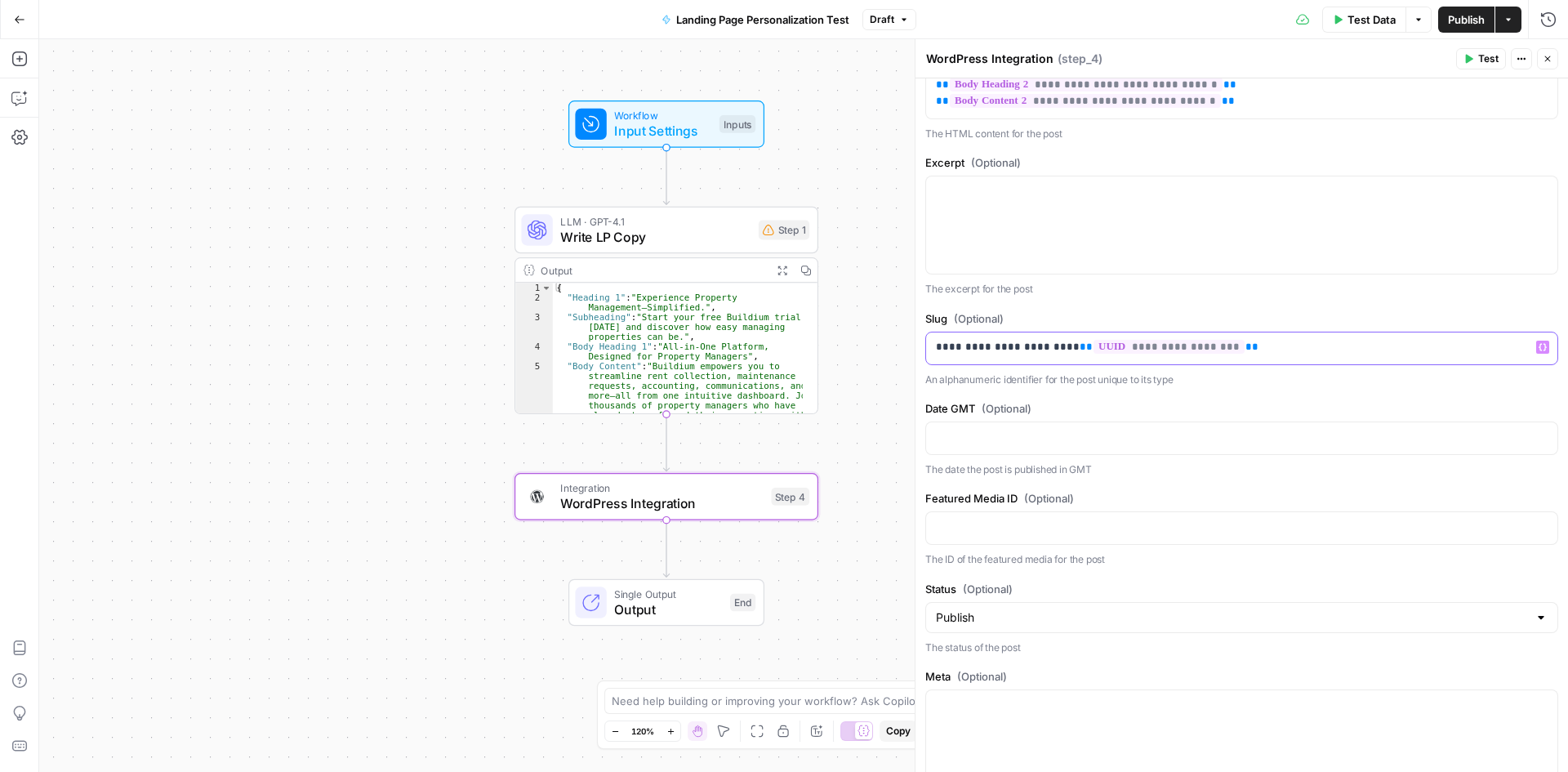
click at [1050, 355] on p "**********" at bounding box center [1236, 346] width 600 height 16
copy p "**********"
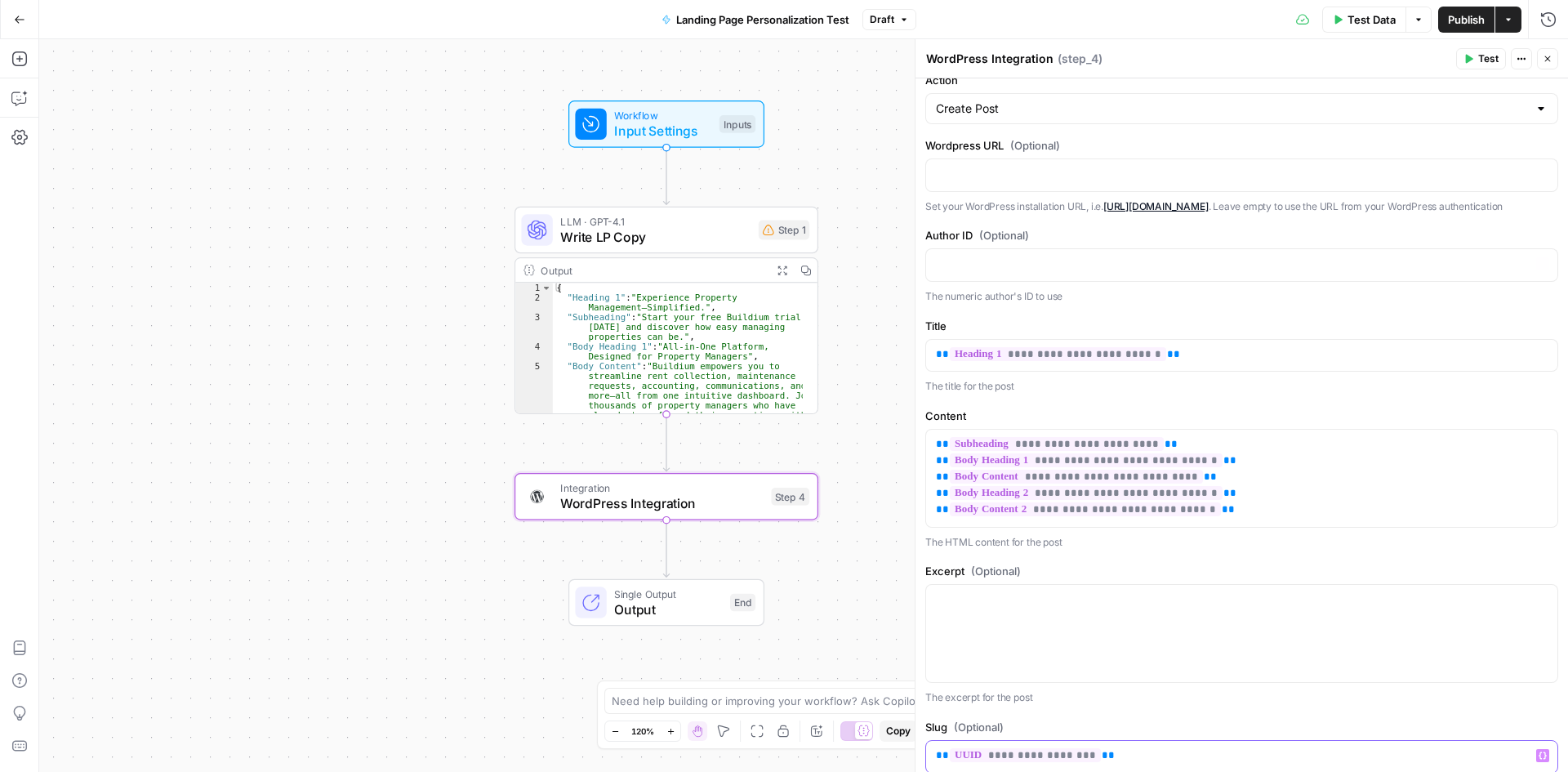
scroll to position [0, 0]
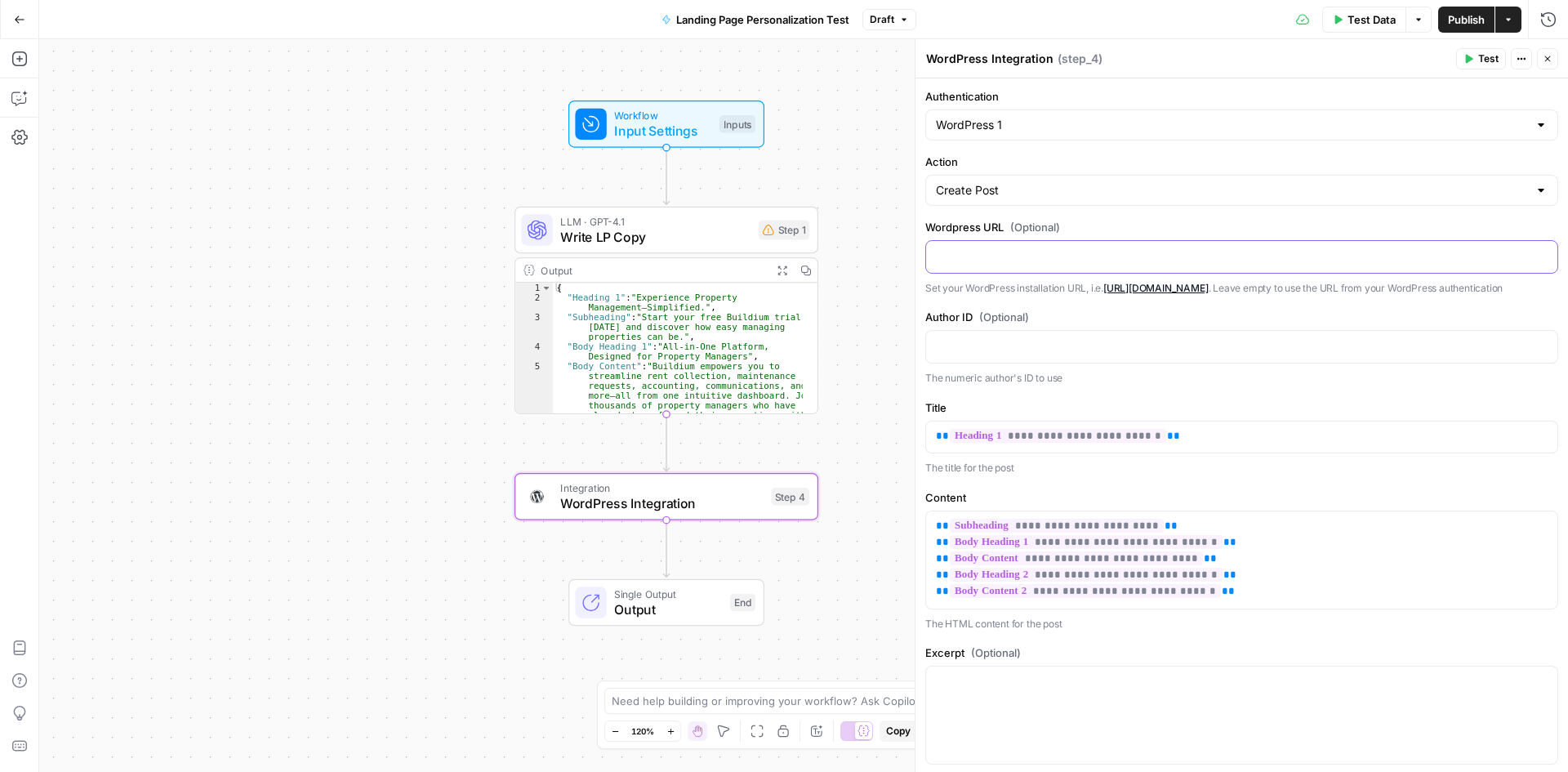
click at [1004, 258] on p at bounding box center [1242, 255] width 612 height 16
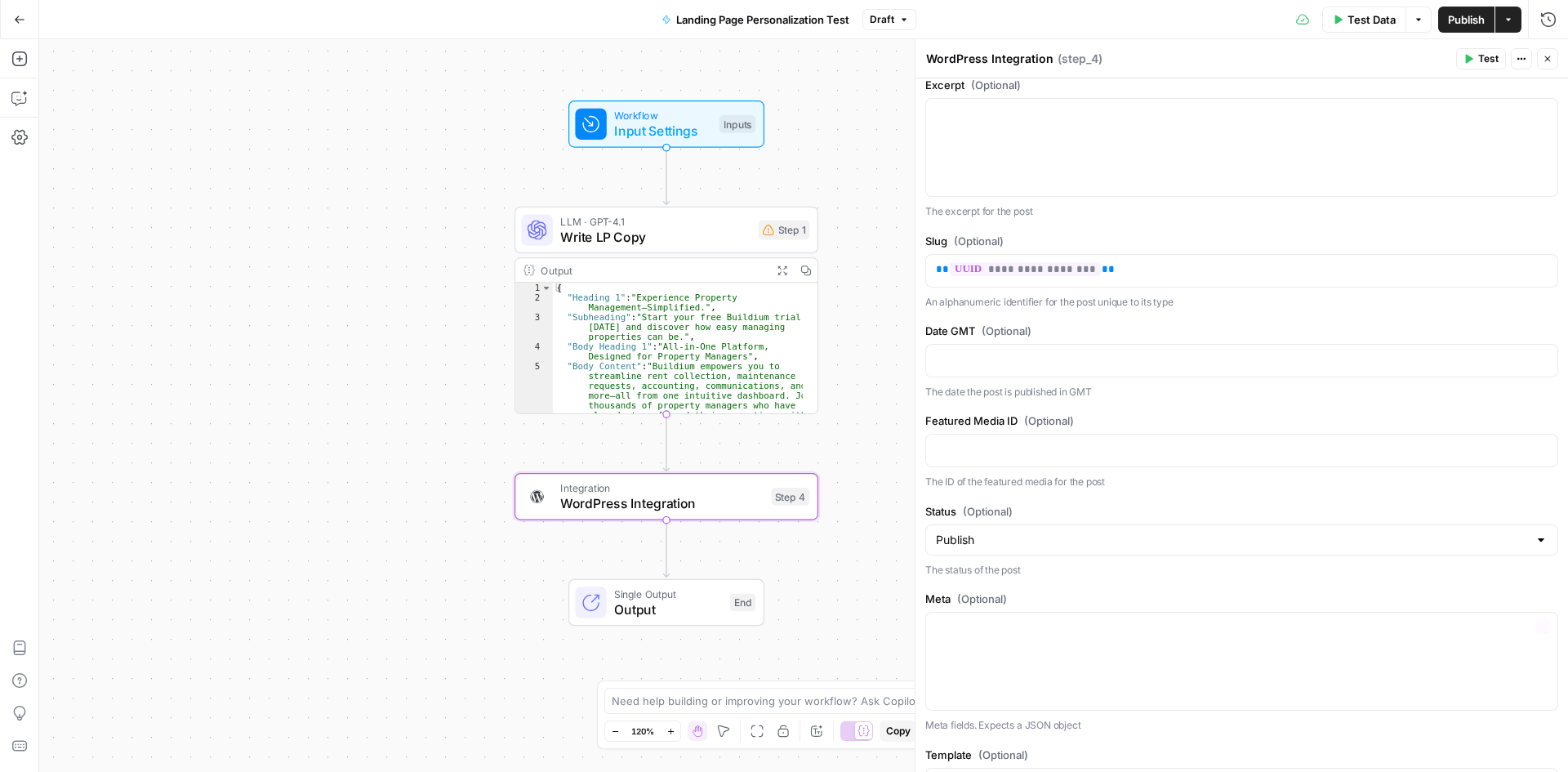
scroll to position [572, 0]
click at [1062, 335] on label "Date GMT (Optional)" at bounding box center [1242, 326] width 633 height 16
click at [1079, 351] on div "Date GMT (Optional) The date the post is published in GMT" at bounding box center [1242, 356] width 633 height 76
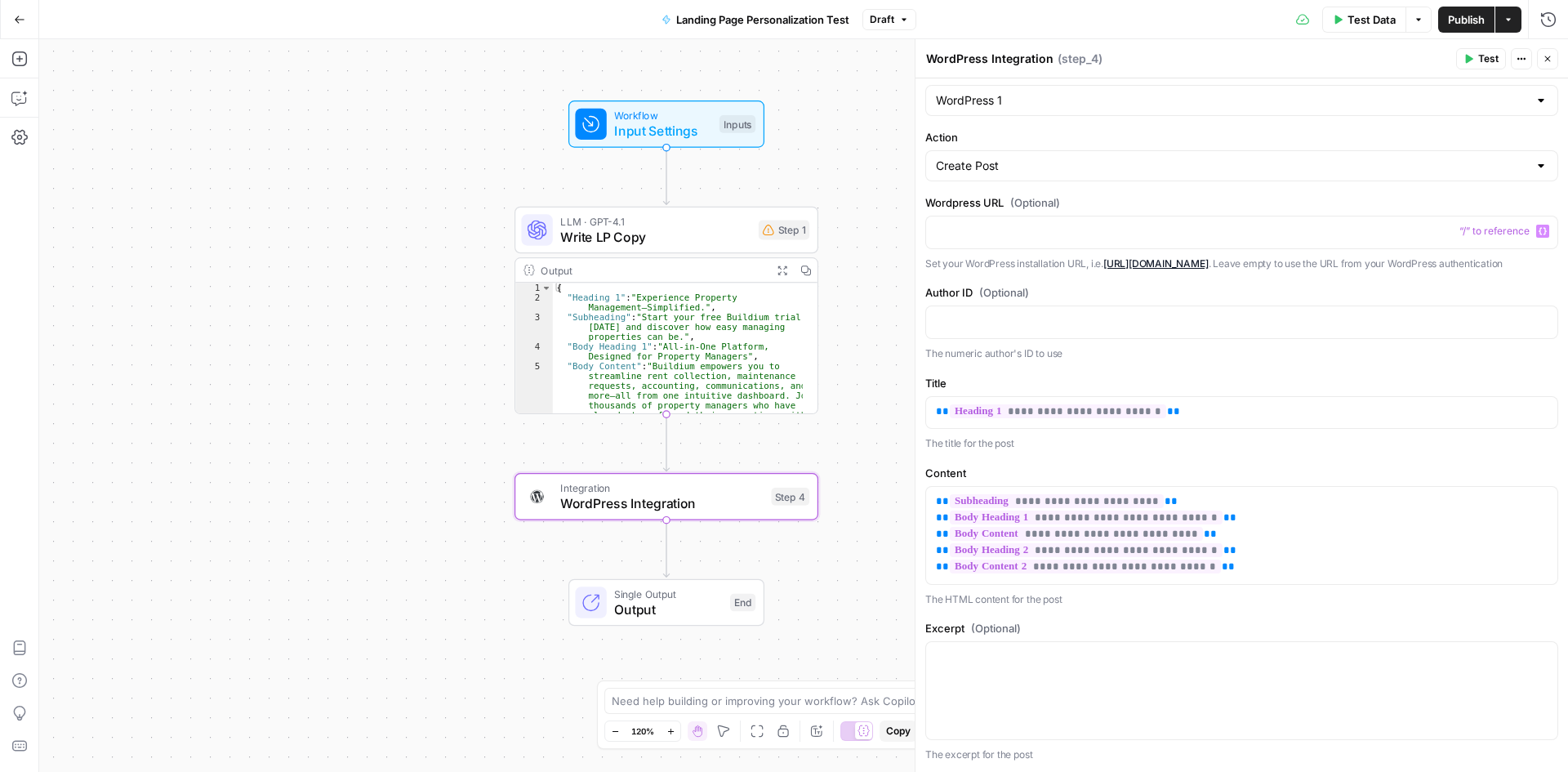
scroll to position [0, 0]
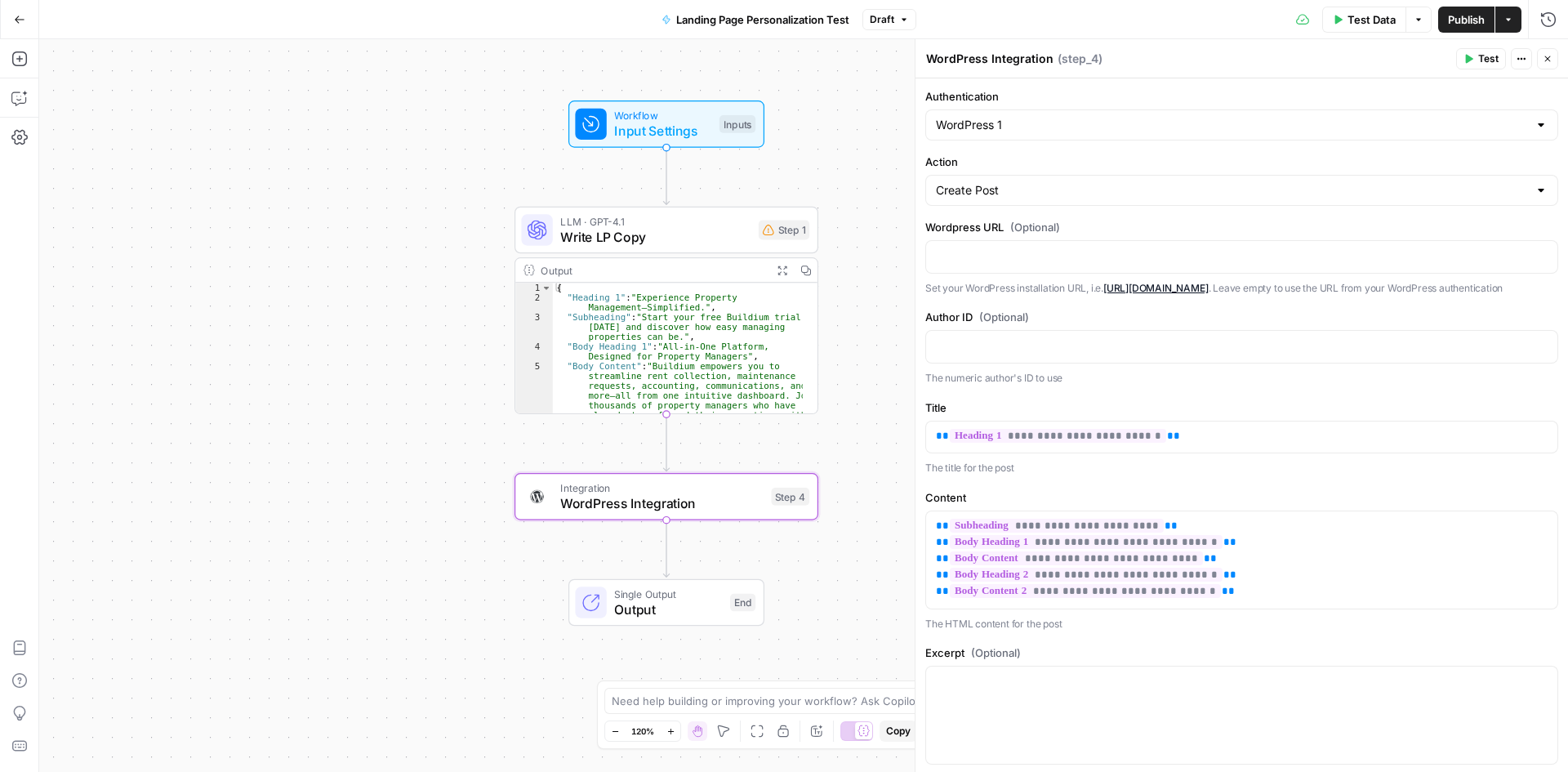
click at [864, 231] on div "Workflow Input Settings Inputs LLM · GPT-4.1 Write LP Copy Step 1 Output Expand…" at bounding box center [804, 406] width 1529 height 733
click at [1480, 20] on span "Publish" at bounding box center [1466, 19] width 37 height 16
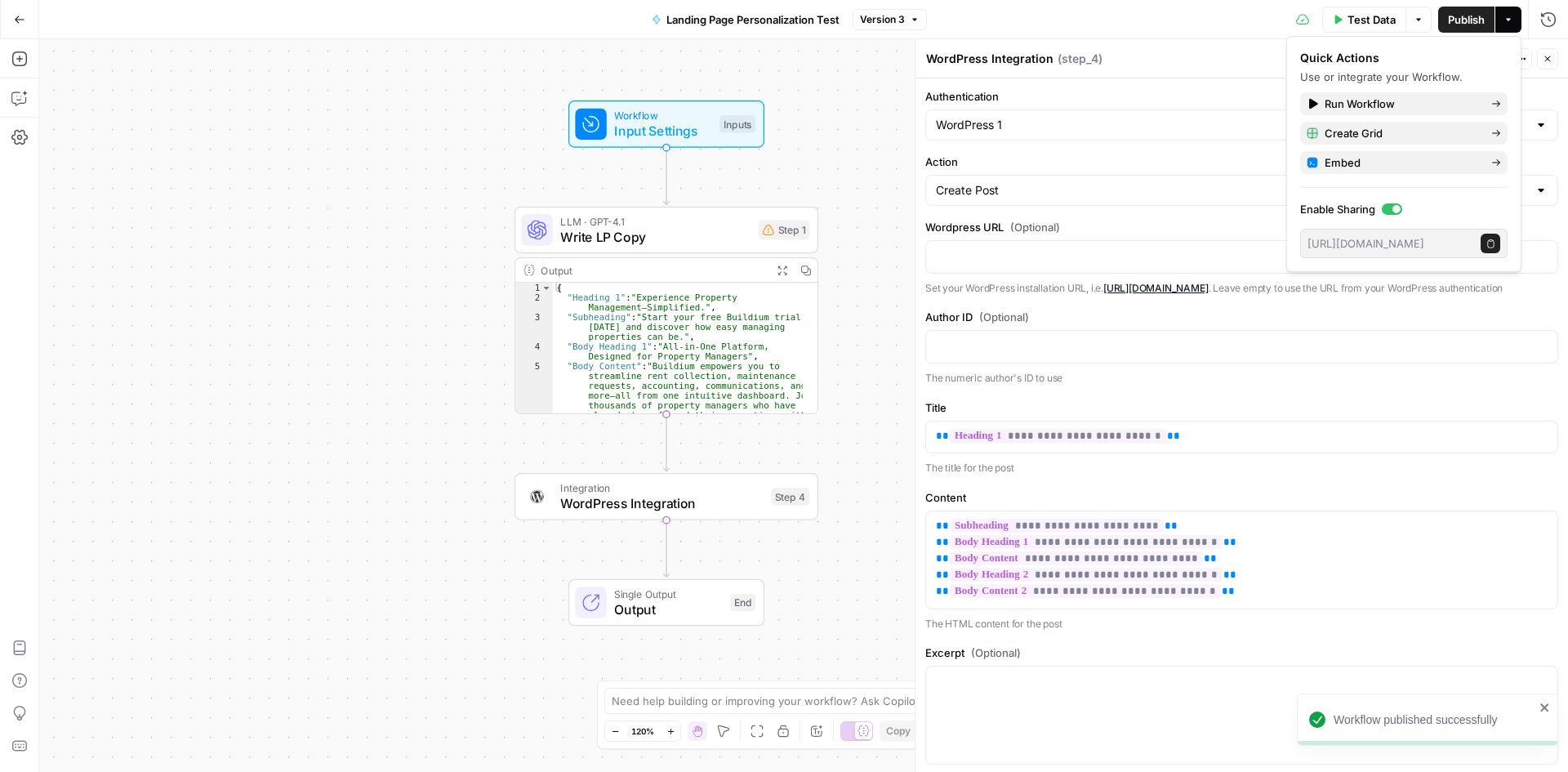
click at [1455, 22] on span "Publish" at bounding box center [1466, 19] width 37 height 16
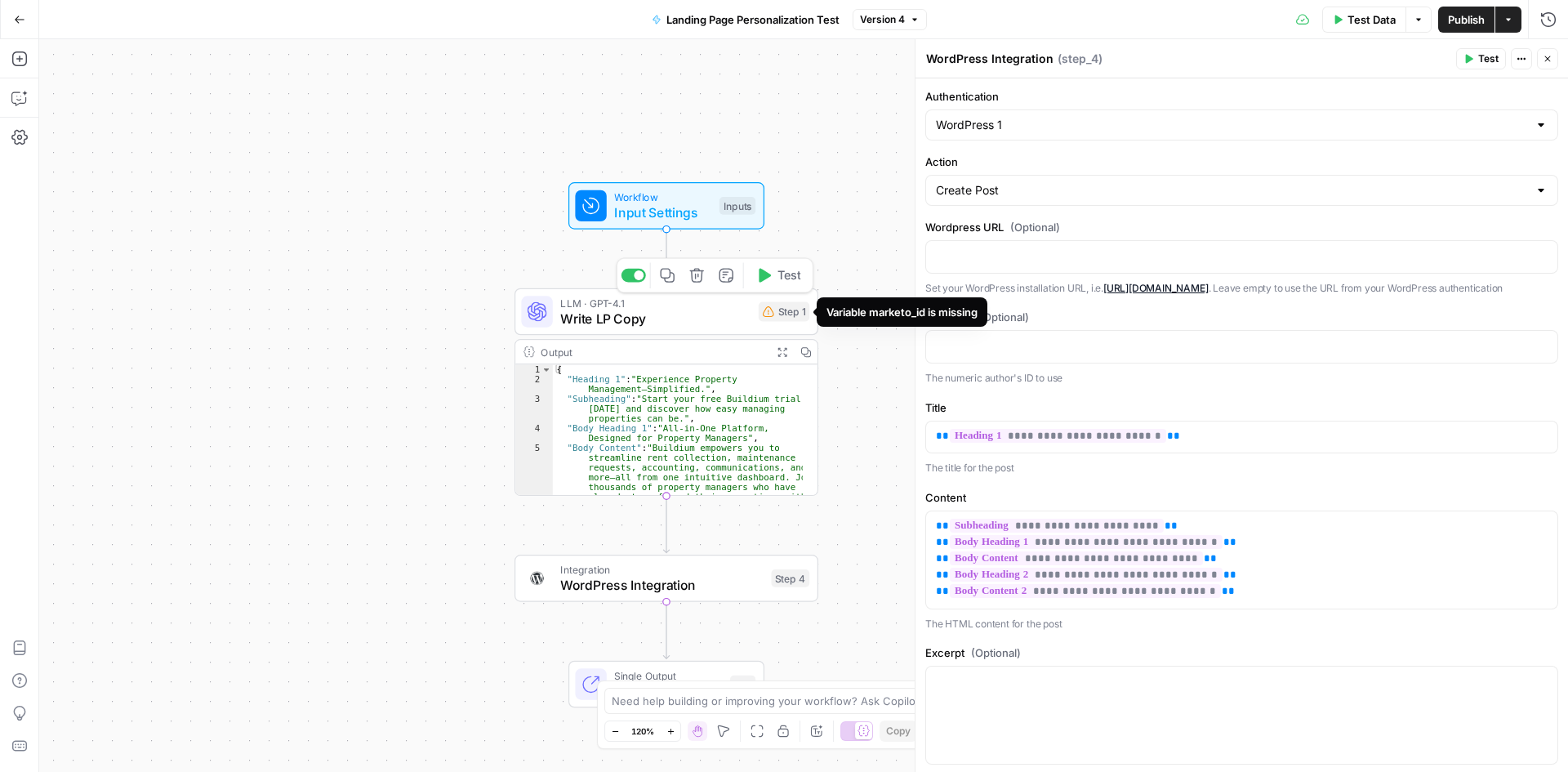
click at [785, 318] on div "Step 1" at bounding box center [784, 312] width 50 height 19
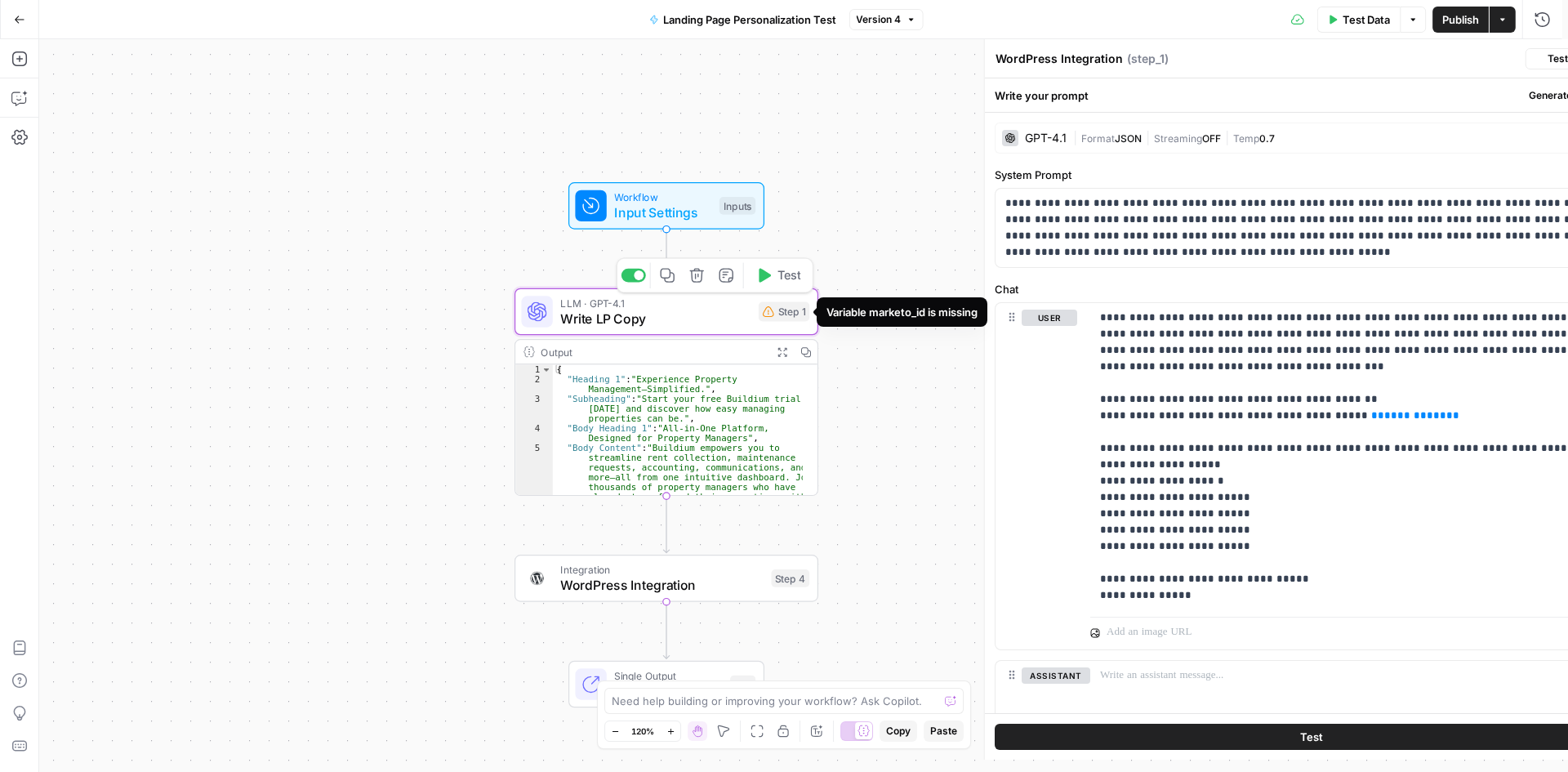
type textarea "Write LP Copy"
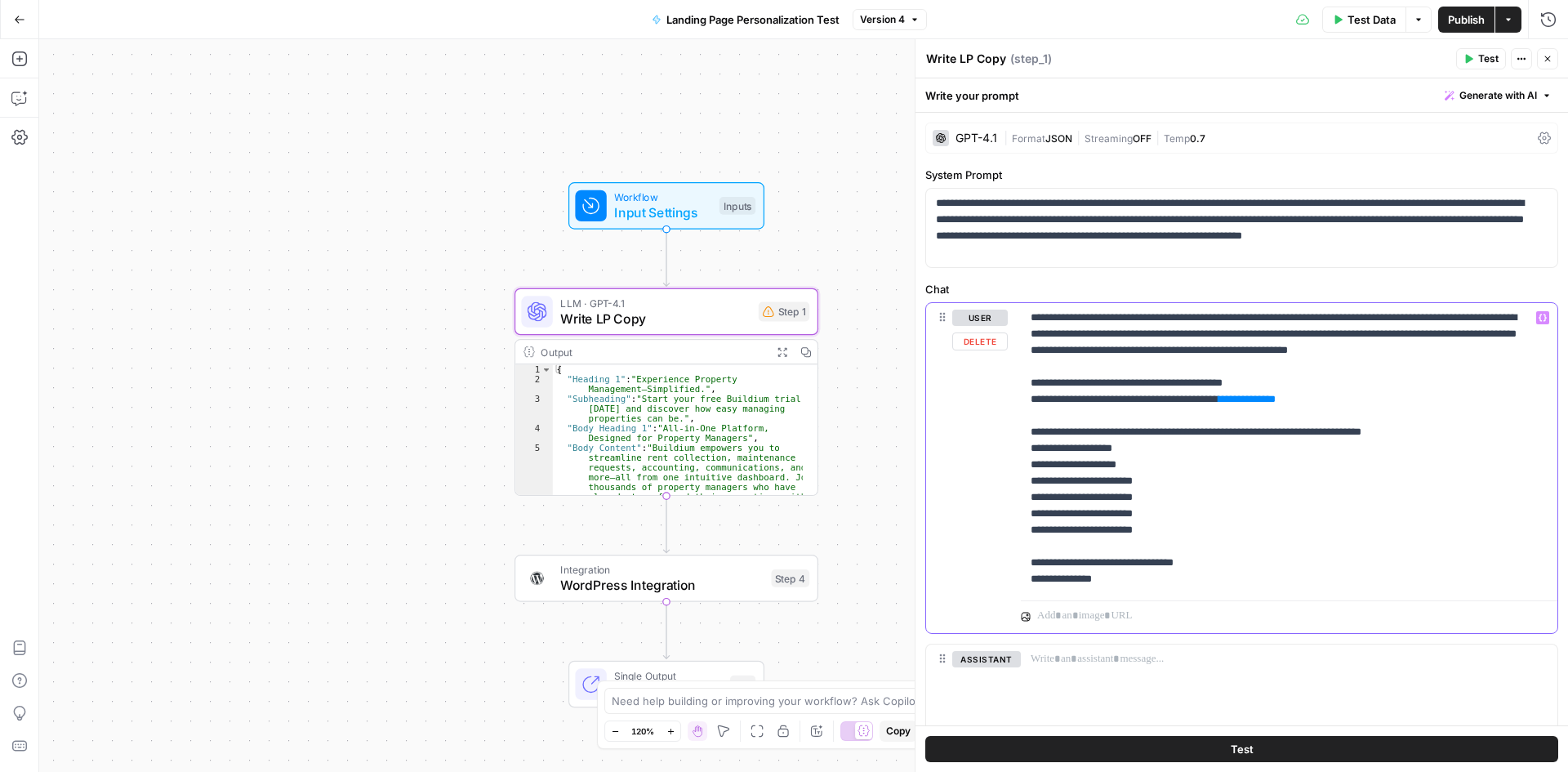
drag, startPoint x: 1351, startPoint y: 394, endPoint x: 1274, endPoint y: 392, distance: 77.0
click at [1274, 392] on p "**********" at bounding box center [1284, 448] width 505 height 278
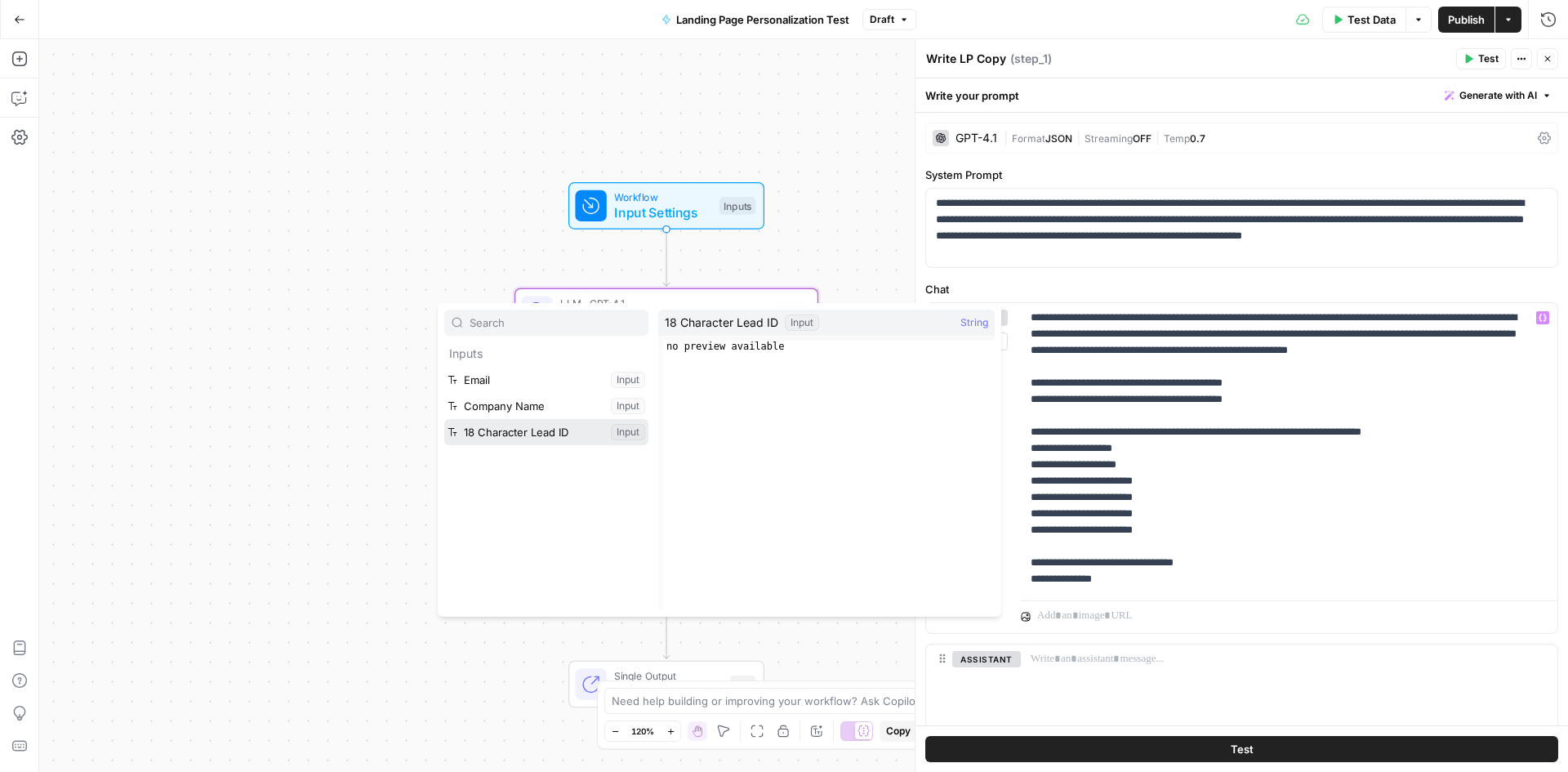
click at [475, 441] on button "Select variable 18 Character Lead ID" at bounding box center [546, 431] width 204 height 26
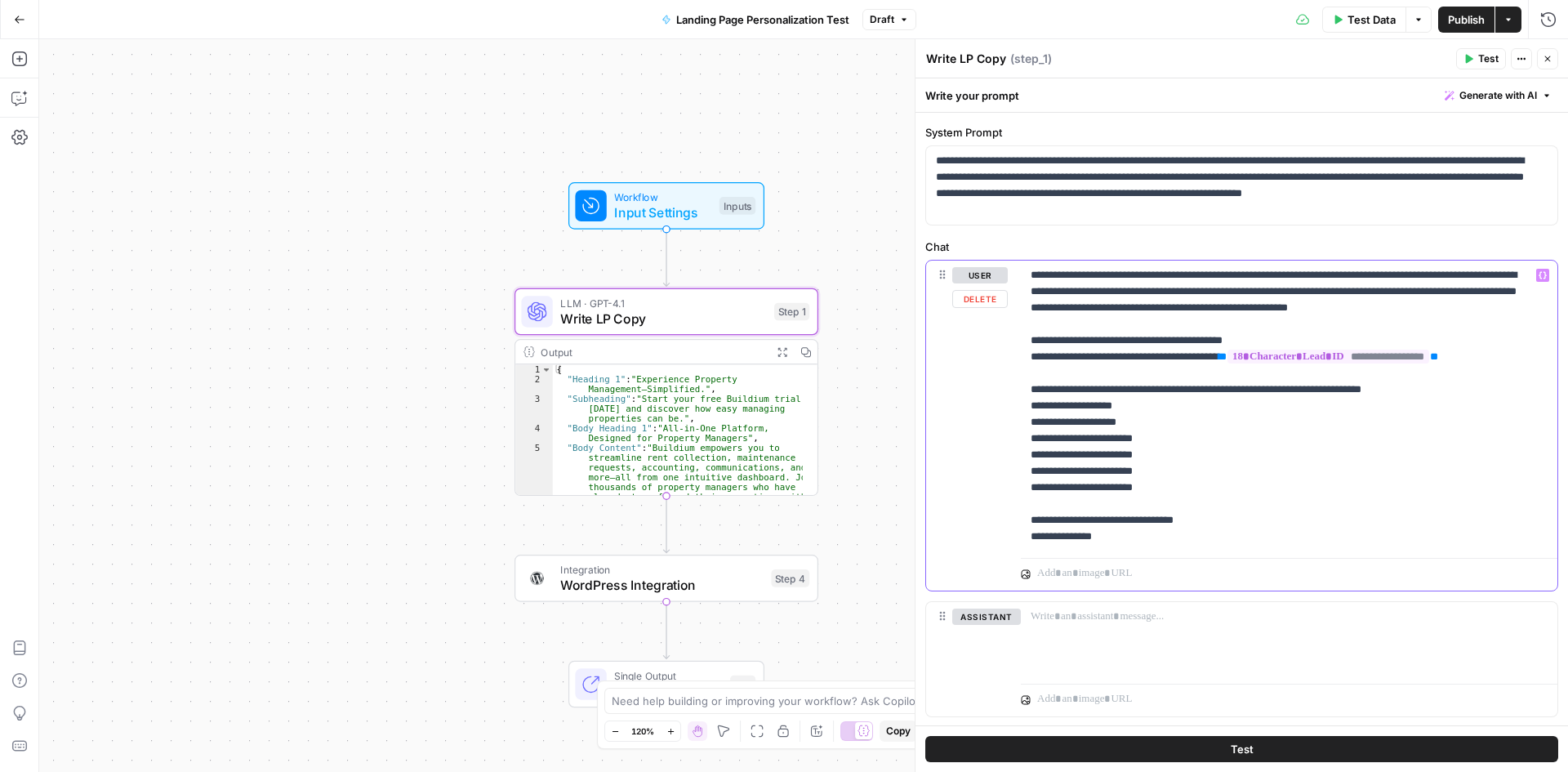
scroll to position [81, 0]
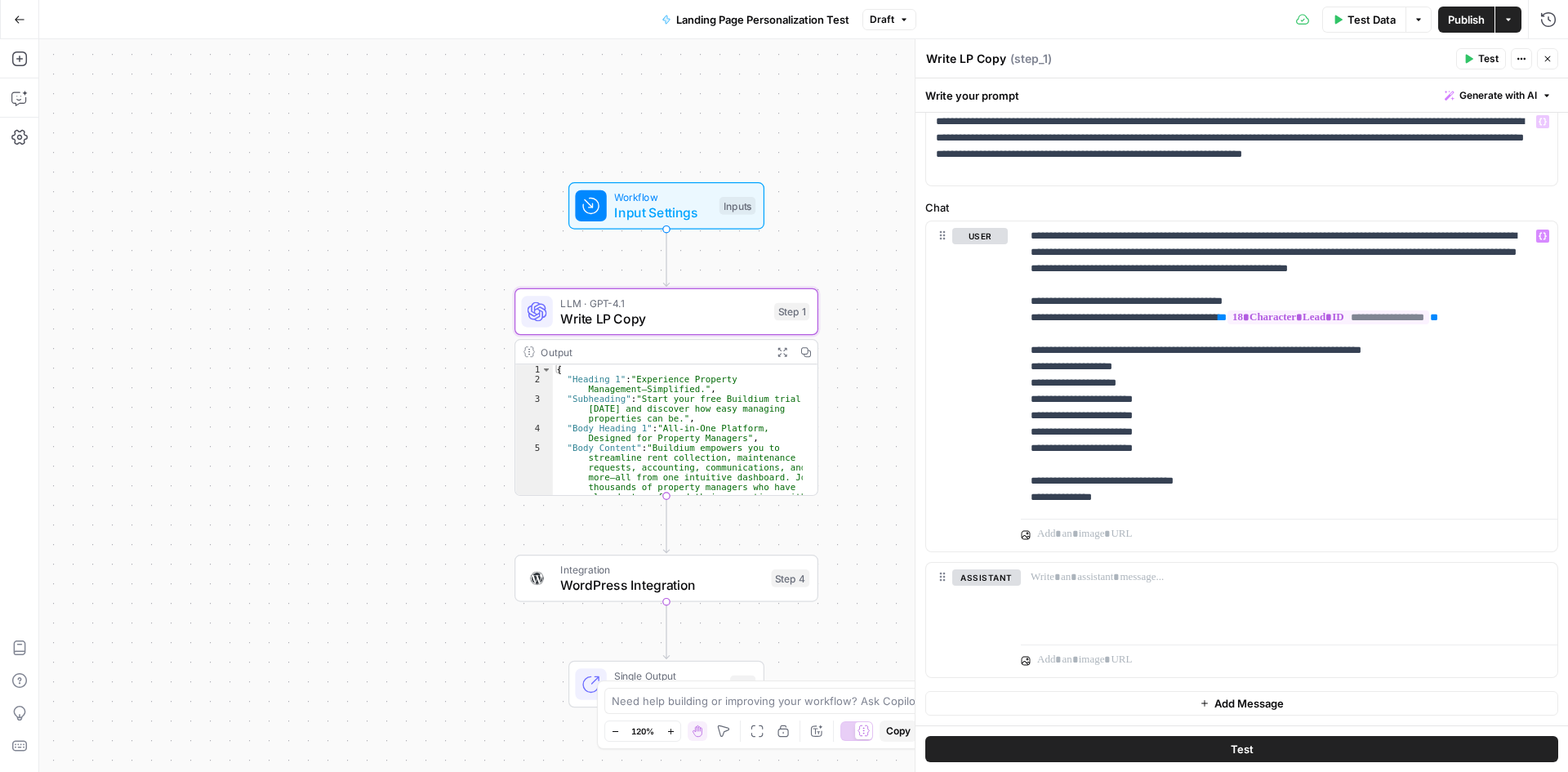
click at [1456, 29] on button "Publish" at bounding box center [1466, 19] width 56 height 26
click at [842, 135] on div "Workflow Input Settings Inputs LLM · GPT-4.1 Write LP Copy Step 1 Output Expand…" at bounding box center [804, 406] width 1529 height 733
click at [754, 303] on span "LLM · GPT-4.1" at bounding box center [664, 303] width 206 height 15
click at [832, 244] on div "Workflow Input Settings Inputs LLM · GPT-4.1 Write LP Copy Step 1 Copy step Del…" at bounding box center [804, 406] width 1529 height 733
